Goal: Task Accomplishment & Management: Use online tool/utility

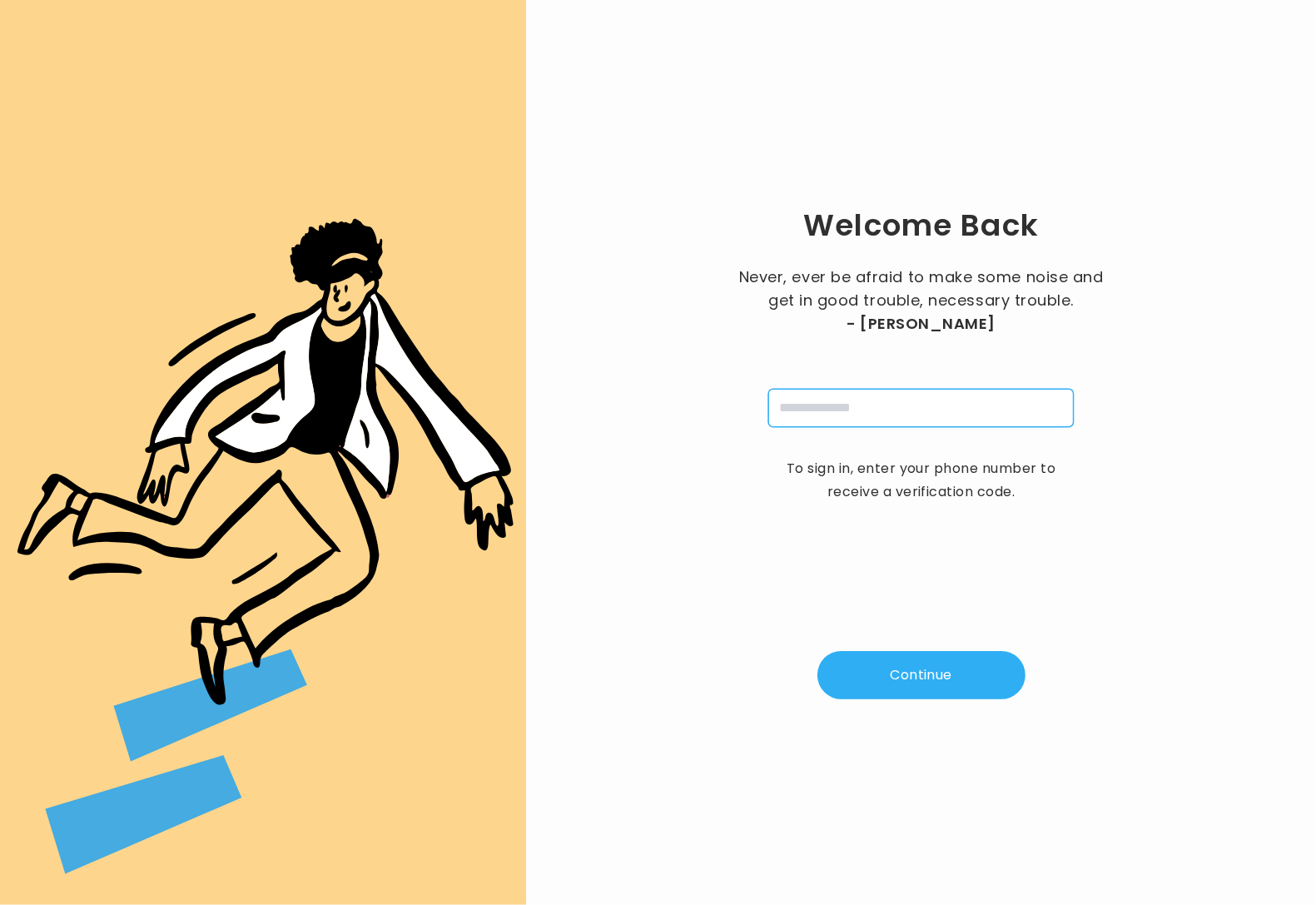
click at [938, 401] on input "tel" at bounding box center [921, 407] width 305 height 38
type input "**********"
click at [957, 679] on button "Continue" at bounding box center [921, 675] width 208 height 48
type input "*"
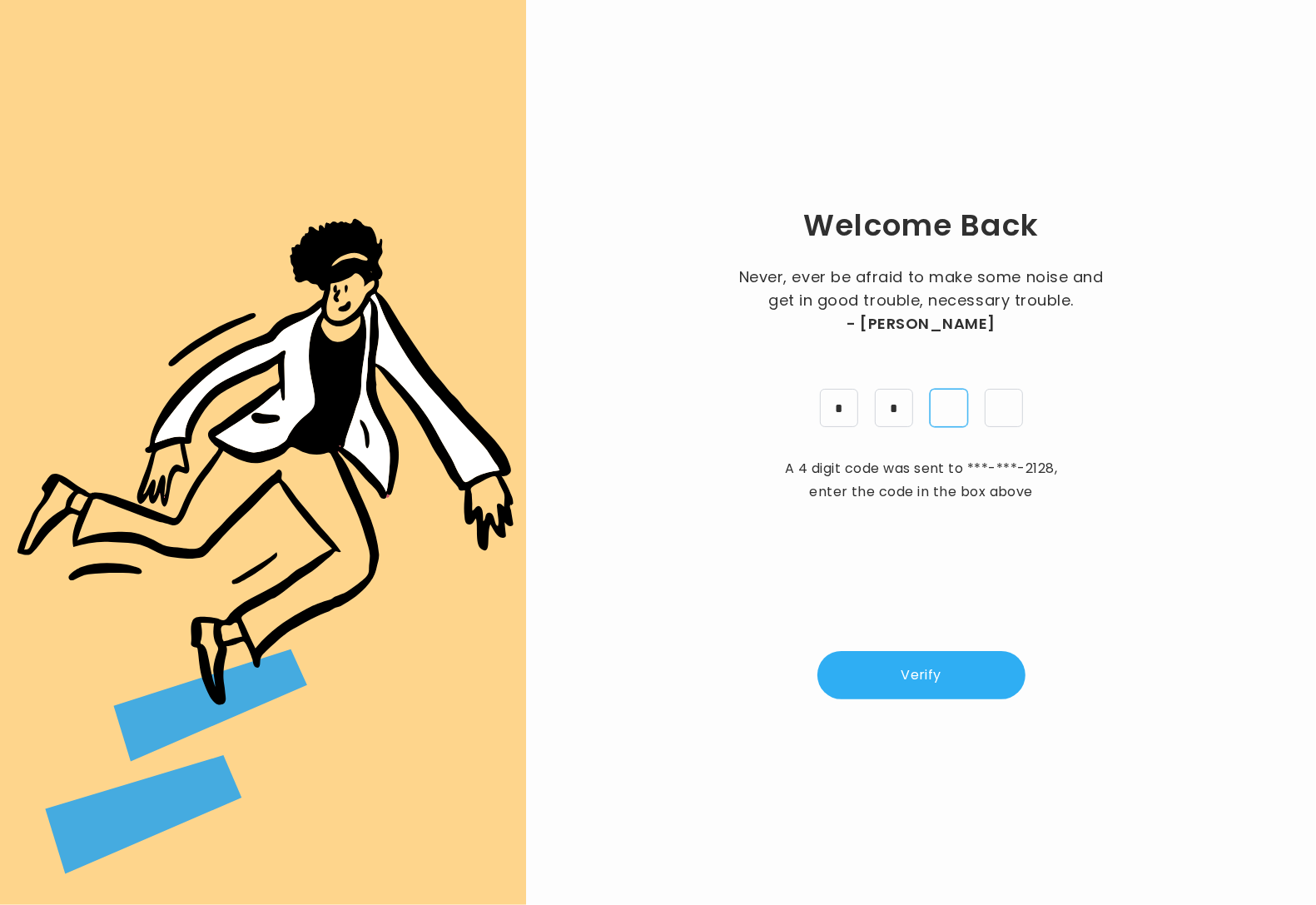
type input "*"
drag, startPoint x: 911, startPoint y: 661, endPoint x: 910, endPoint y: 654, distance: 7.1
click at [910, 659] on button "Verify" at bounding box center [921, 675] width 208 height 48
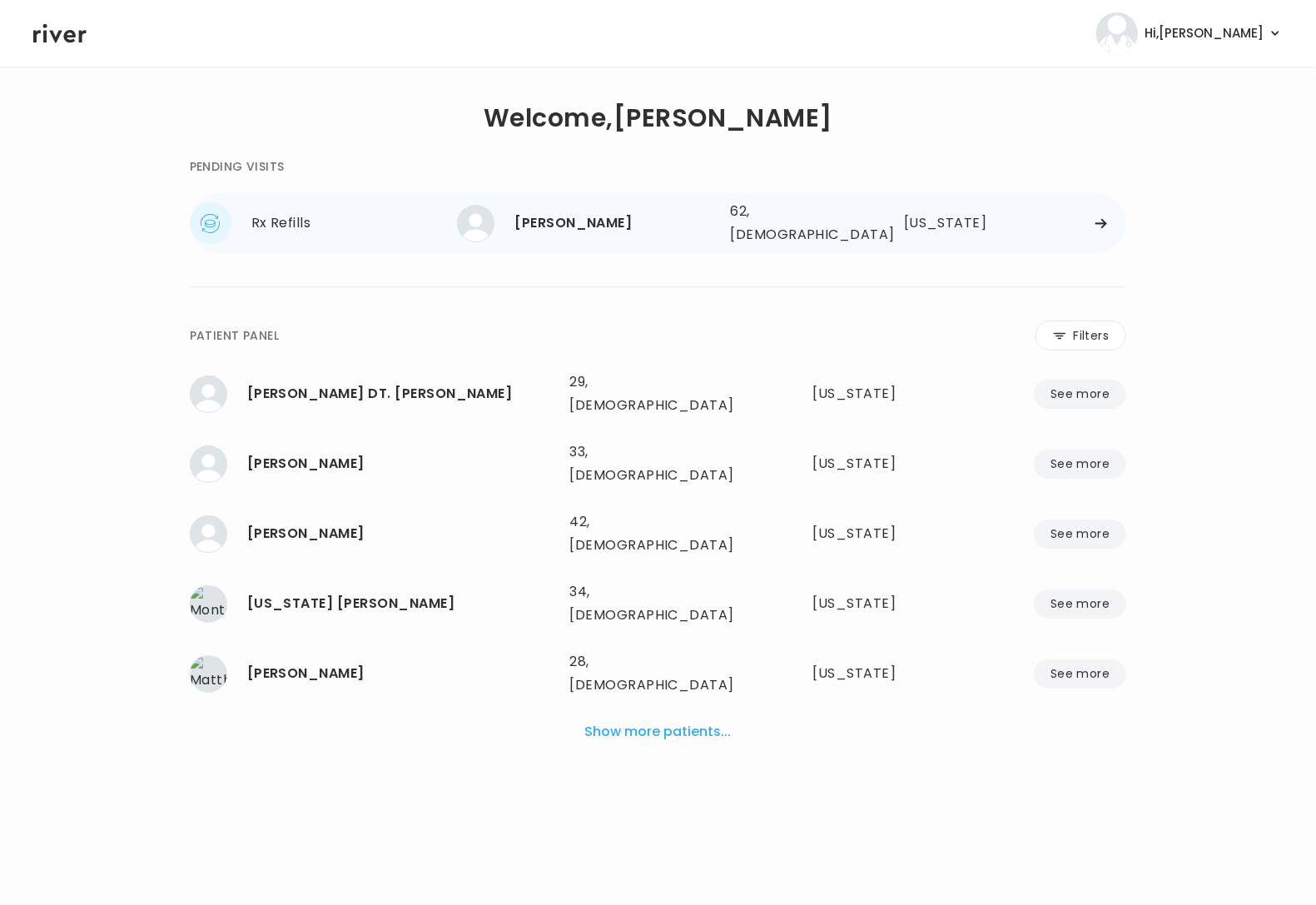
click at [701, 216] on div "[PERSON_NAME]" at bounding box center [616, 224] width 202 height 24
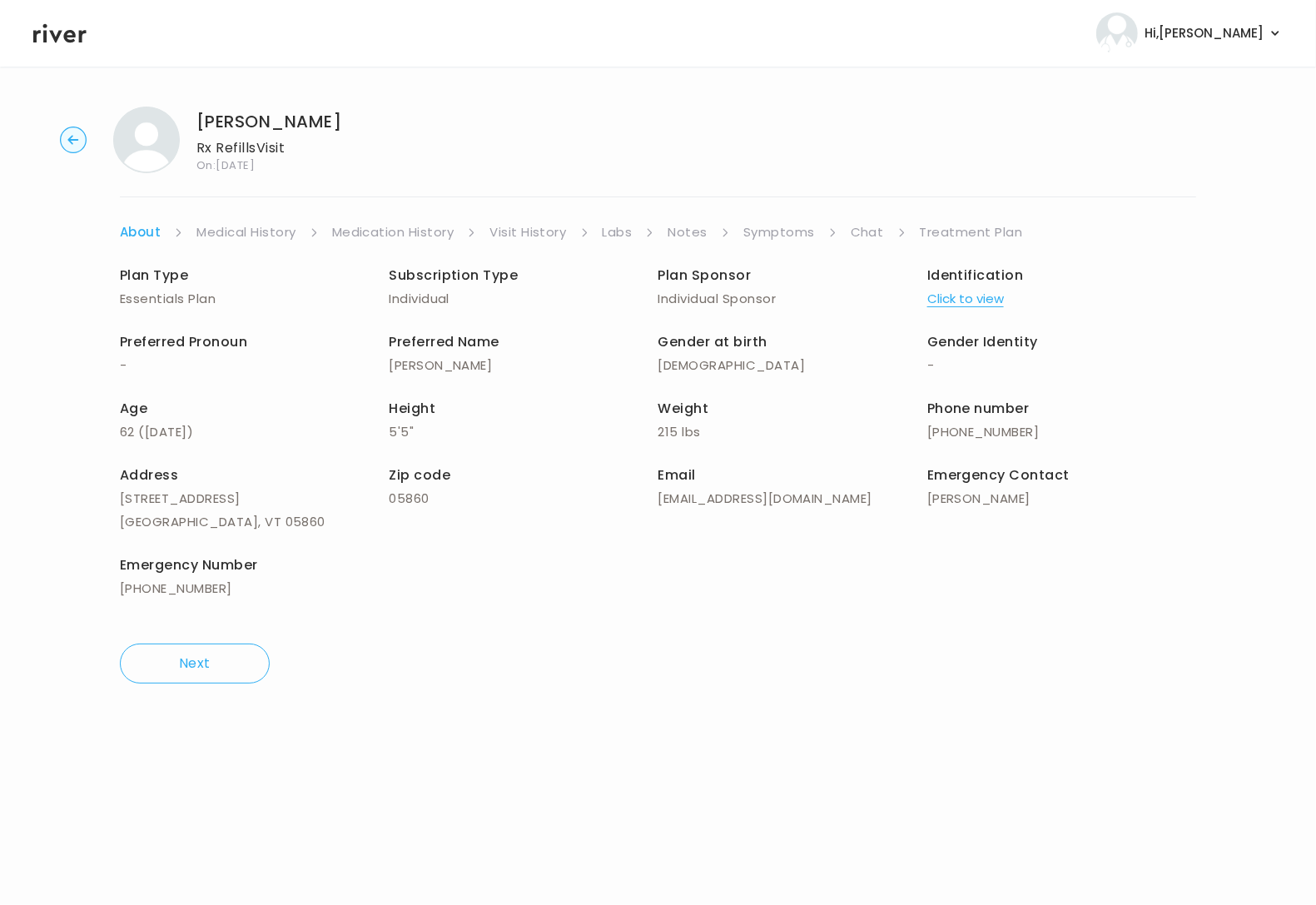
click at [968, 229] on link "Treatment Plan" at bounding box center [971, 232] width 103 height 24
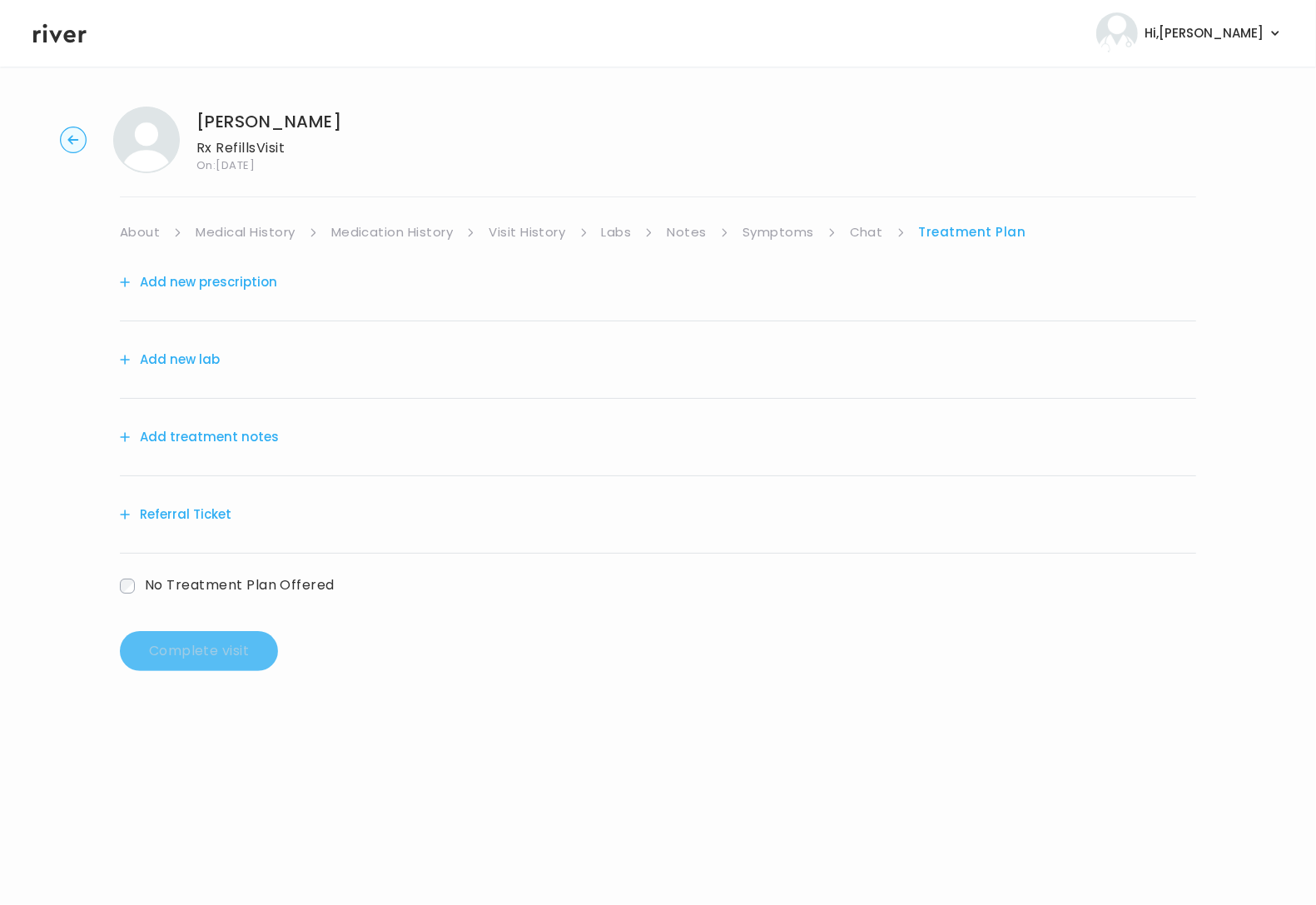
click at [696, 232] on link "Notes" at bounding box center [686, 232] width 39 height 24
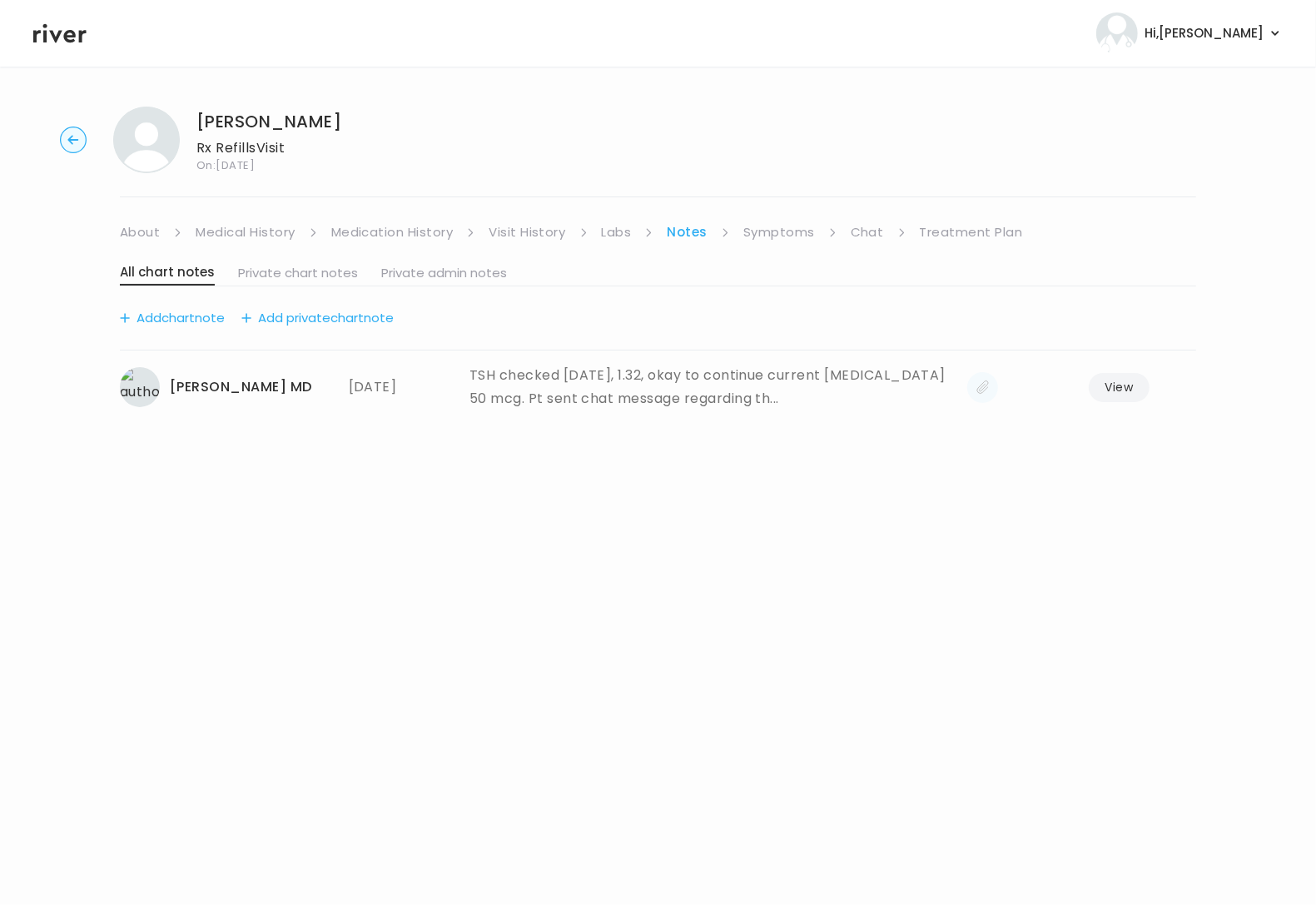
click at [782, 234] on link "Symptoms" at bounding box center [779, 232] width 72 height 24
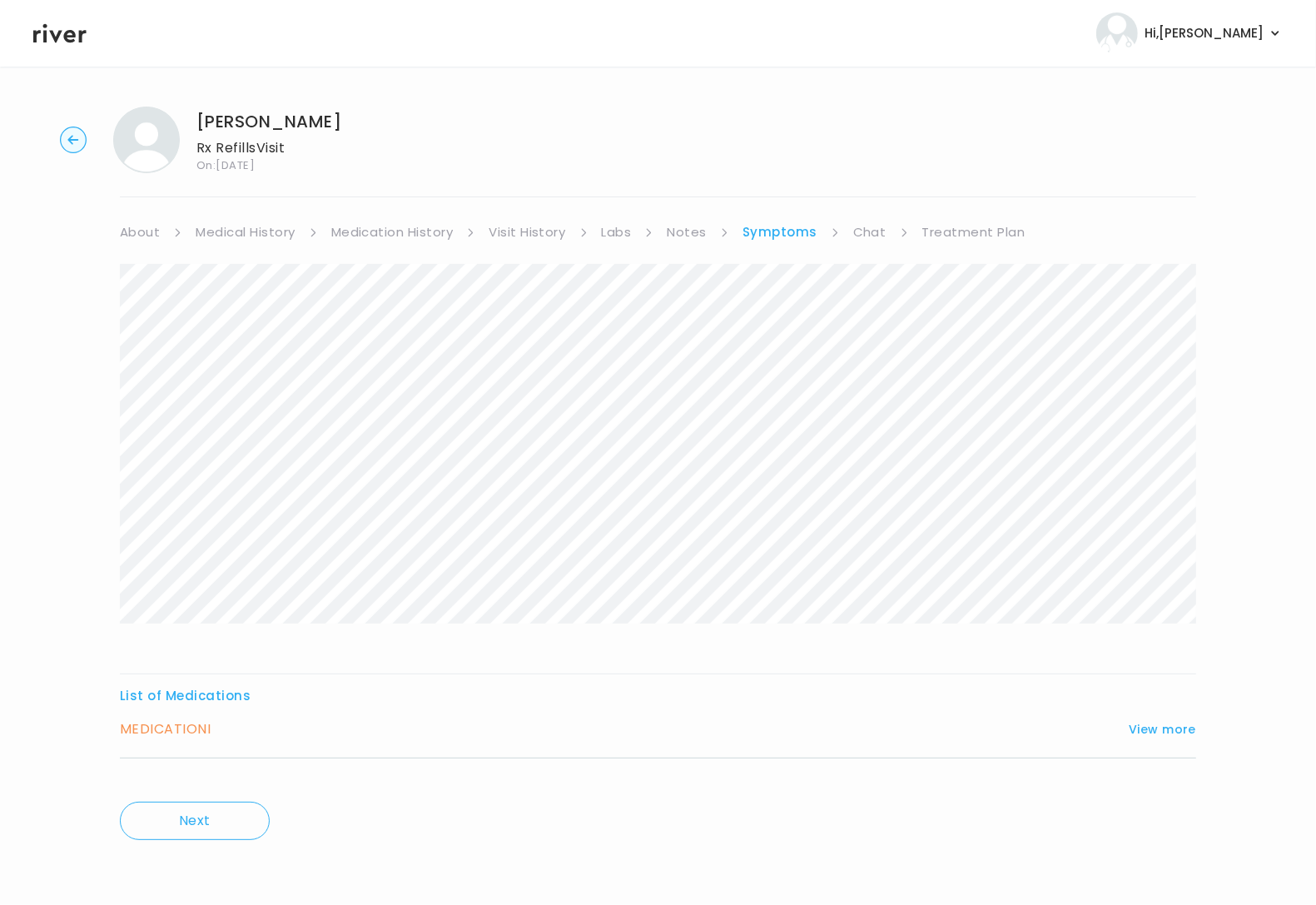
click at [202, 725] on h3 "MEDICATION I" at bounding box center [165, 730] width 91 height 24
click at [1179, 728] on button "View more" at bounding box center [1162, 730] width 67 height 20
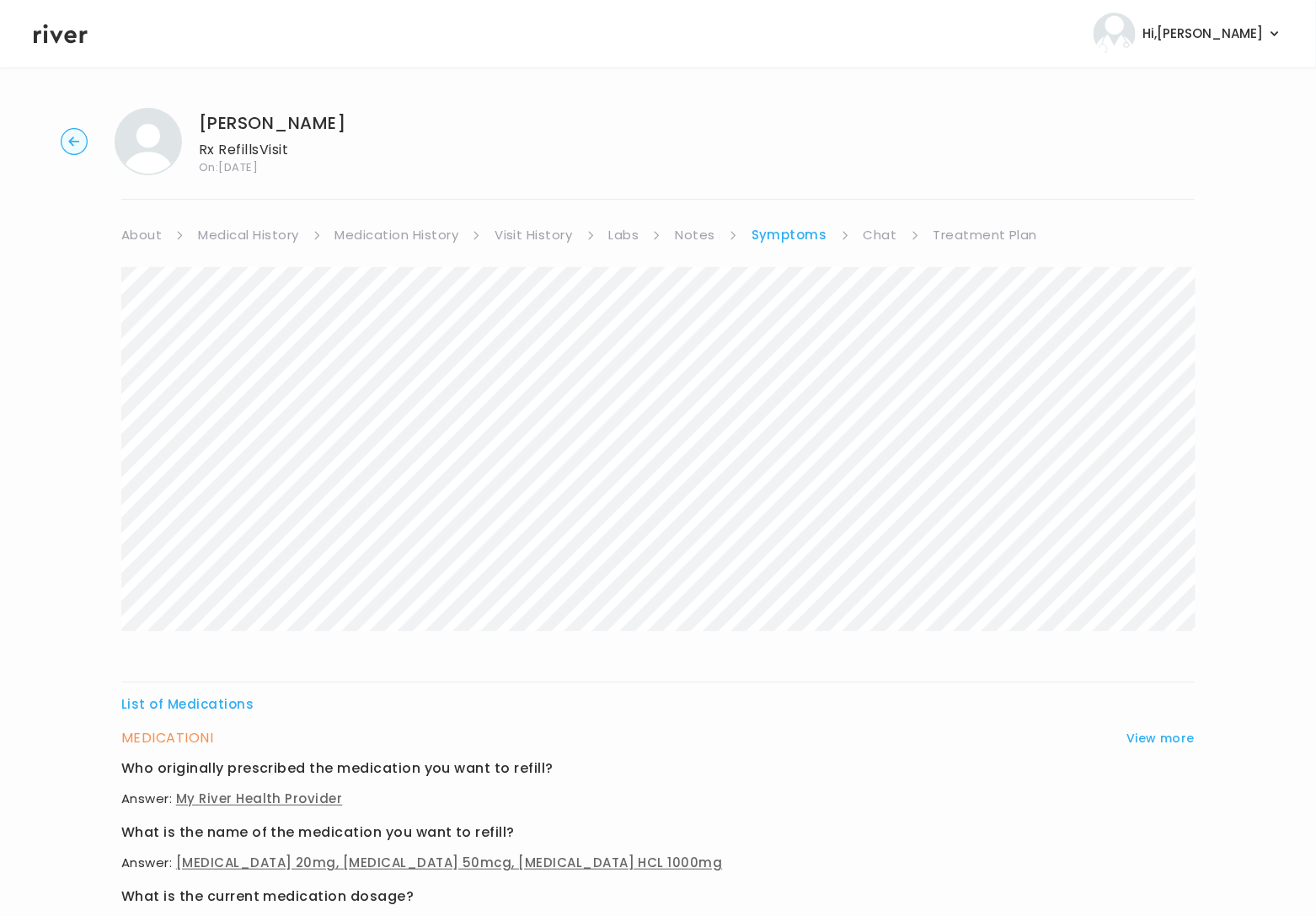
click at [535, 233] on link "Visit History" at bounding box center [533, 235] width 78 height 24
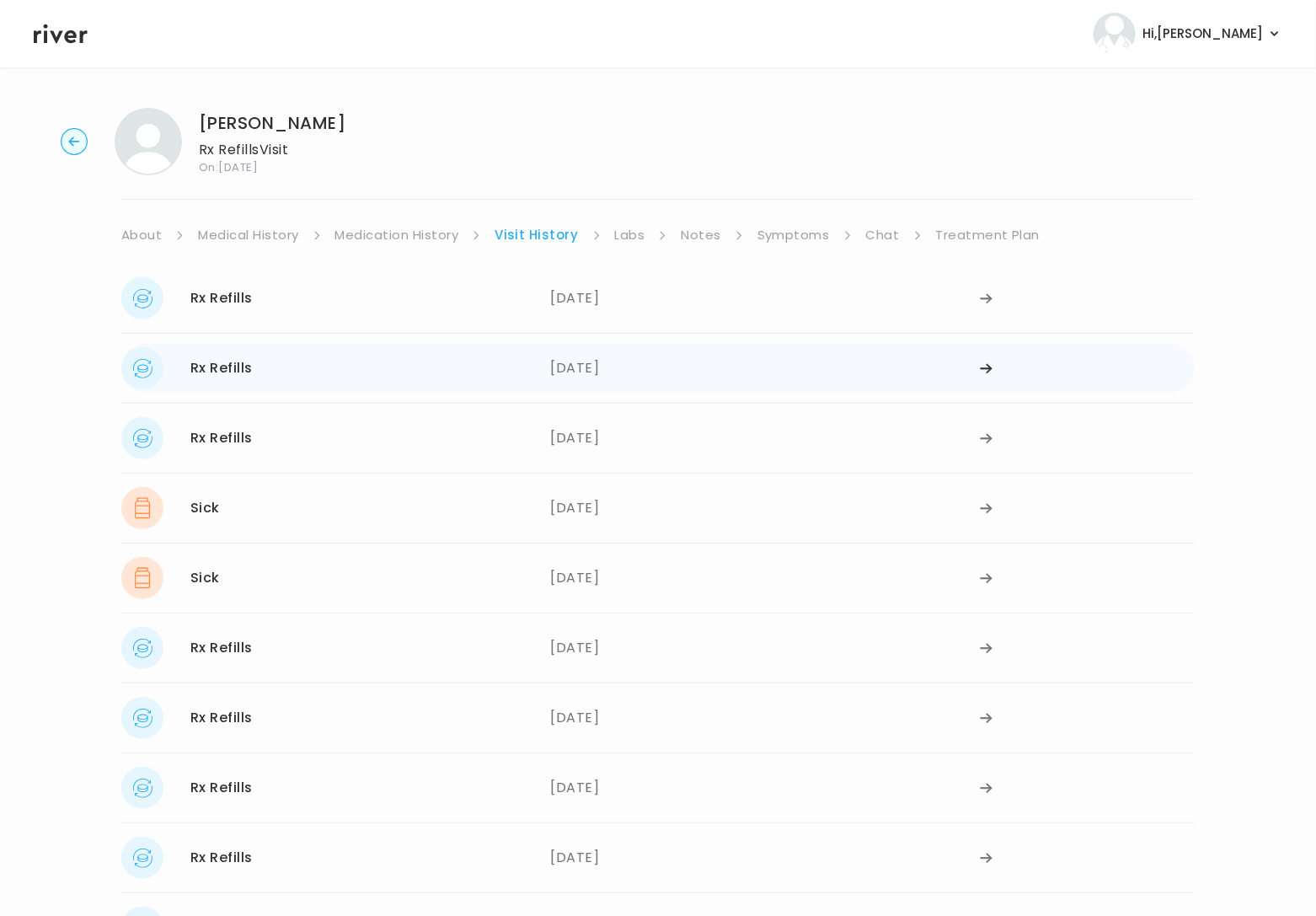
click at [581, 368] on div "[DATE]" at bounding box center [765, 368] width 430 height 42
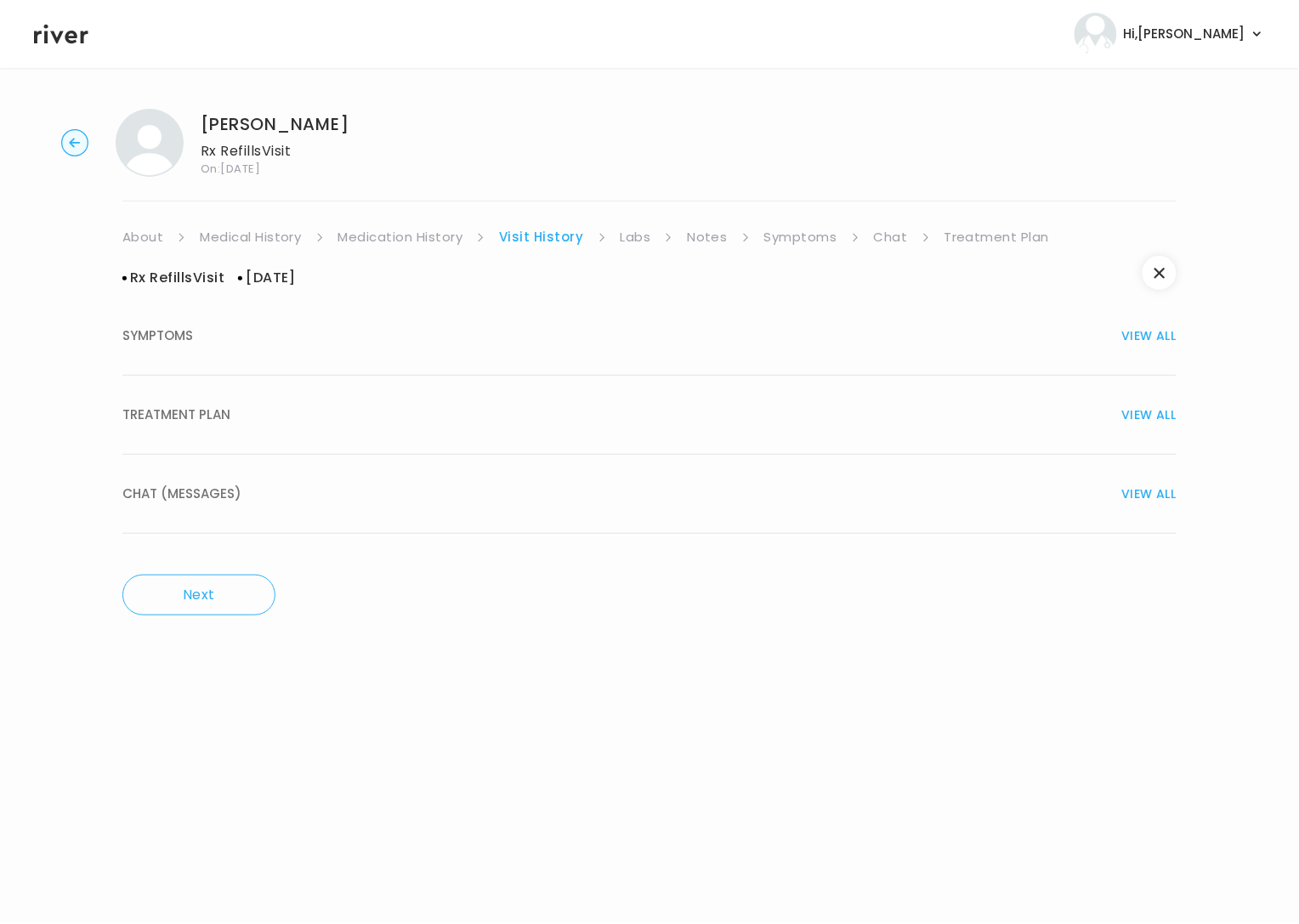
click at [971, 231] on link "Treatment Plan" at bounding box center [997, 237] width 105 height 24
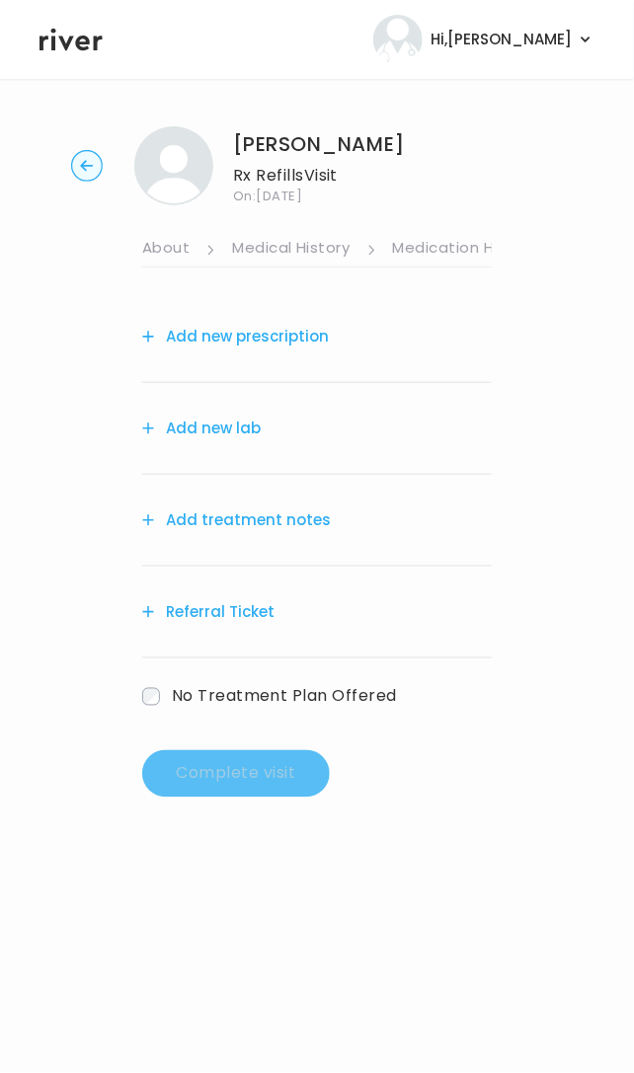
click at [257, 517] on button "Add treatment notes" at bounding box center [236, 520] width 188 height 28
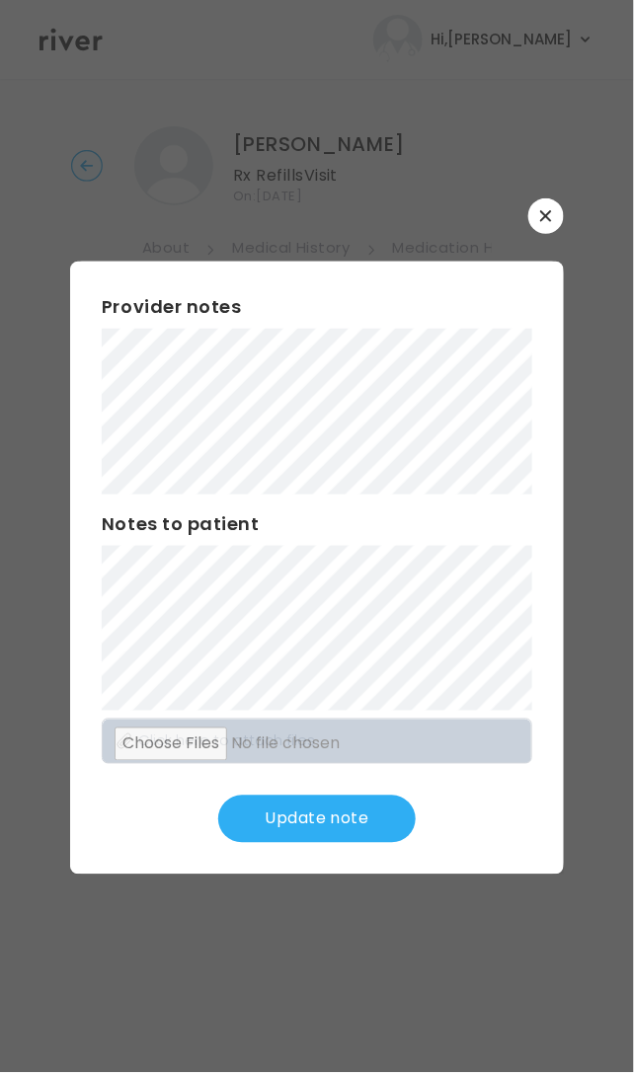
click at [314, 820] on button "Update note" at bounding box center [316, 818] width 197 height 47
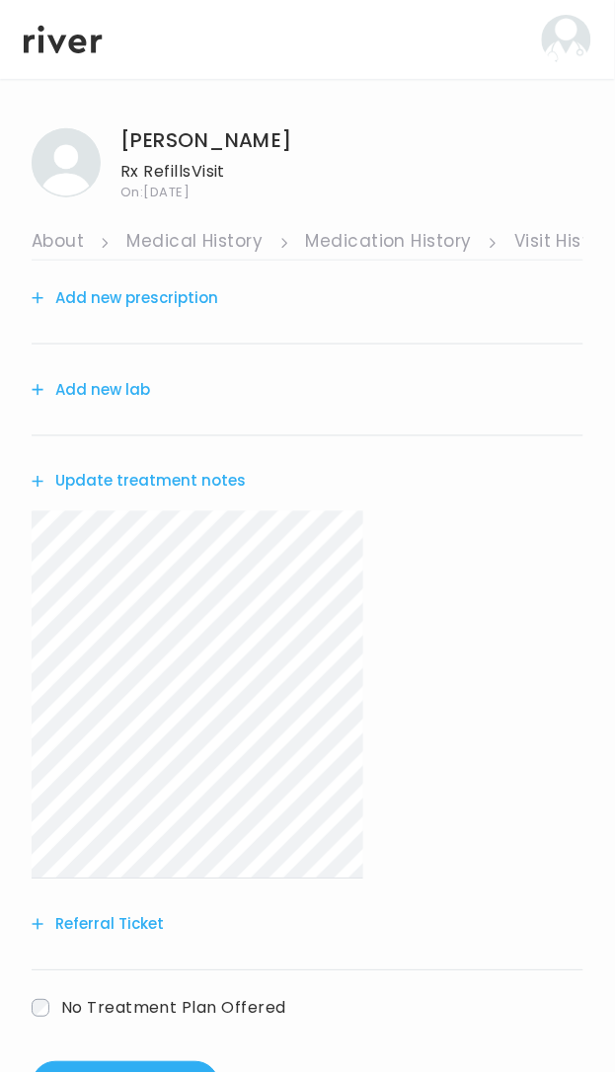
drag, startPoint x: 227, startPoint y: 425, endPoint x: 249, endPoint y: 371, distance: 58.5
click at [247, 376] on div "Add new prescription Add new lab Update treatment notes Referral Ticket No Trea…" at bounding box center [308, 673] width 552 height 778
click at [218, 312] on button "Add new prescription" at bounding box center [125, 298] width 186 height 28
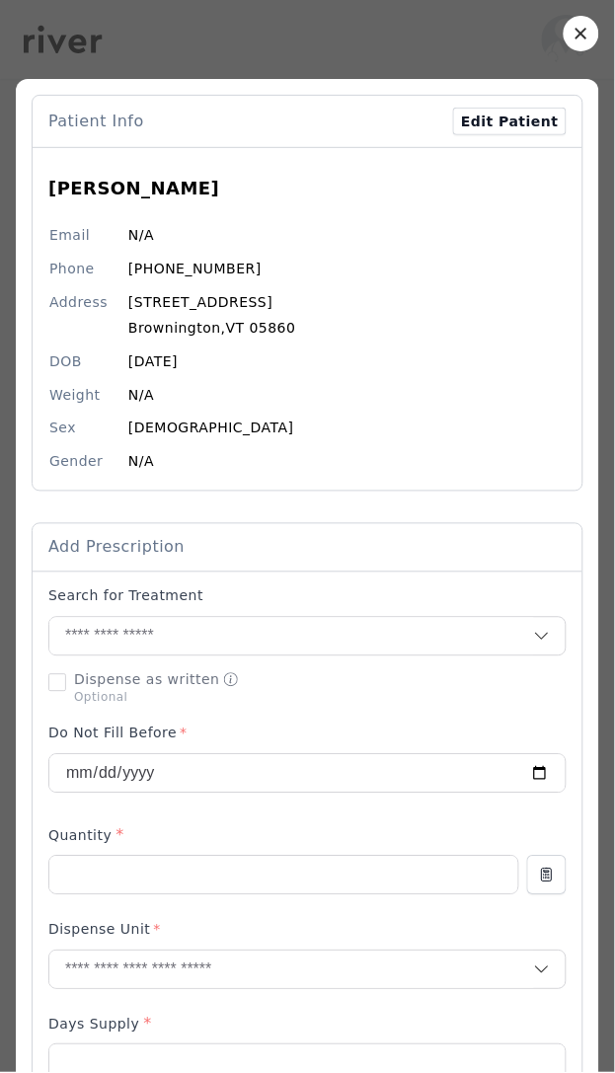
click at [256, 334] on div at bounding box center [307, 536] width 615 height 1073
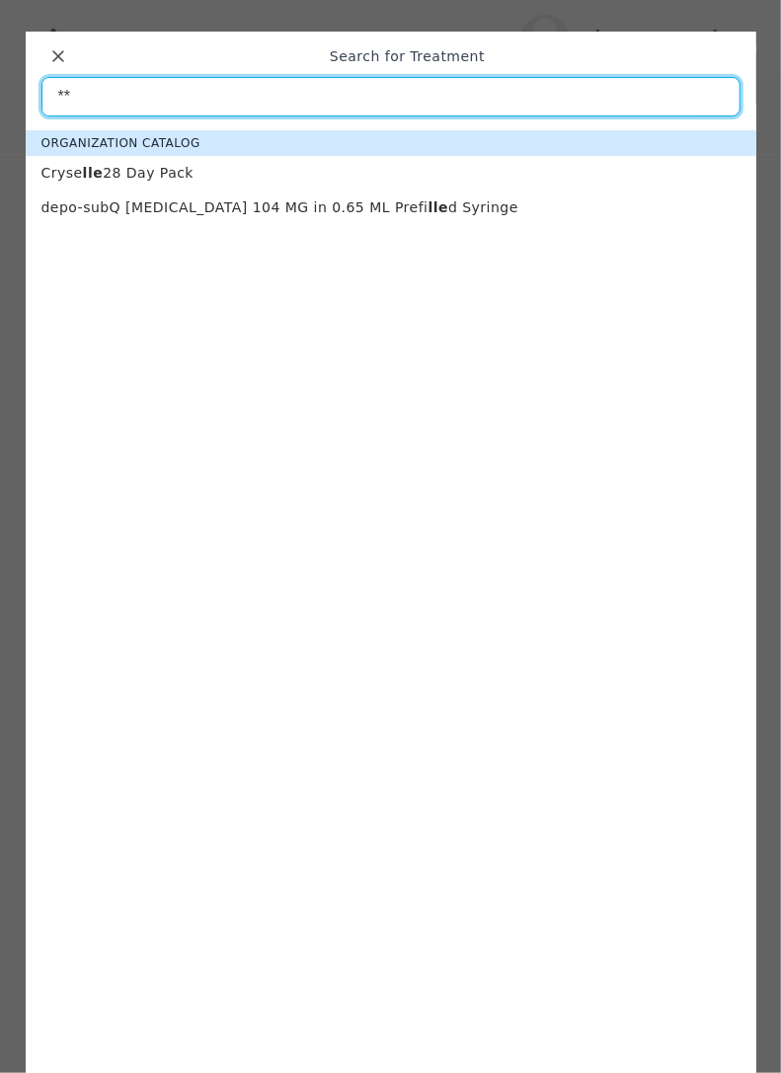
type input "*"
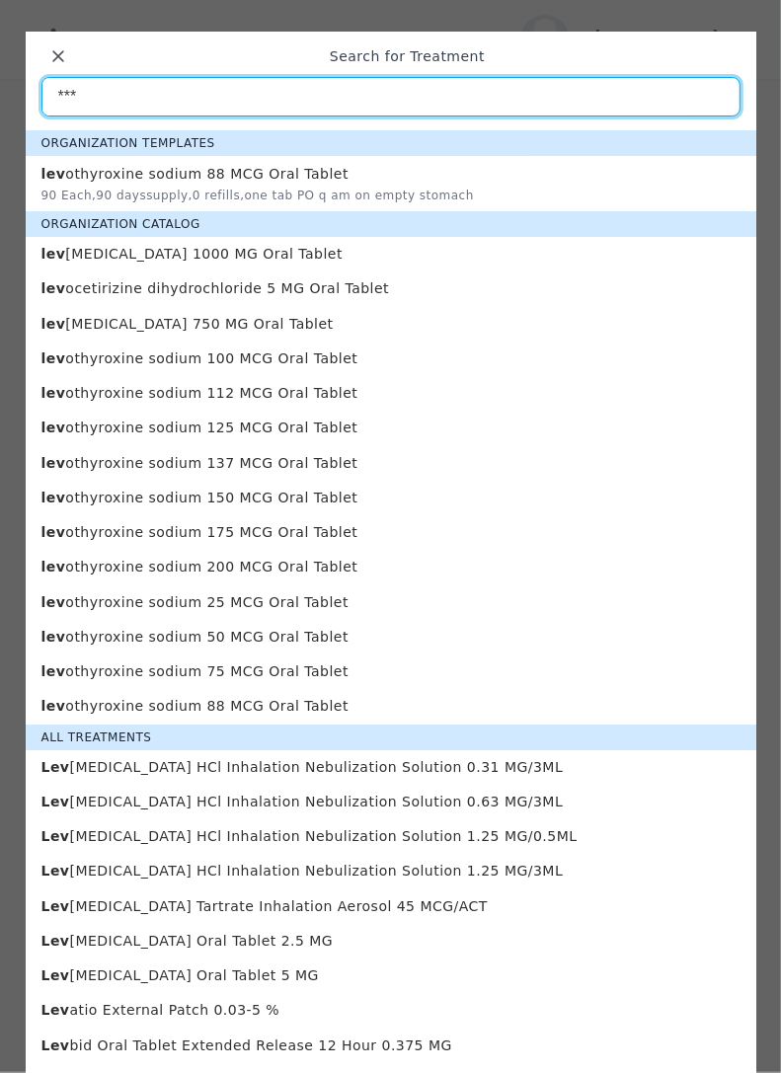
type input "***"
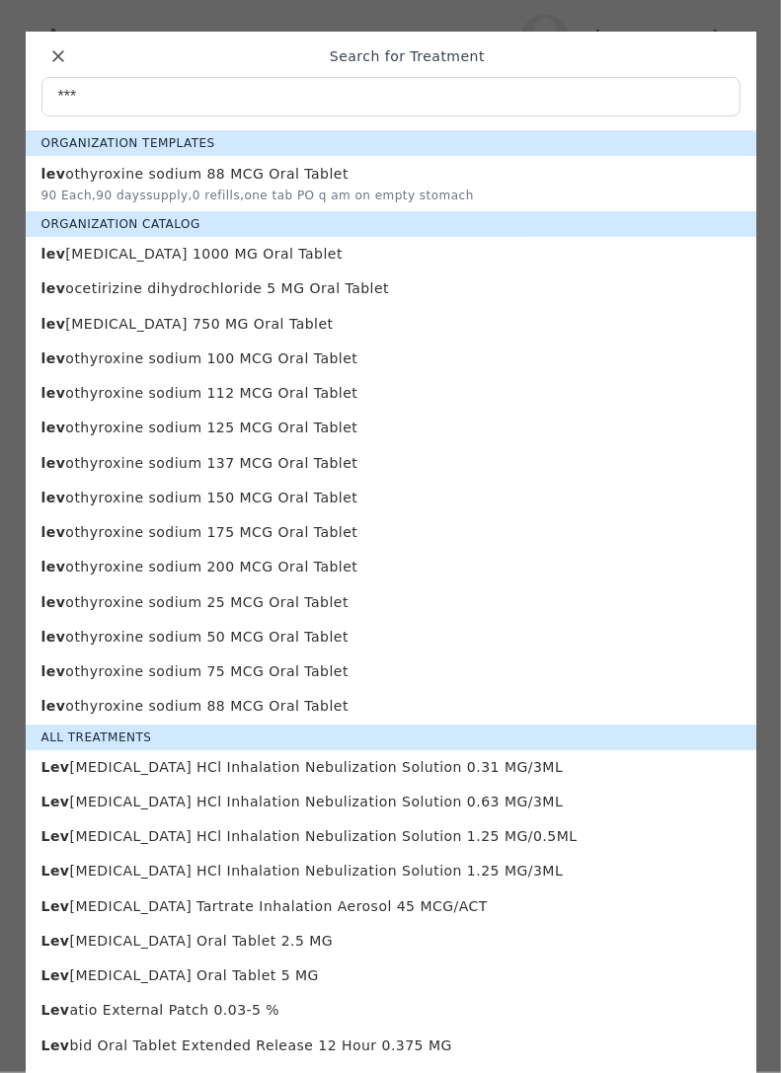
click at [286, 188] on div "90 Each , 90 days supply, 0 refills , one tab PO q am on empty stomach" at bounding box center [390, 195] width 699 height 16
type input "**"
type input "*"
type textarea "**********"
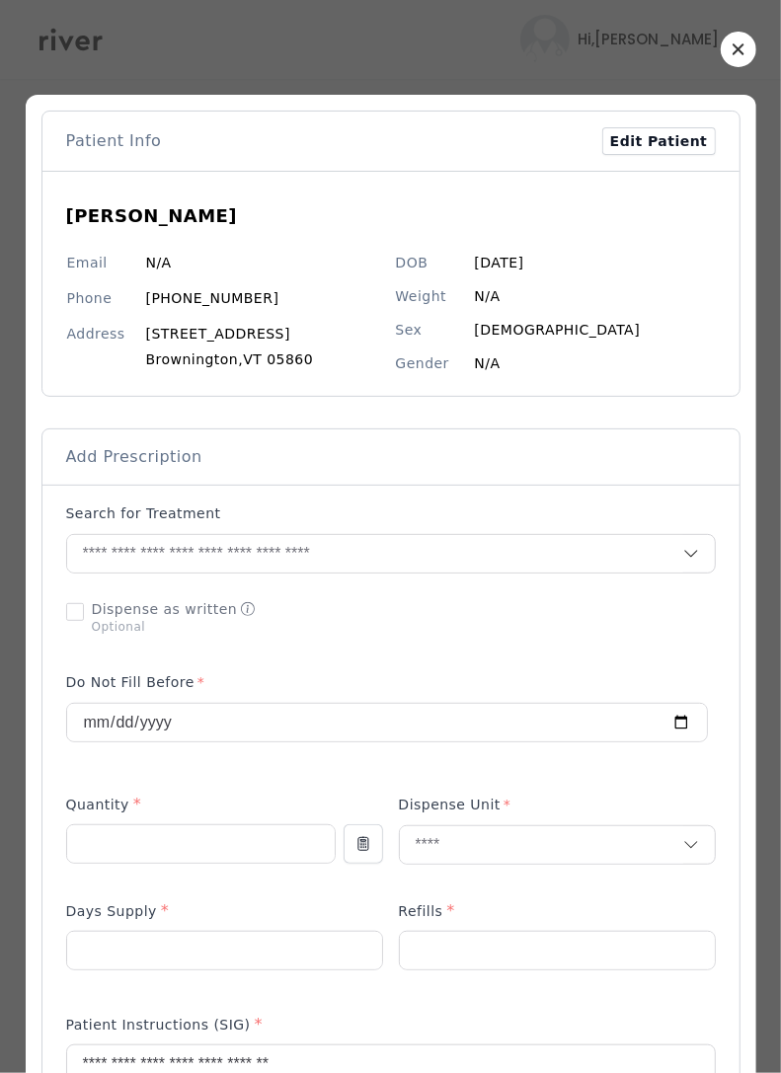
scroll to position [22, 0]
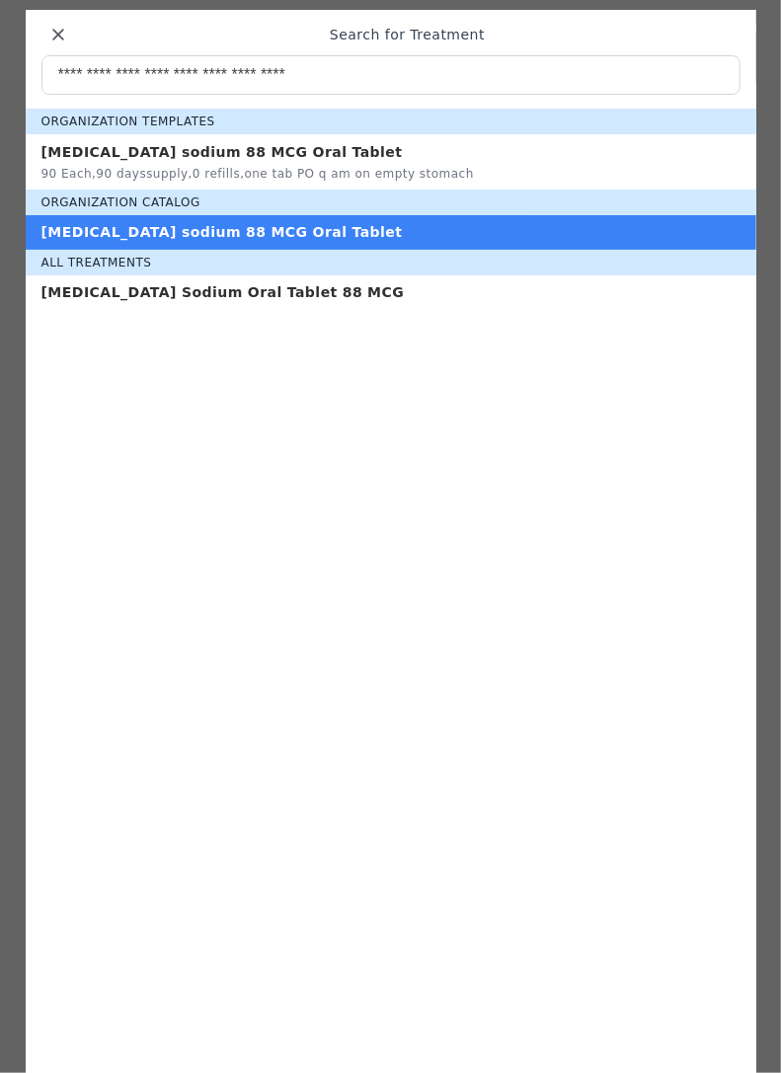
click at [272, 240] on p "levothyroxine sodium 88 MCG Oral Tablet" at bounding box center [390, 232] width 699 height 19
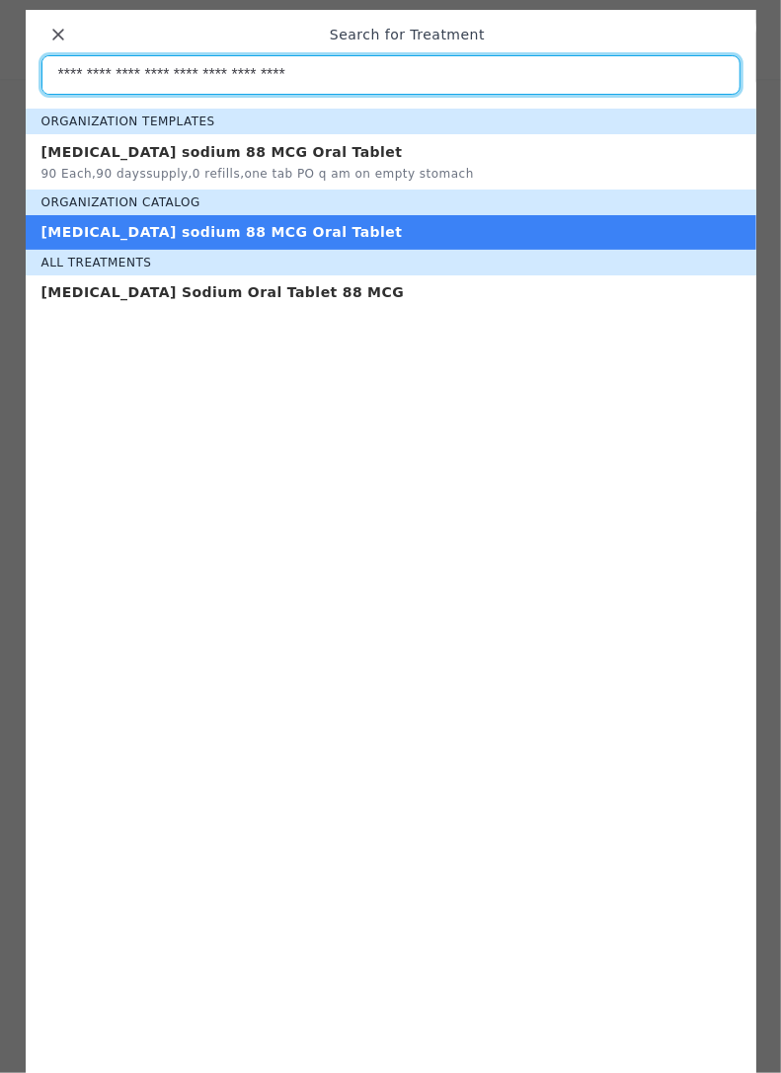
click at [219, 77] on input "**********" at bounding box center [366, 74] width 649 height 37
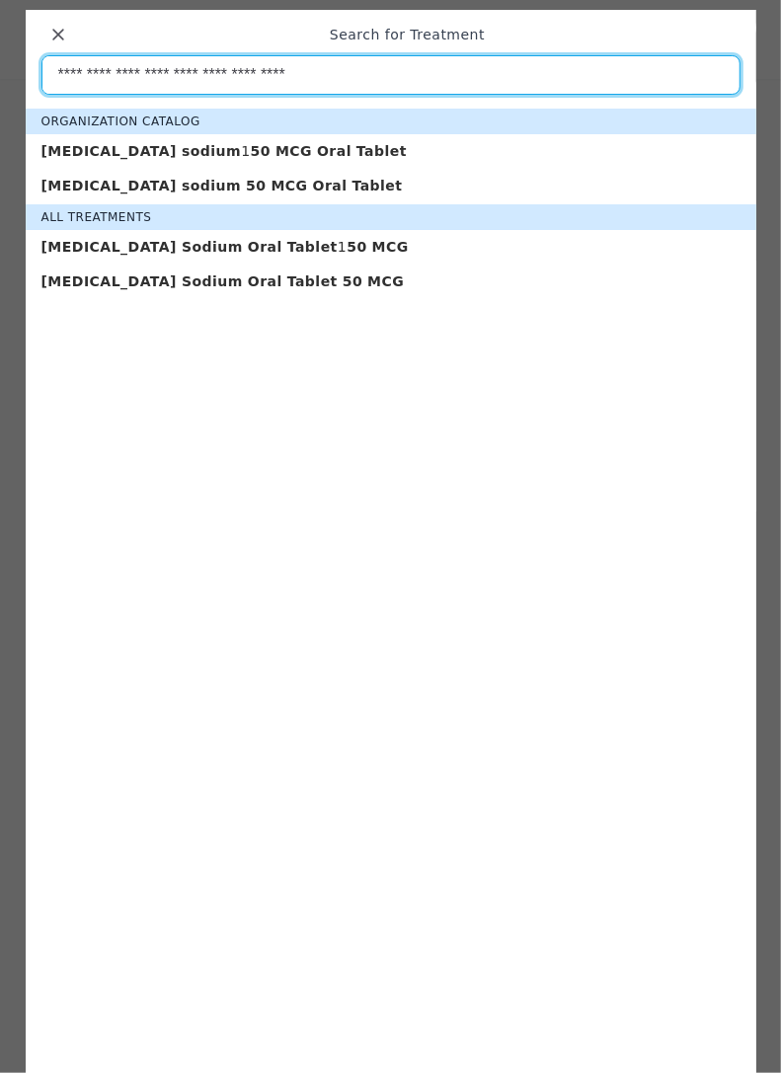
type input "**********"
click at [182, 184] on strong "sodium" at bounding box center [211, 186] width 59 height 16
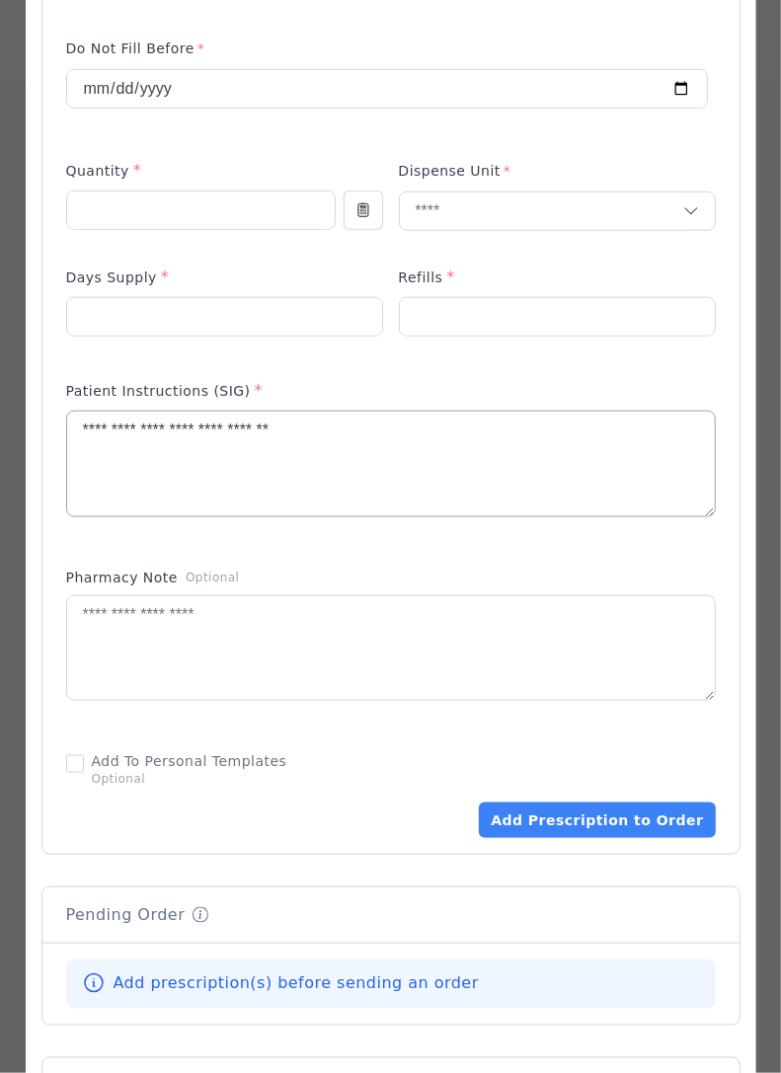
scroll to position [638, 0]
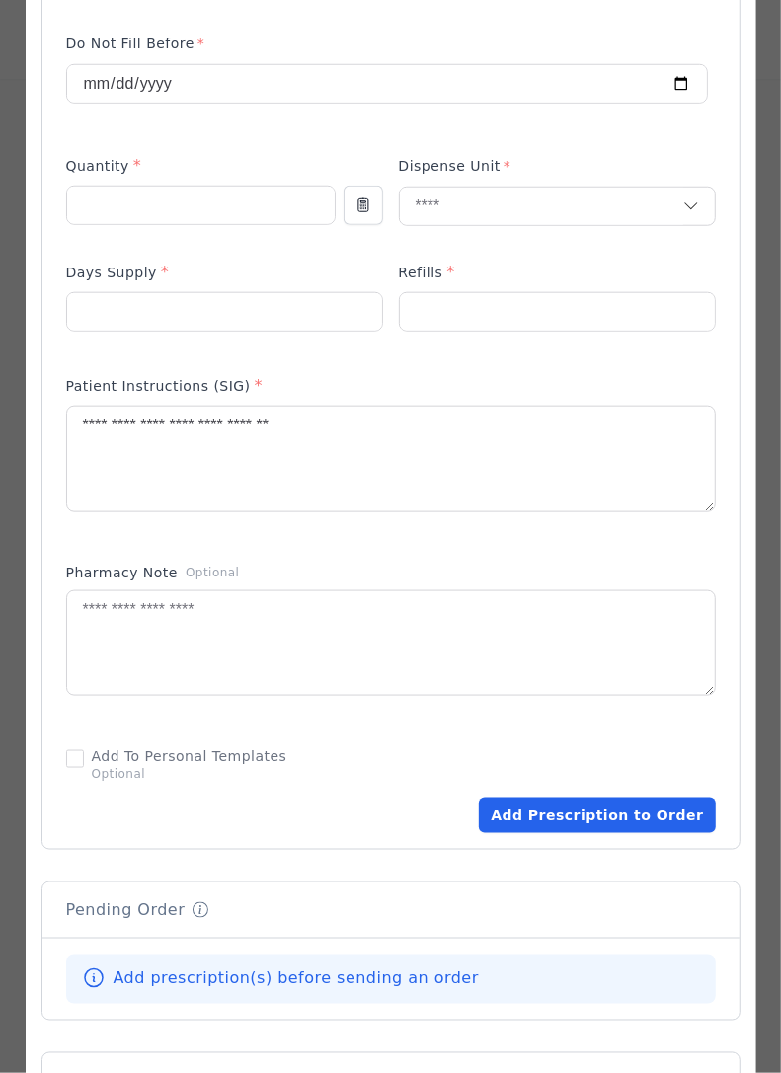
click at [648, 813] on button "Add Prescription to Order" at bounding box center [597, 815] width 236 height 36
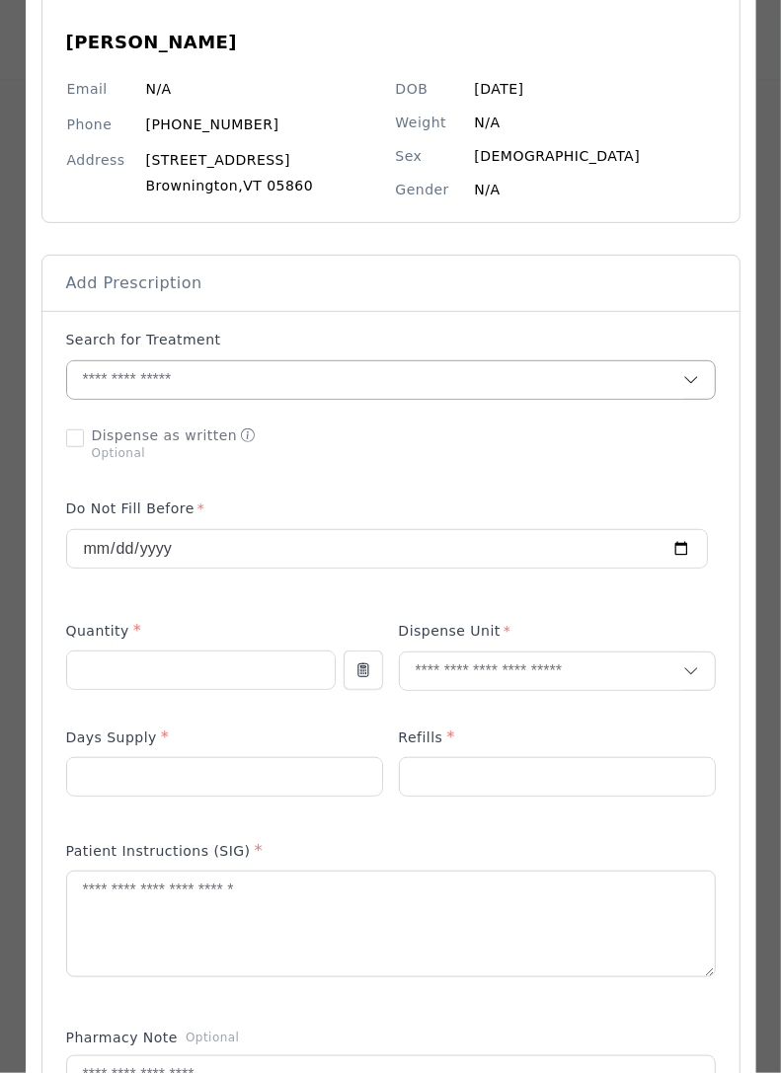
scroll to position [0, 0]
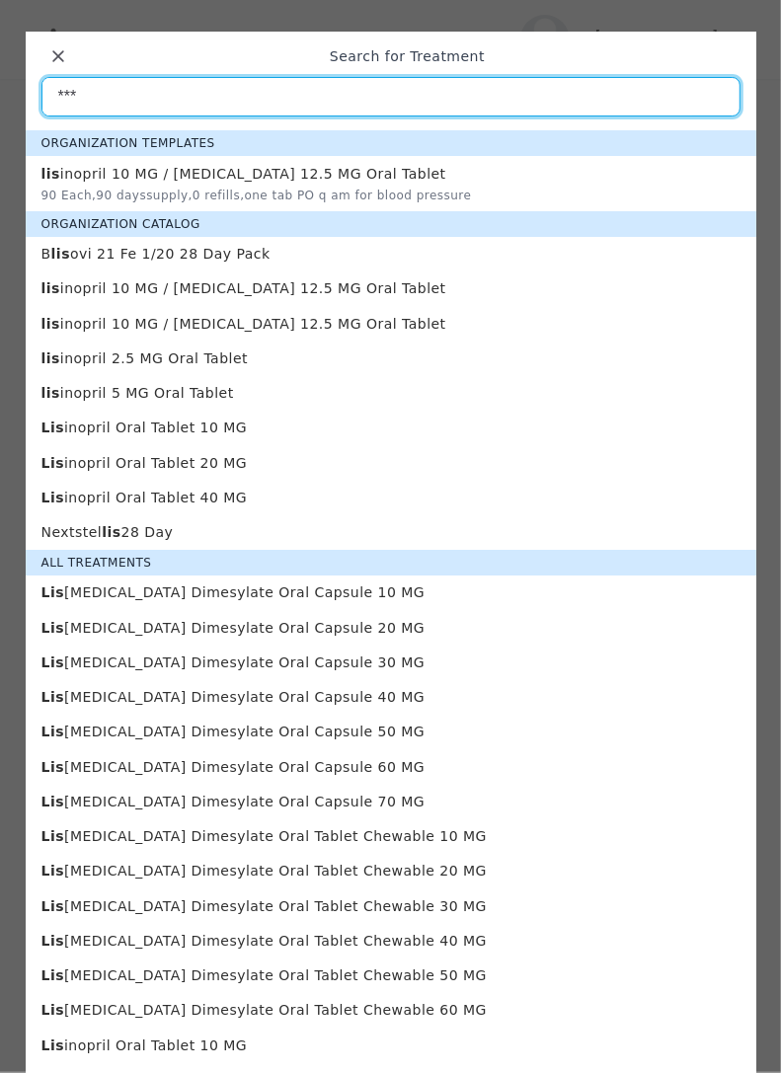
type input "***"
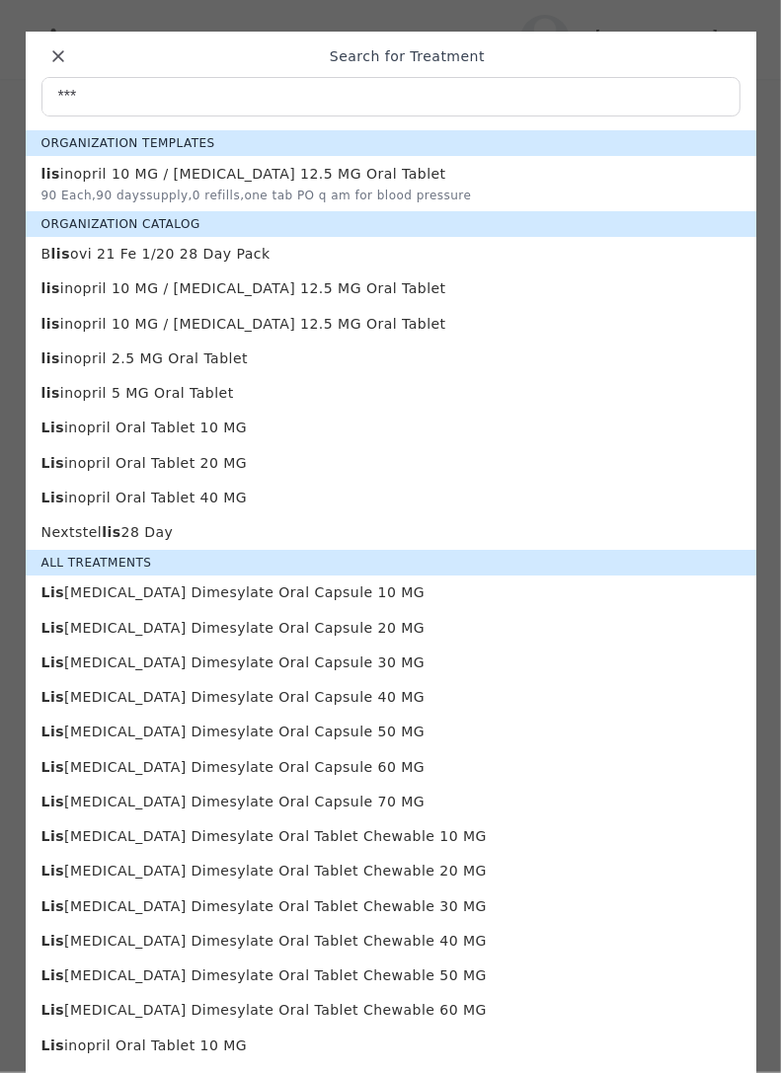
click at [257, 181] on div "lis inopril 10 MG / hydroCHLOROthiazide 12.5 MG Oral Tablet" at bounding box center [390, 174] width 699 height 20
type input "**"
type input "*"
type textarea "**********"
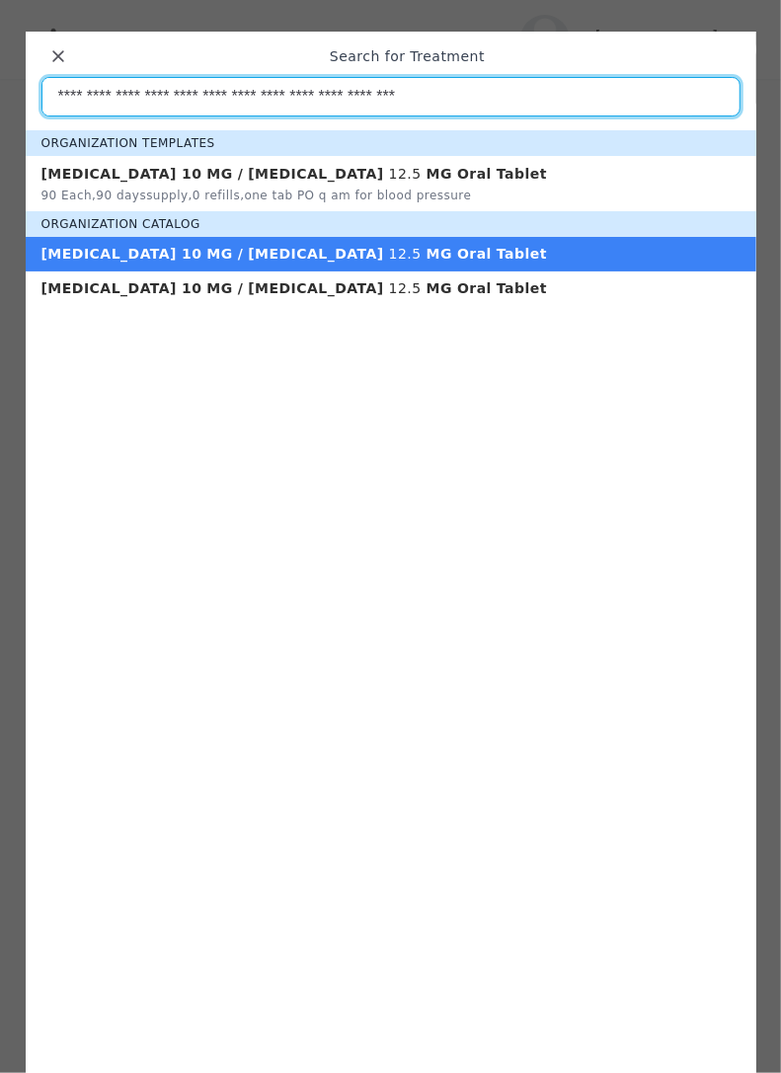
click at [186, 99] on input "**********" at bounding box center [366, 96] width 649 height 37
drag, startPoint x: 456, startPoint y: 94, endPoint x: 73, endPoint y: 132, distance: 384.8
click at [72, 133] on div "Search for Treatment Organization Templates lisinopril 10 MG / hydroCHLOROthiaz…" at bounding box center [391, 568] width 730 height 1073
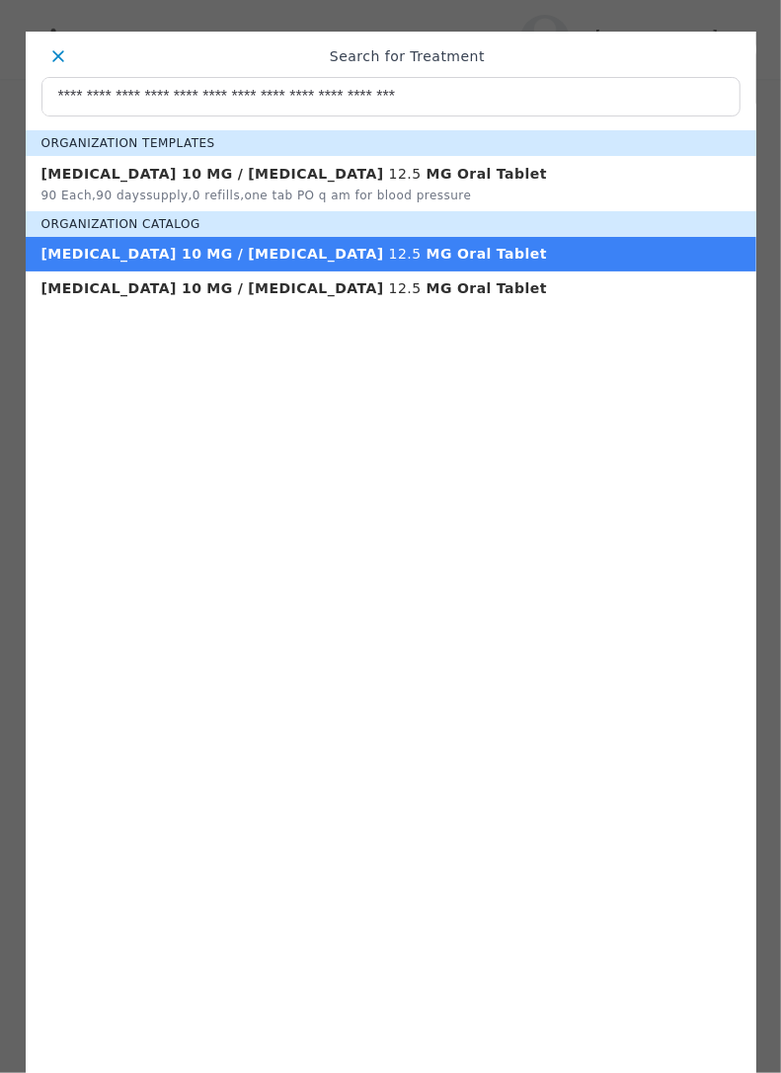
click at [55, 59] on button "Close medication search" at bounding box center [58, 56] width 26 height 26
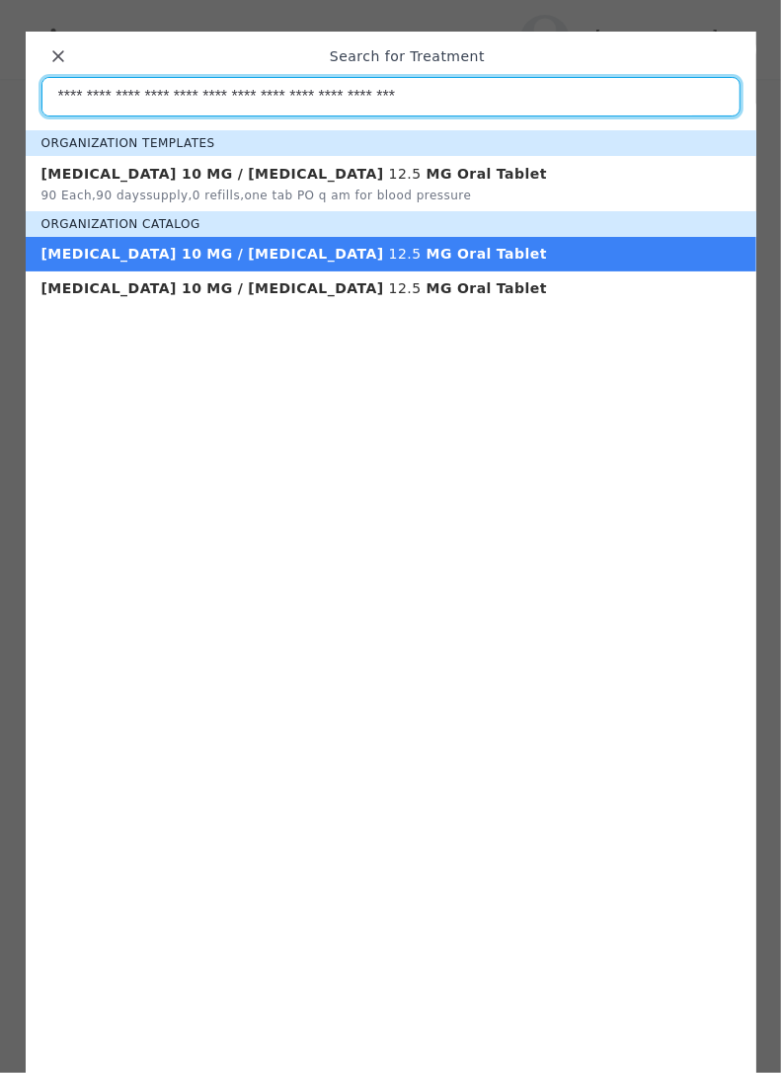
drag, startPoint x: 494, startPoint y: 90, endPoint x: 27, endPoint y: 90, distance: 467.7
click at [27, 90] on sl-input at bounding box center [391, 99] width 730 height 45
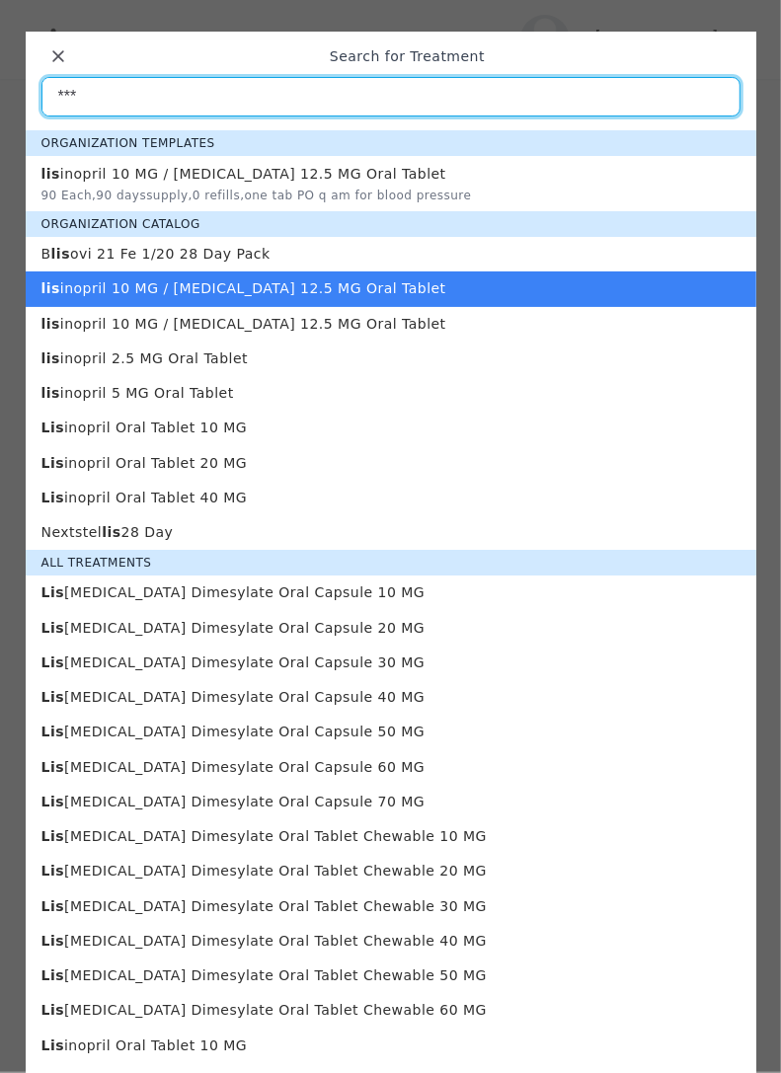
type input "***"
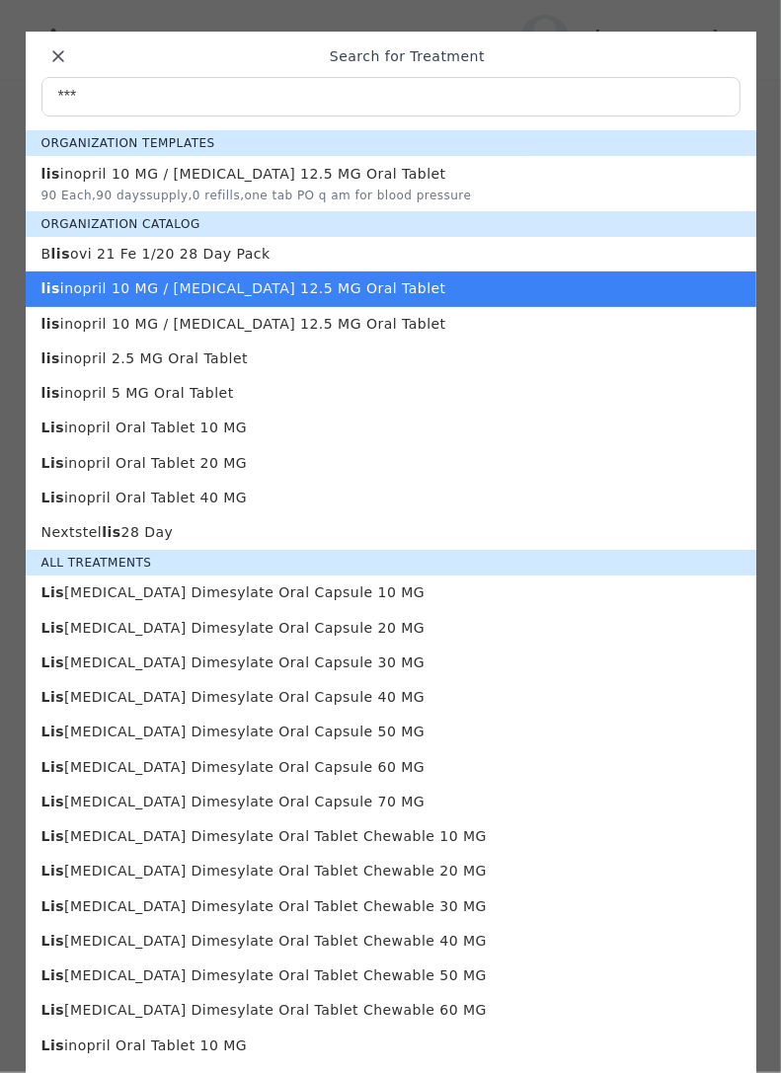
click at [95, 433] on p "Lis inopril Oral Tablet 10 MG" at bounding box center [390, 427] width 699 height 19
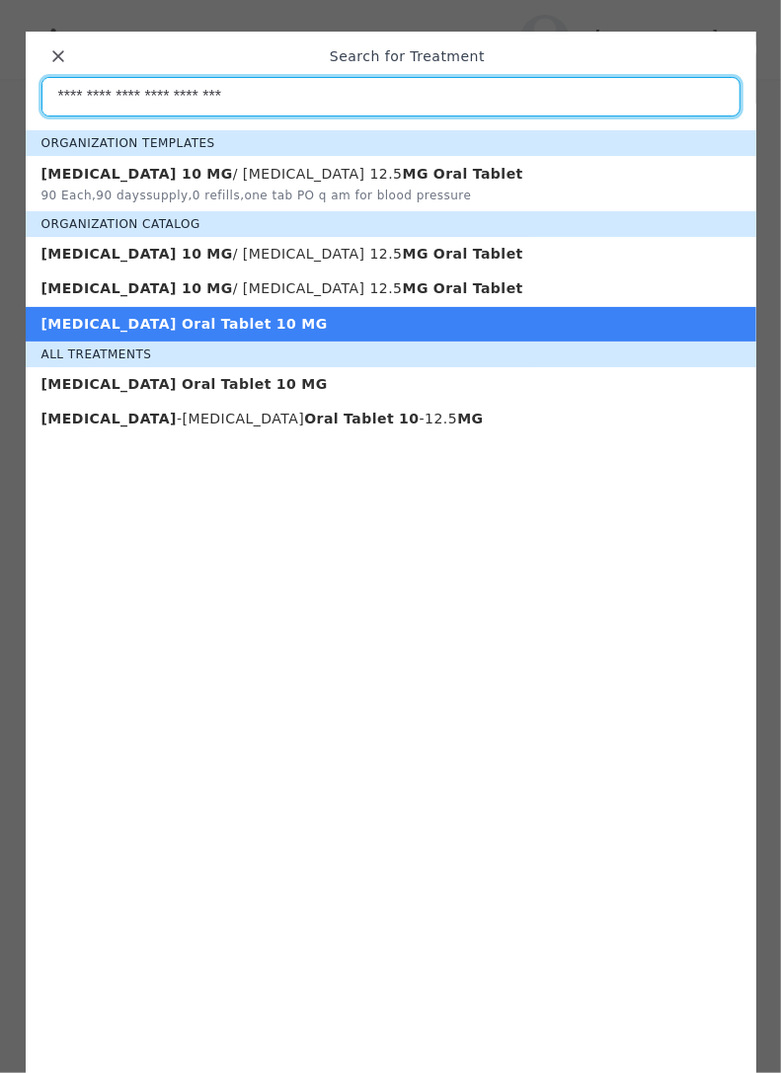
click at [211, 91] on input "**********" at bounding box center [366, 96] width 649 height 37
click at [204, 96] on input "**********" at bounding box center [366, 96] width 649 height 37
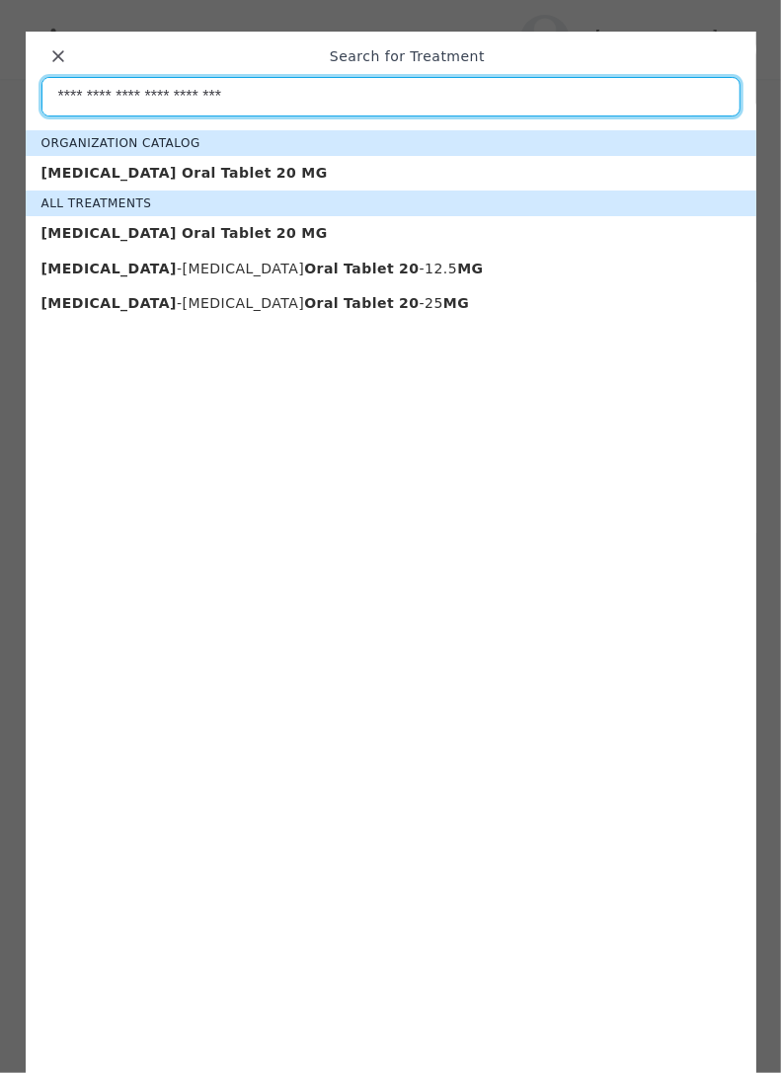
type input "**********"
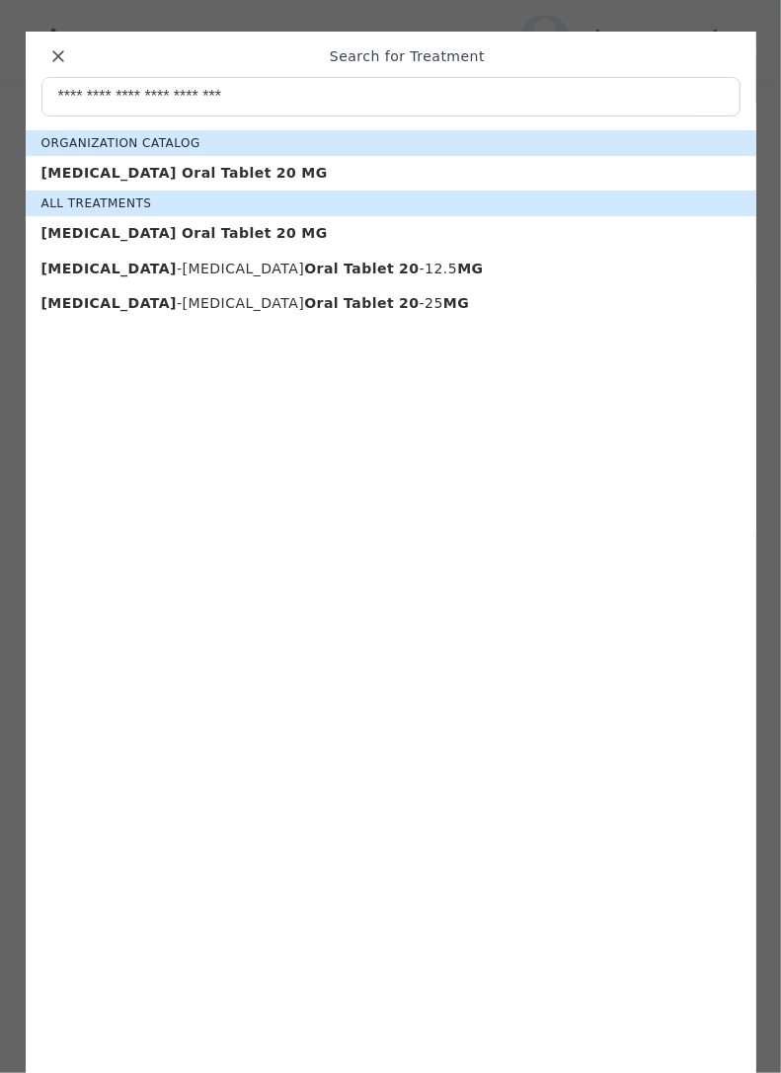
click at [301, 237] on strong "MG" at bounding box center [314, 233] width 26 height 16
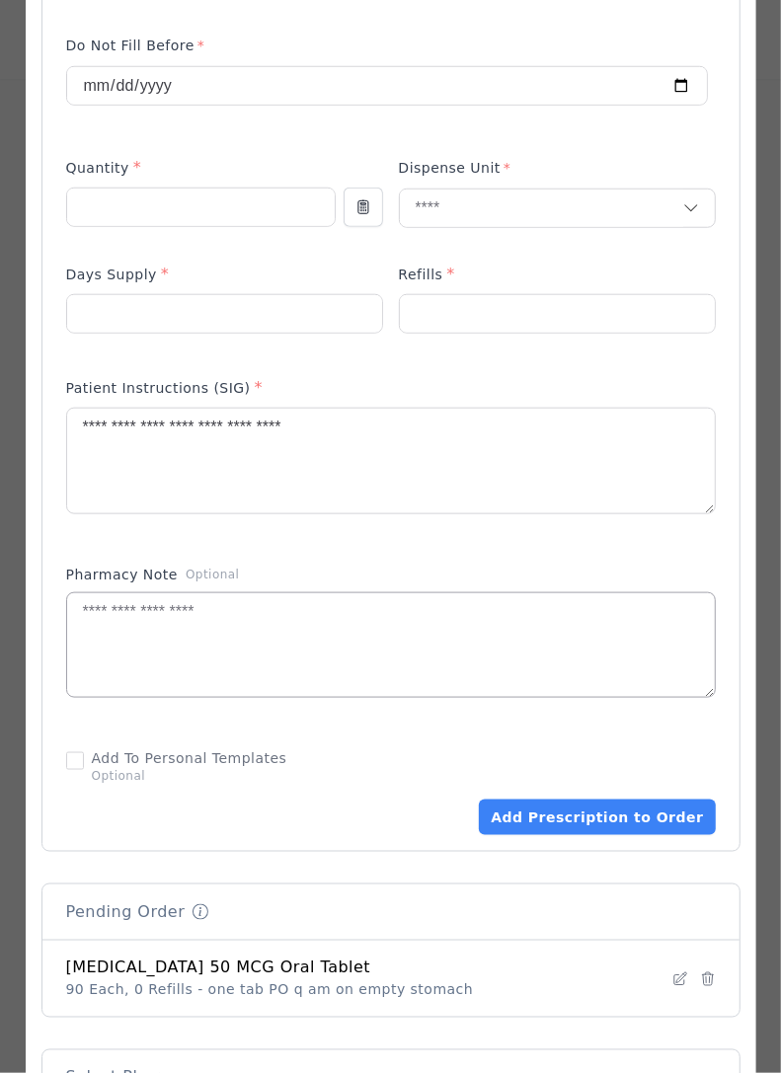
scroll to position [736, 0]
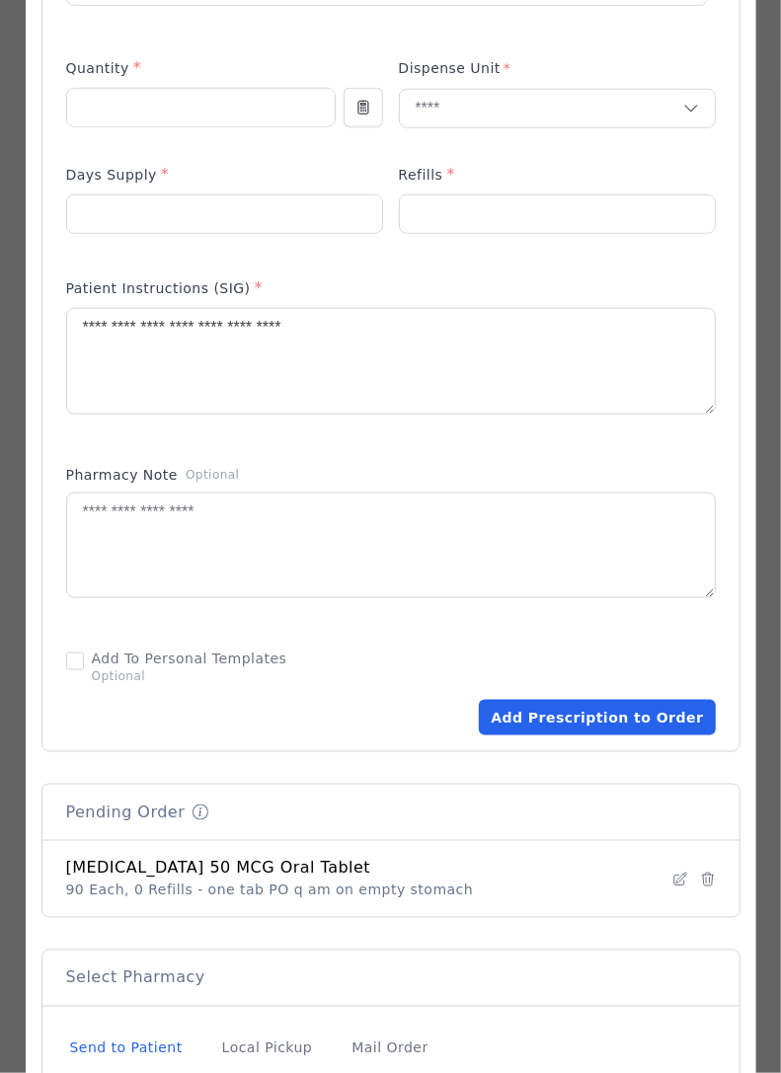
click at [526, 717] on button "Add Prescription to Order" at bounding box center [597, 718] width 236 height 36
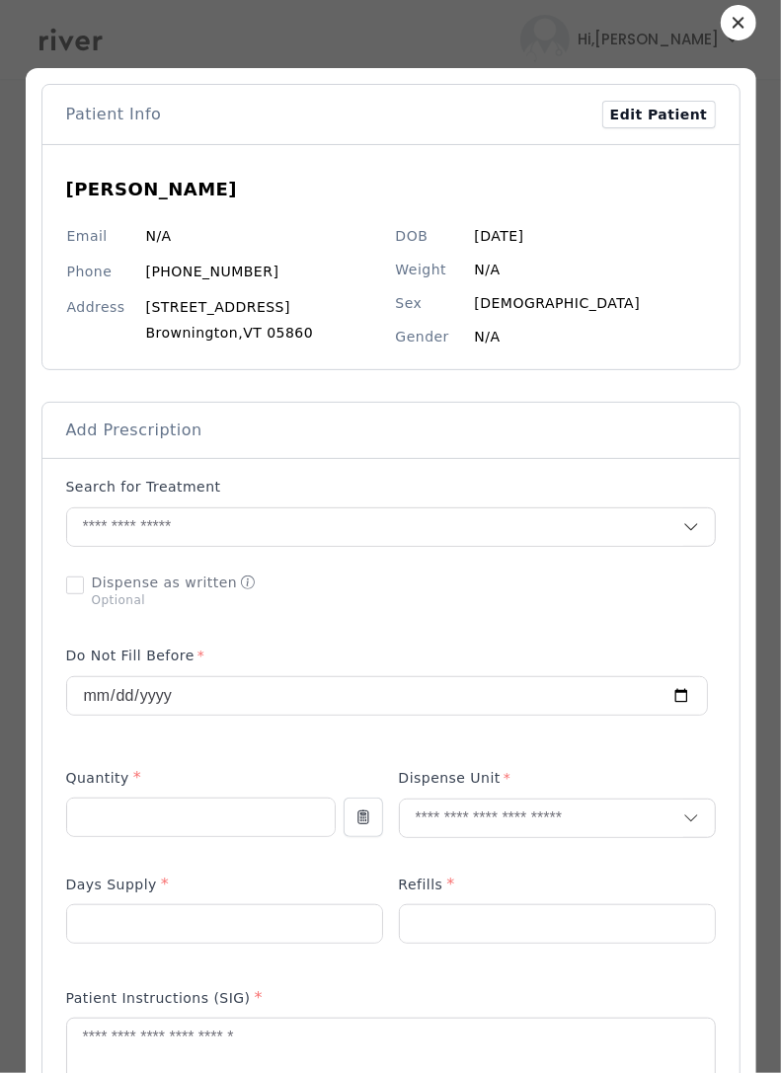
scroll to position [6, 0]
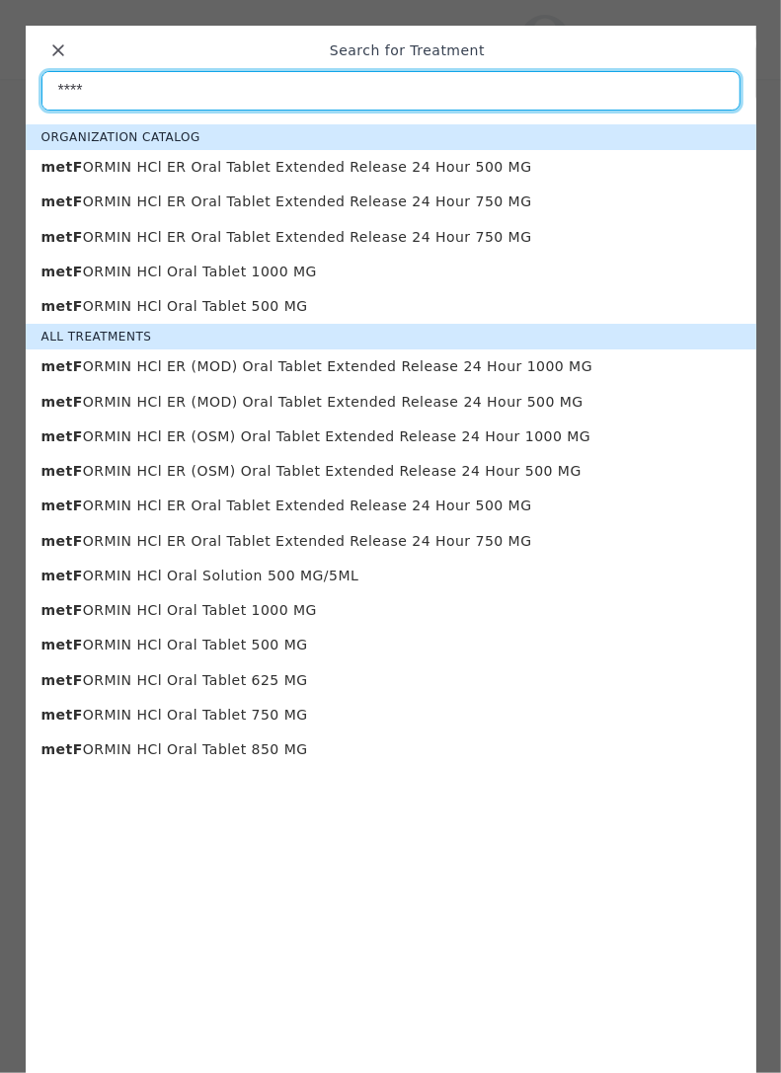
type input "****"
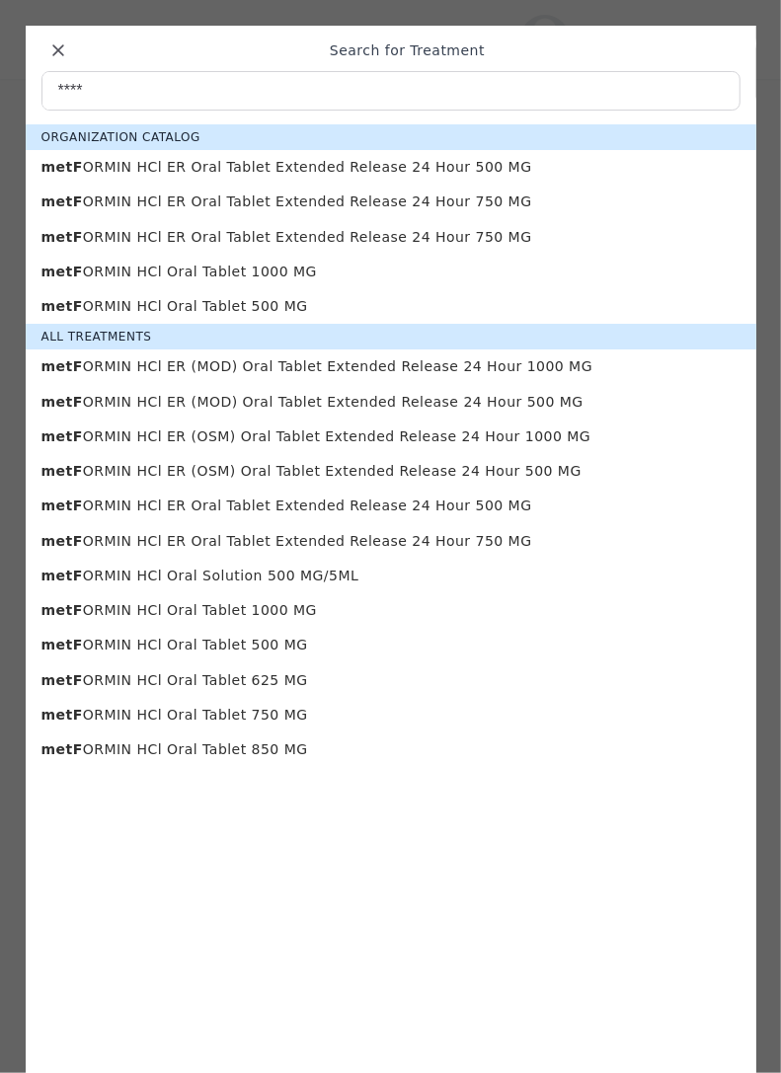
click at [233, 276] on p "metF ORMIN HCl Oral Tablet 1000 MG" at bounding box center [390, 271] width 699 height 19
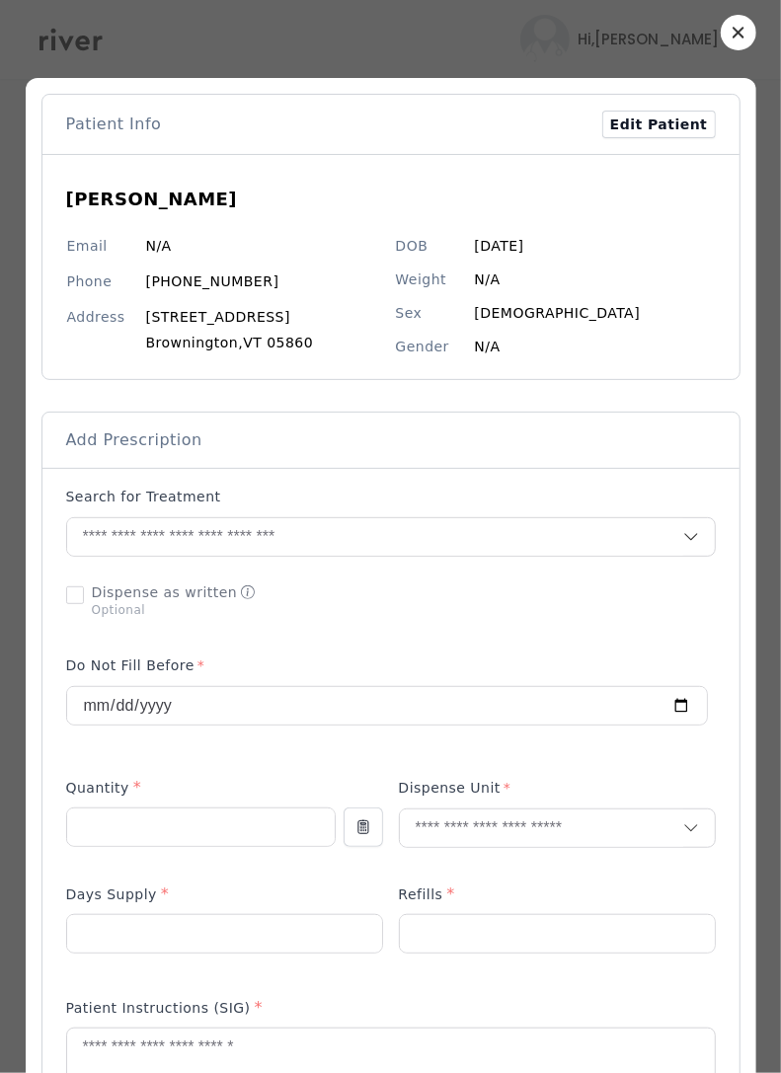
scroll to position [22, 0]
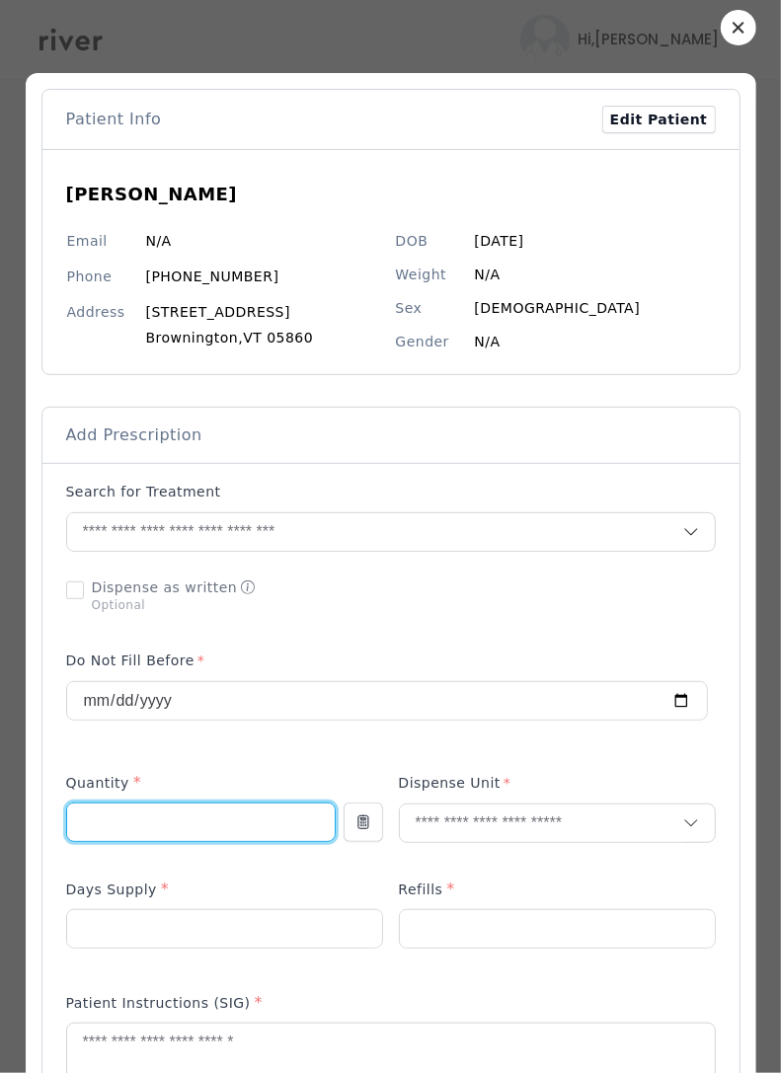
click at [213, 824] on input "number" at bounding box center [200, 821] width 267 height 37
type input "***"
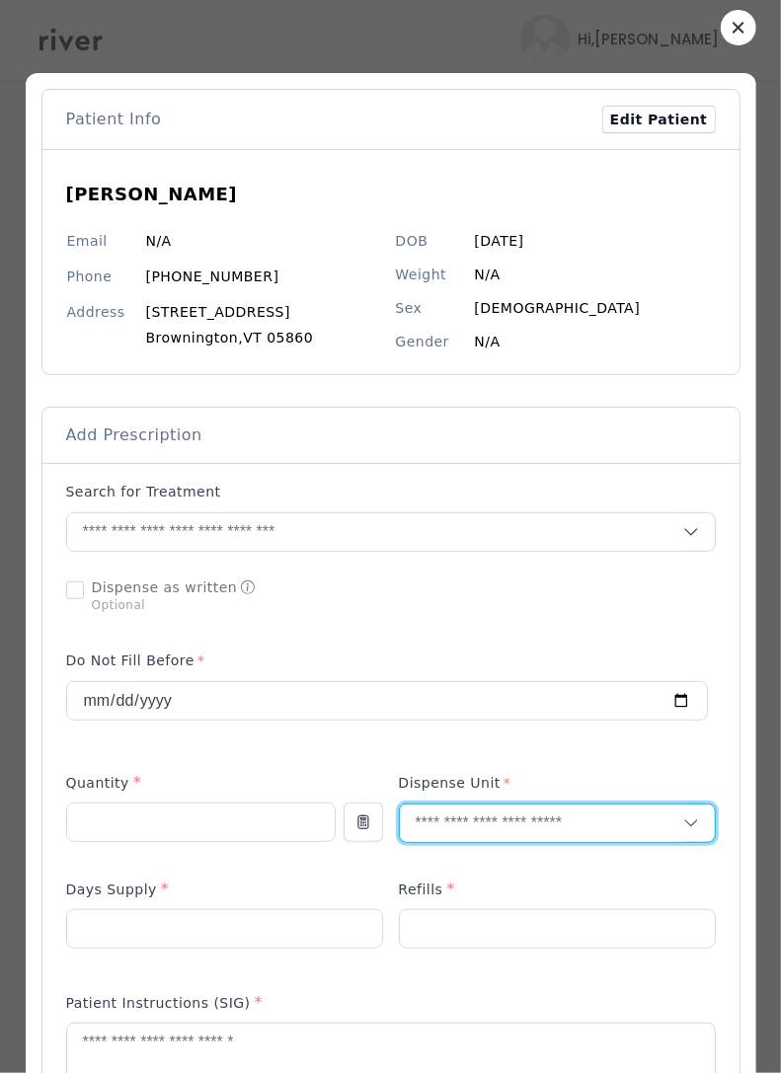
click at [444, 823] on input "text" at bounding box center [541, 822] width 283 height 37
type input "**"
click at [415, 864] on div "Tablet" at bounding box center [556, 868] width 315 height 37
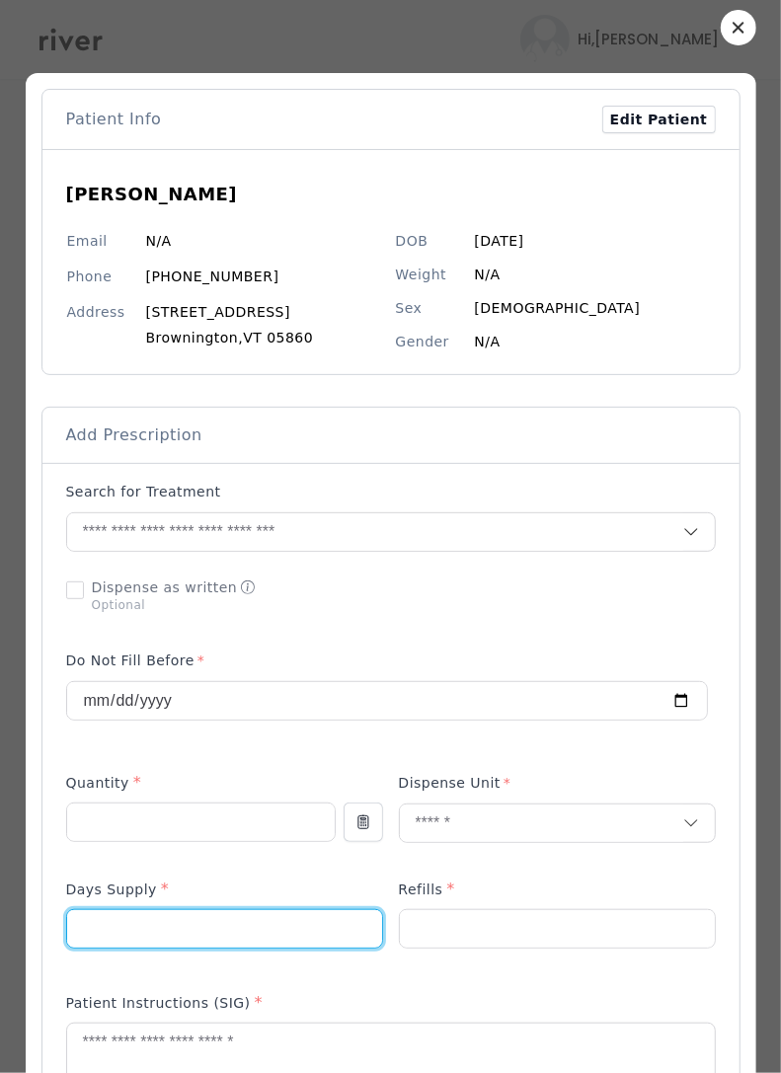
click at [278, 914] on input "number" at bounding box center [224, 928] width 315 height 37
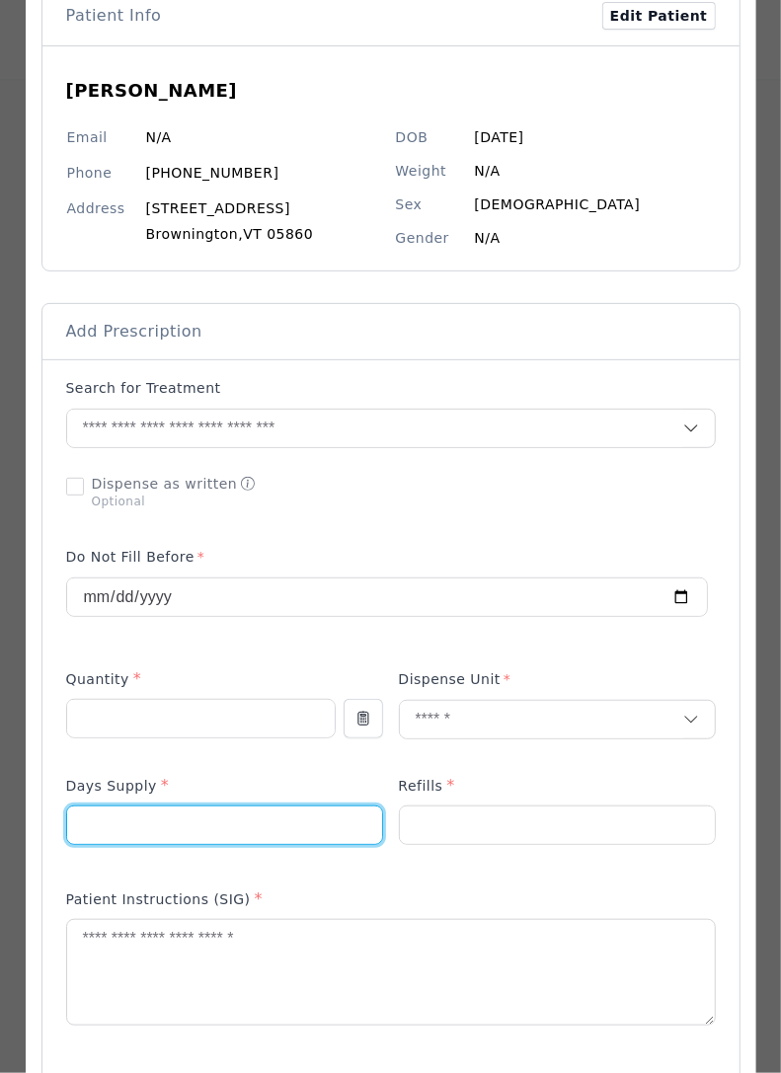
scroll to position [151, 0]
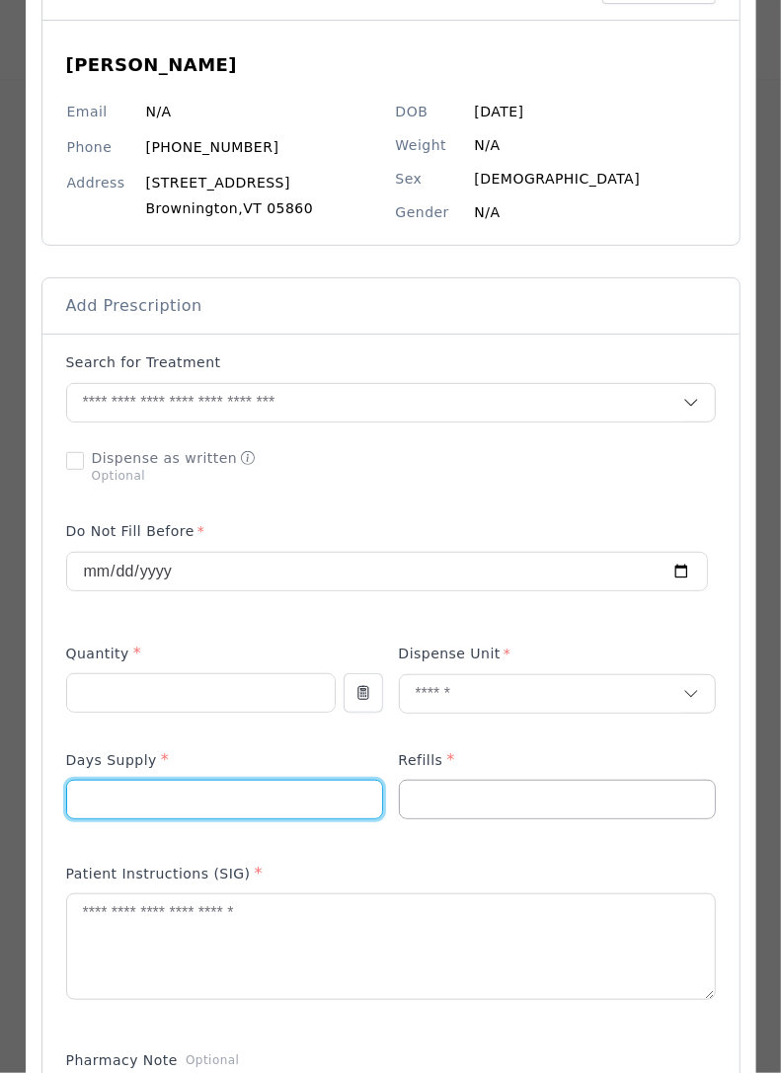
type input "**"
click at [437, 799] on input "number" at bounding box center [557, 799] width 315 height 37
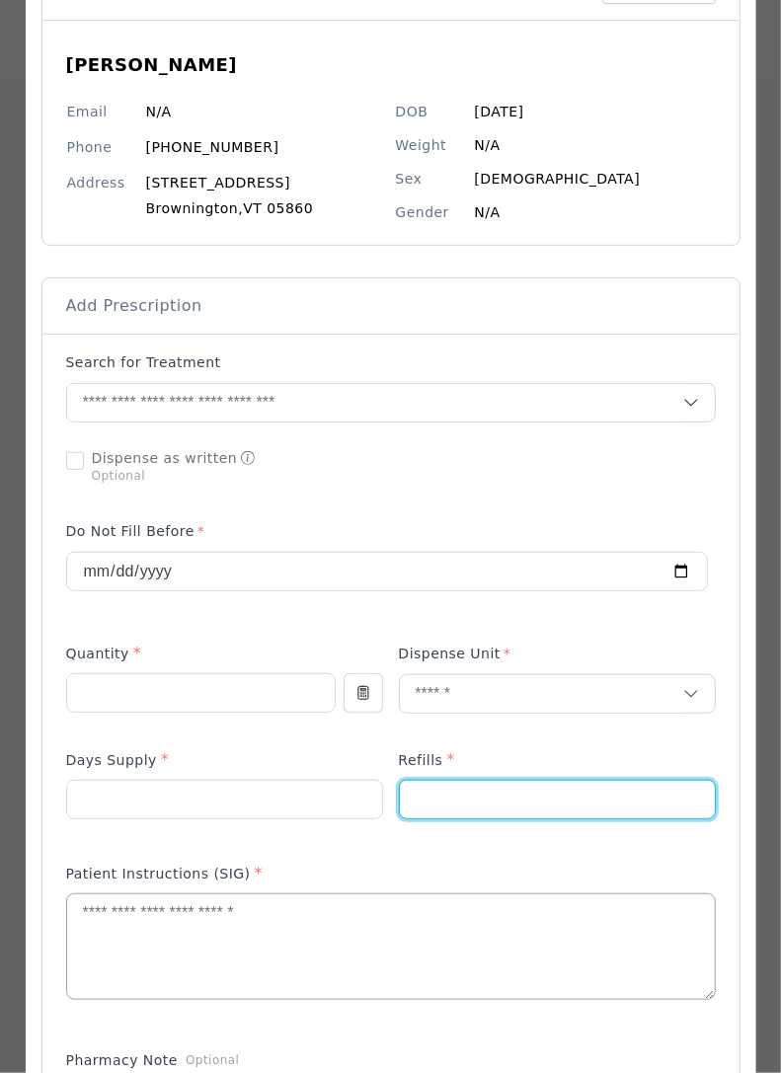
type input "*"
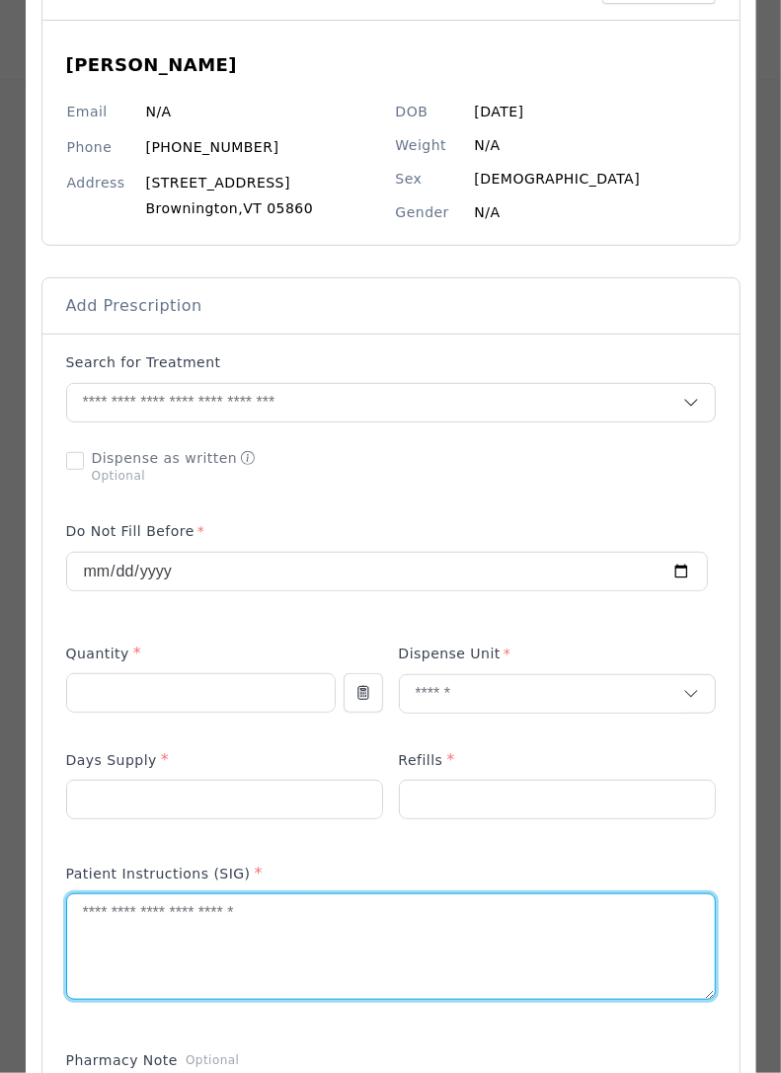
drag, startPoint x: 429, startPoint y: 933, endPoint x: 564, endPoint y: 873, distance: 148.0
click at [430, 929] on textarea at bounding box center [390, 946] width 647 height 105
click at [341, 943] on textarea at bounding box center [390, 946] width 647 height 105
paste textarea "**********"
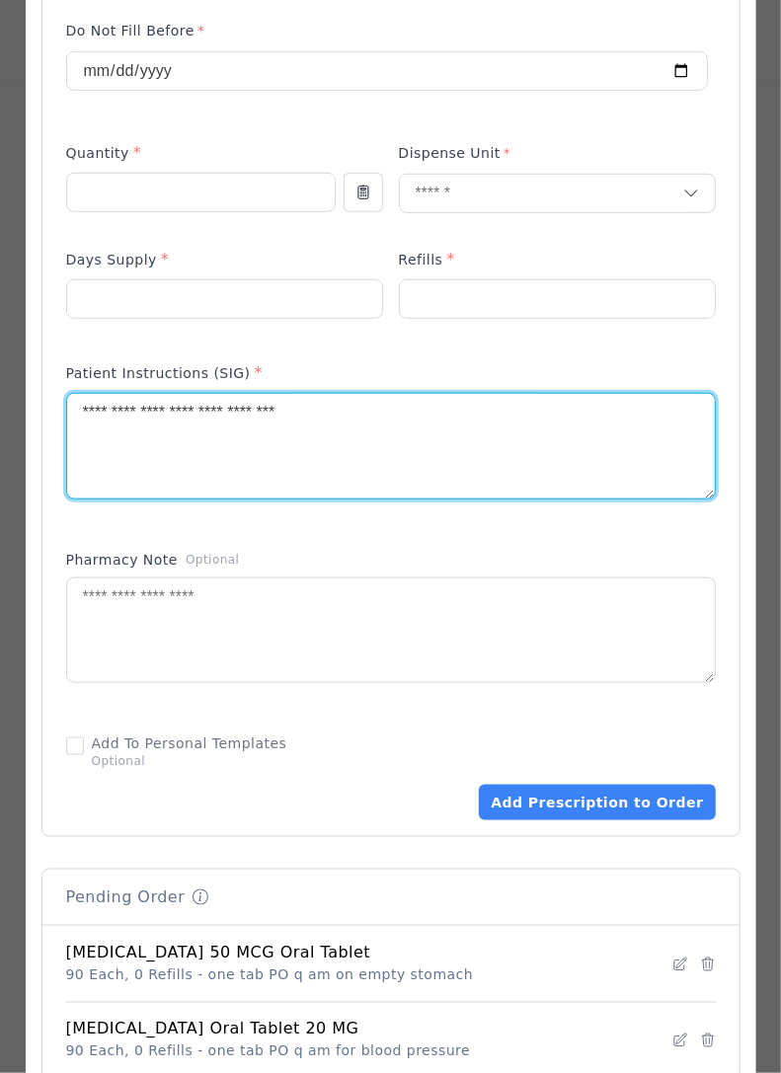
scroll to position [664, 0]
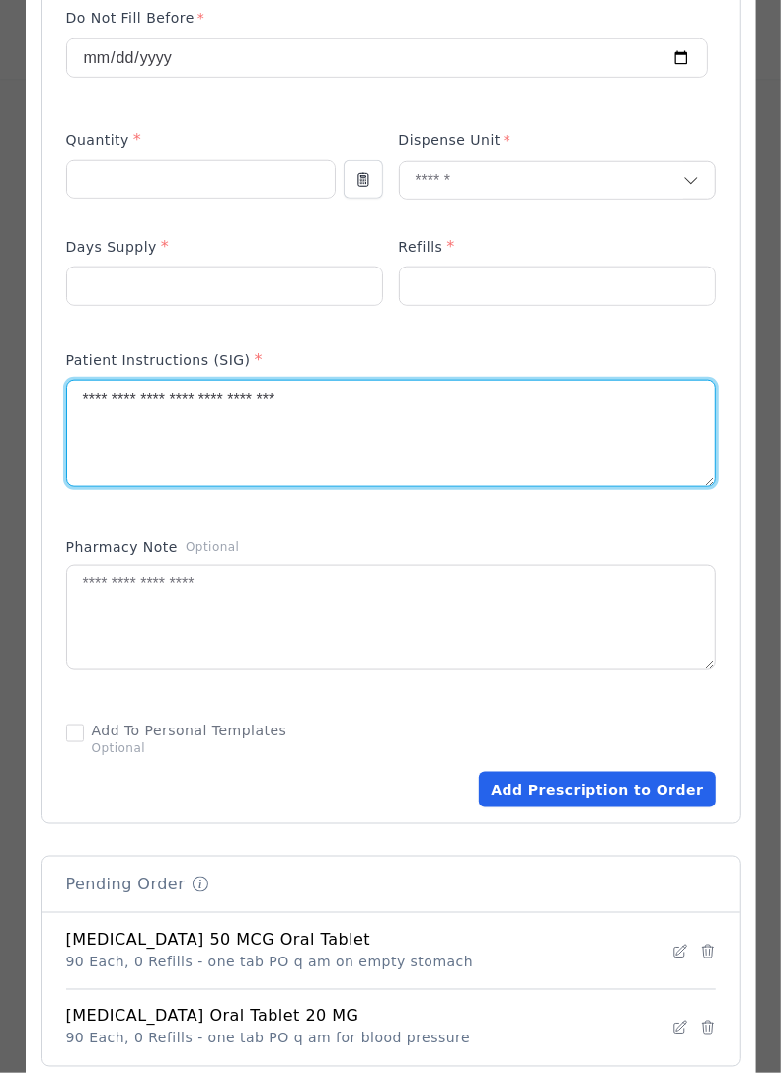
type textarea "**********"
click at [559, 793] on button "Add Prescription to Order" at bounding box center [597, 790] width 236 height 36
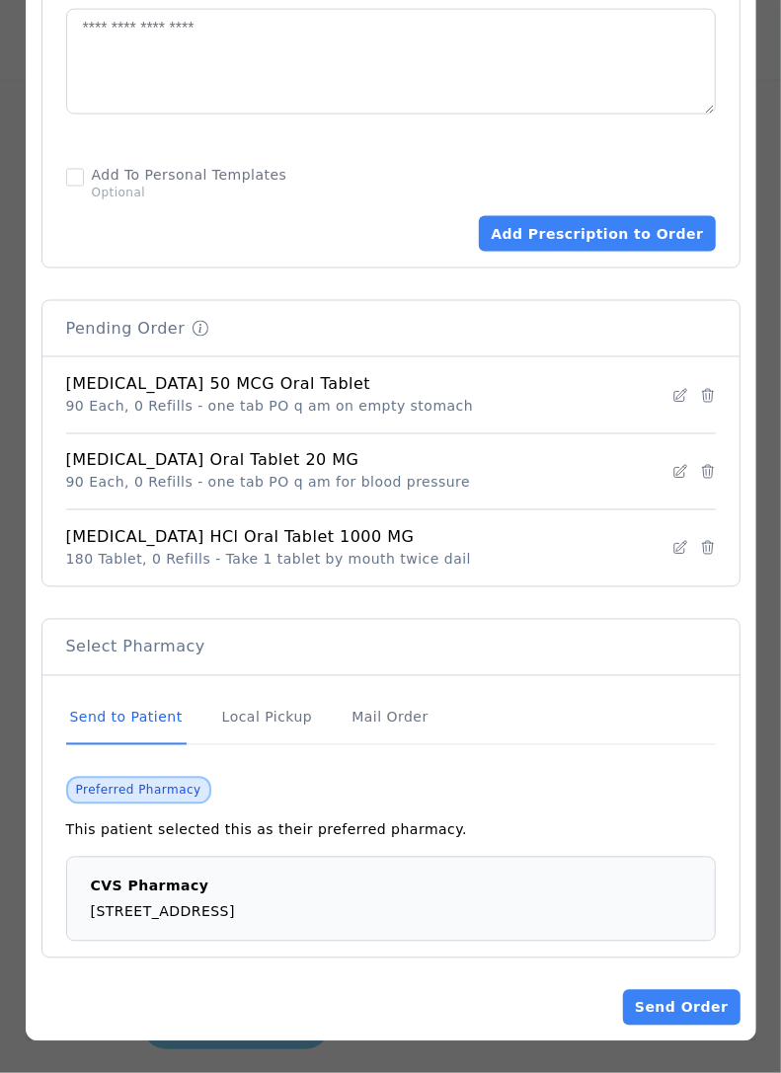
scroll to position [121, 0]
click at [581, 239] on button "Add Prescription to Order" at bounding box center [597, 234] width 236 height 36
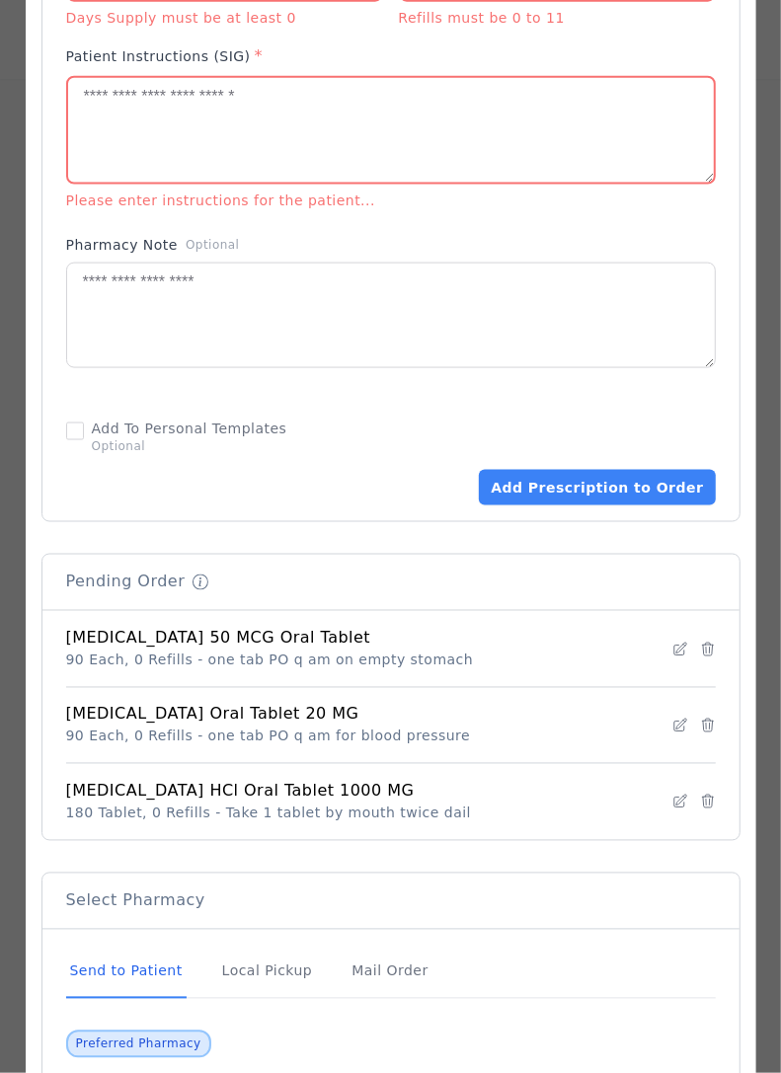
scroll to position [1249, 0]
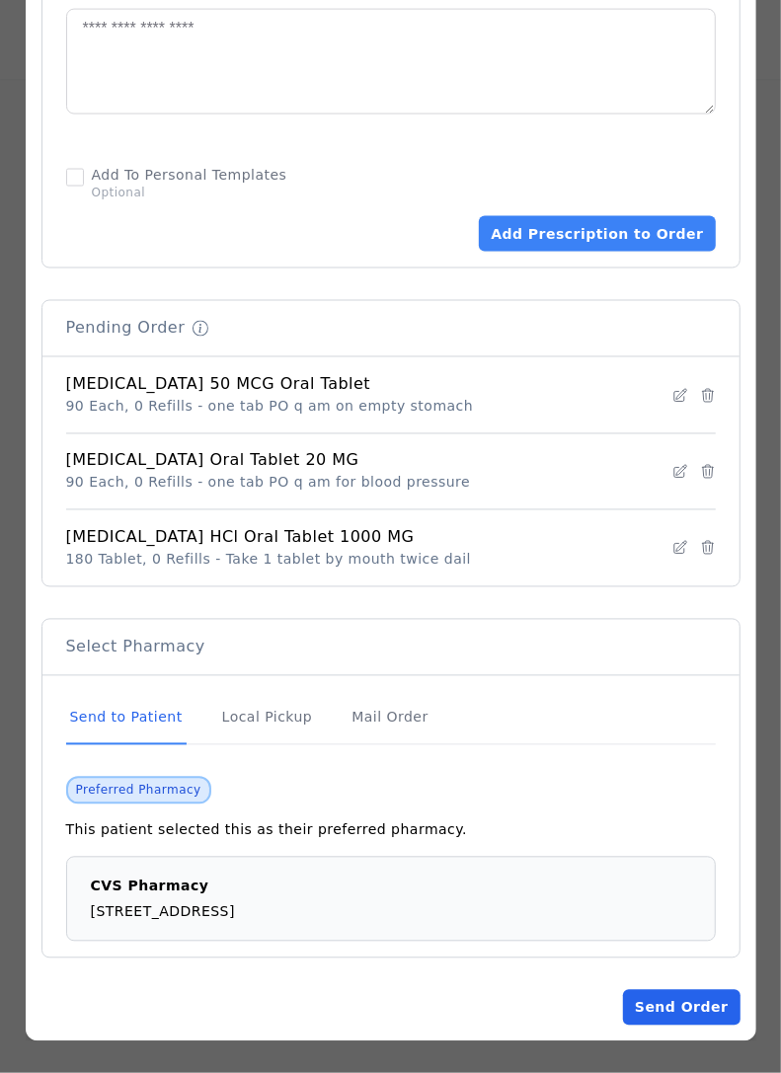
click at [669, 1016] on button "Send Order" at bounding box center [681, 1008] width 116 height 36
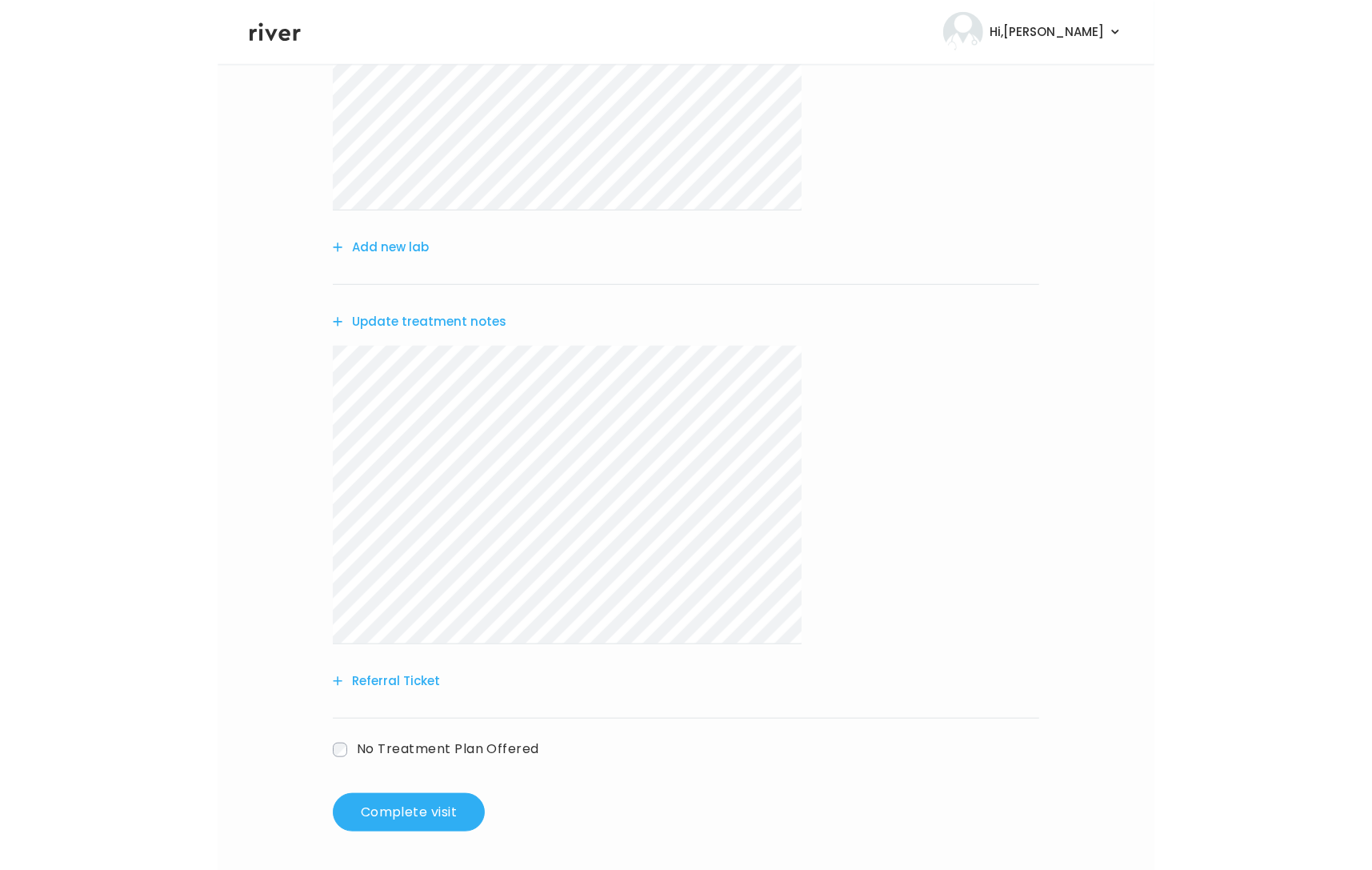
scroll to position [581, 0]
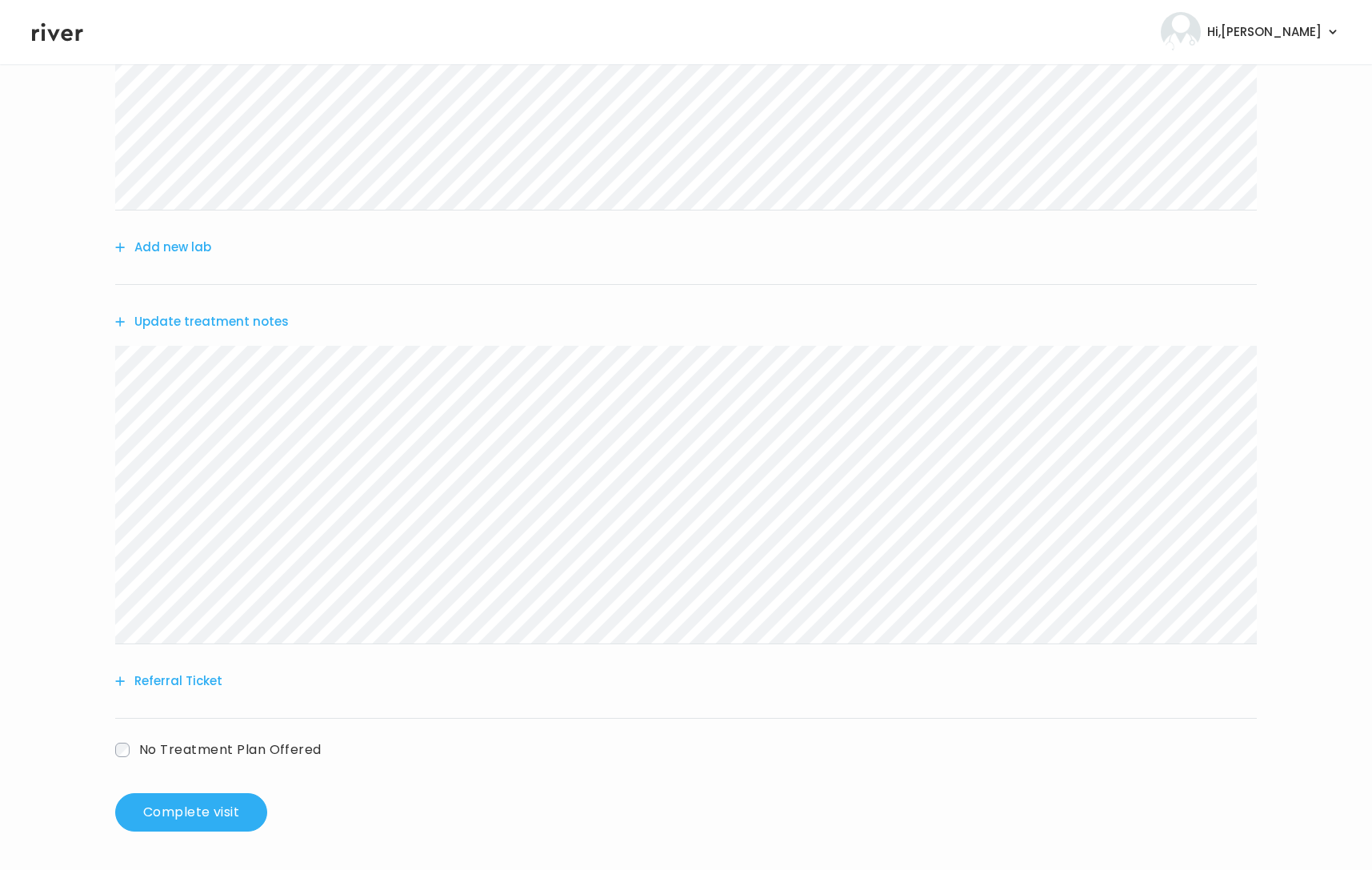
click at [243, 325] on button "Update treatment notes" at bounding box center [202, 322] width 174 height 23
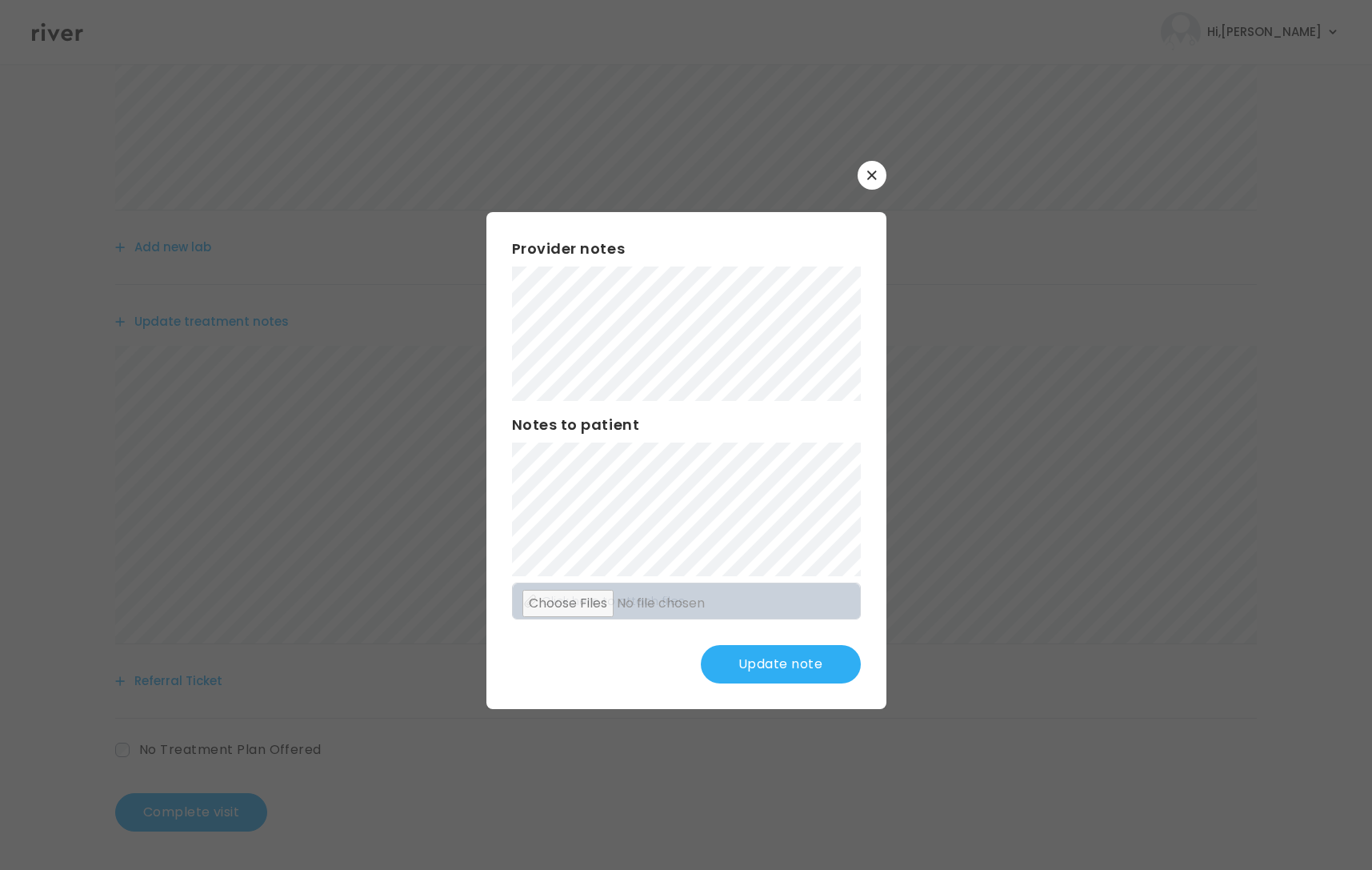
click at [771, 667] on button "Update note" at bounding box center [780, 663] width 160 height 38
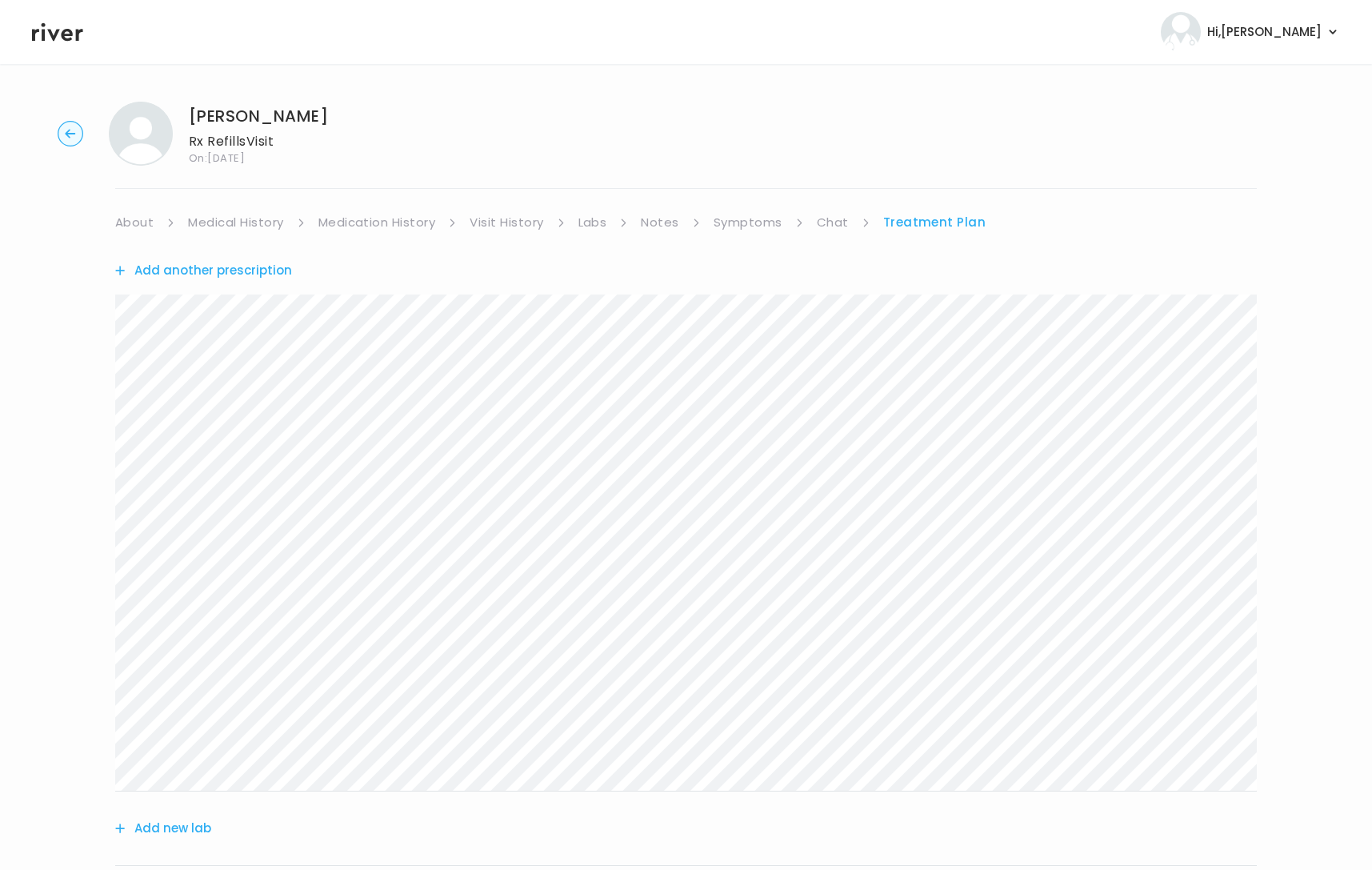
scroll to position [0, 0]
click at [745, 218] on link "Symptoms" at bounding box center [748, 223] width 69 height 23
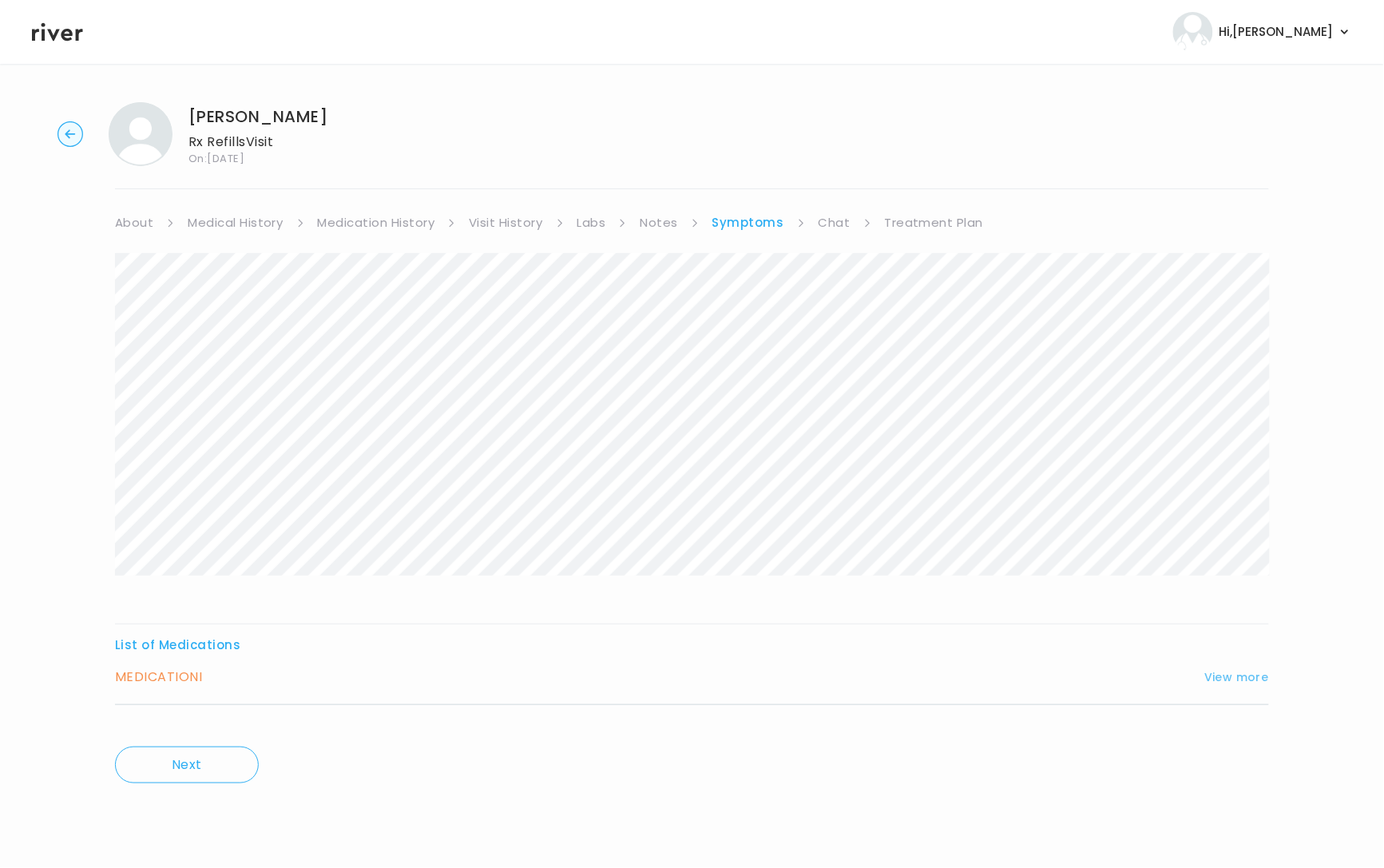
click at [1222, 679] on button "View more" at bounding box center [1237, 677] width 65 height 19
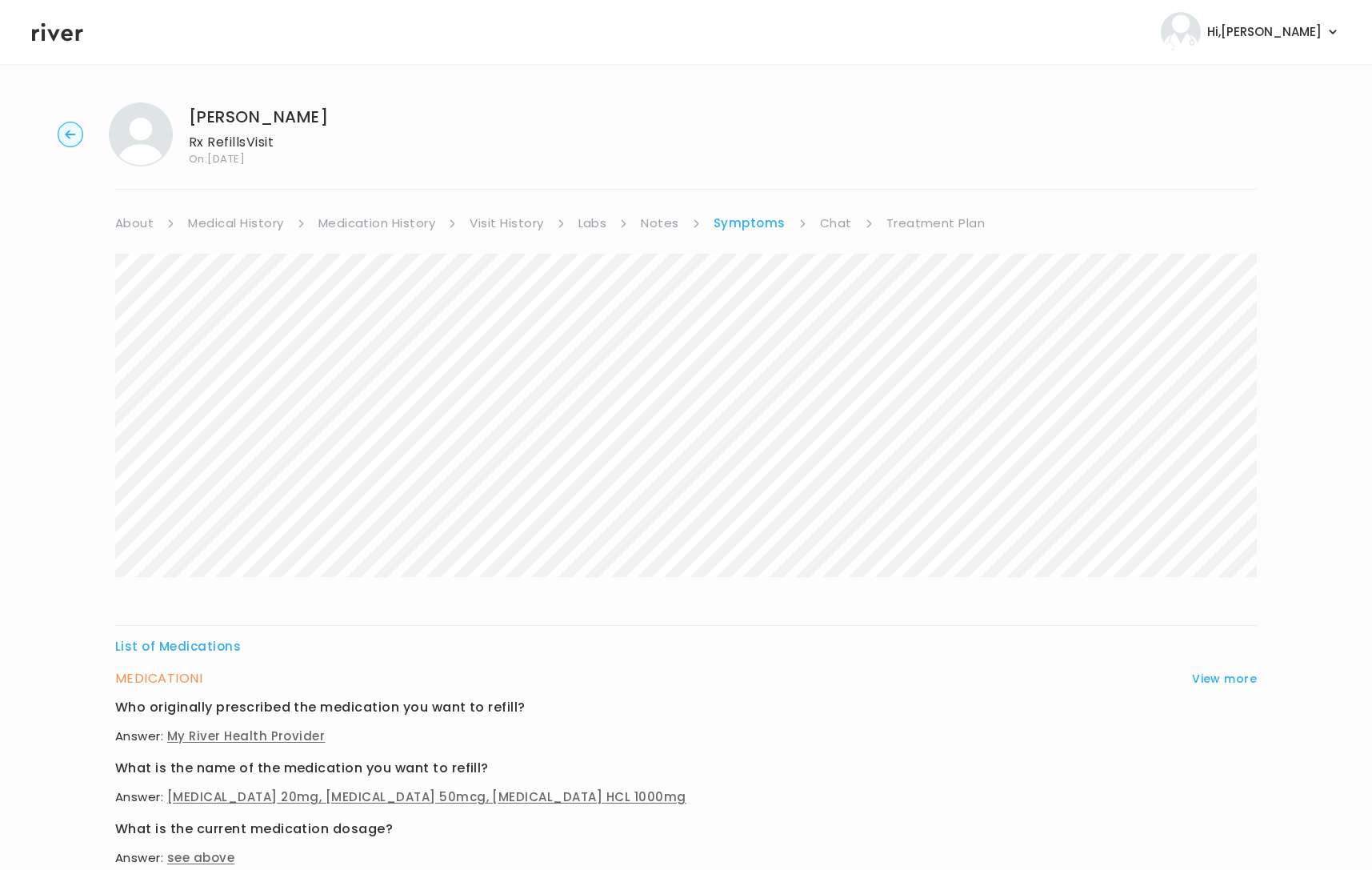
click at [911, 223] on link "Treatment Plan" at bounding box center [936, 223] width 99 height 23
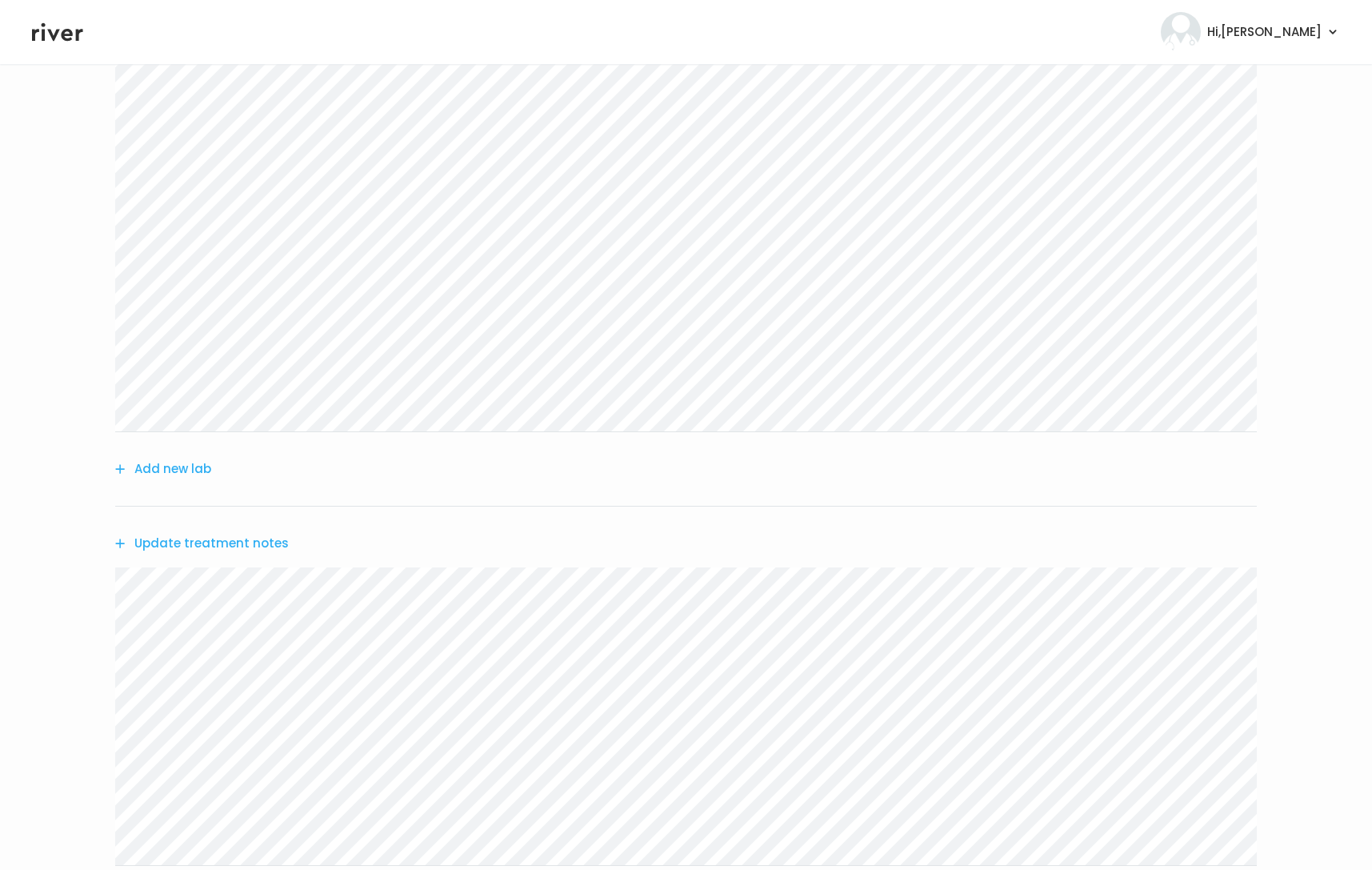
scroll to position [581, 0]
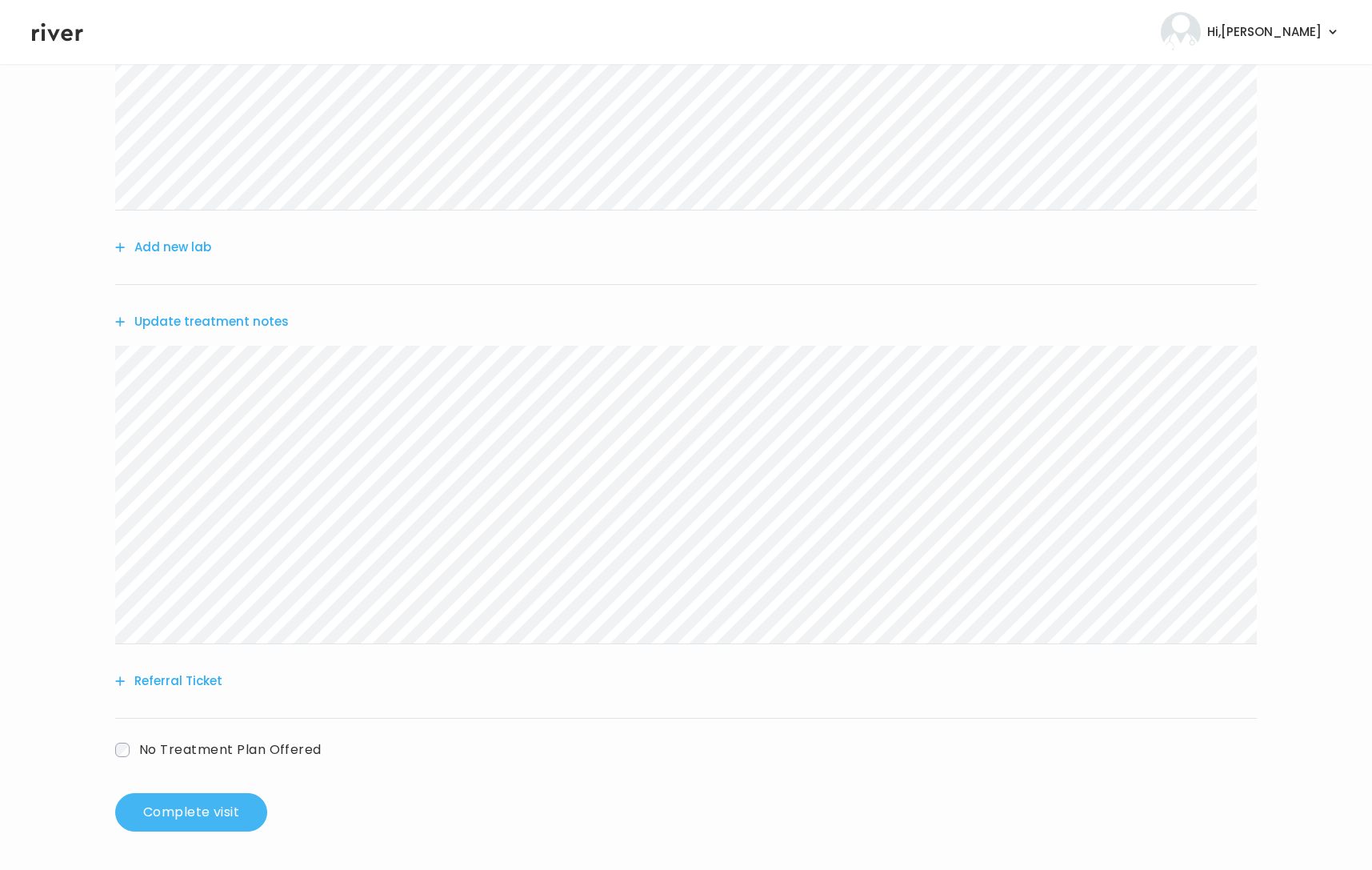
click at [217, 817] on button "Complete visit" at bounding box center [191, 812] width 152 height 38
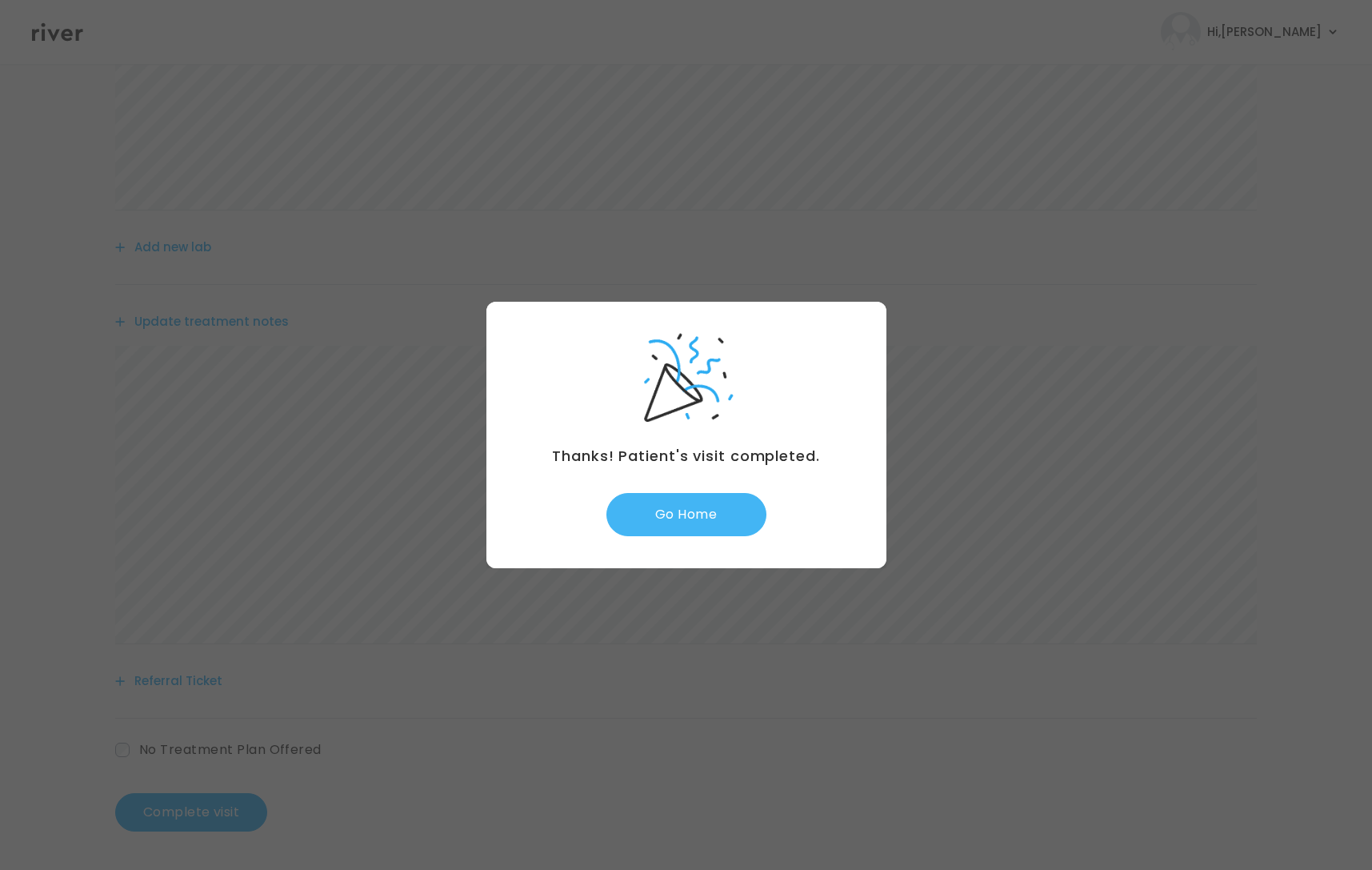
click at [684, 521] on button "Go Home" at bounding box center [686, 514] width 160 height 43
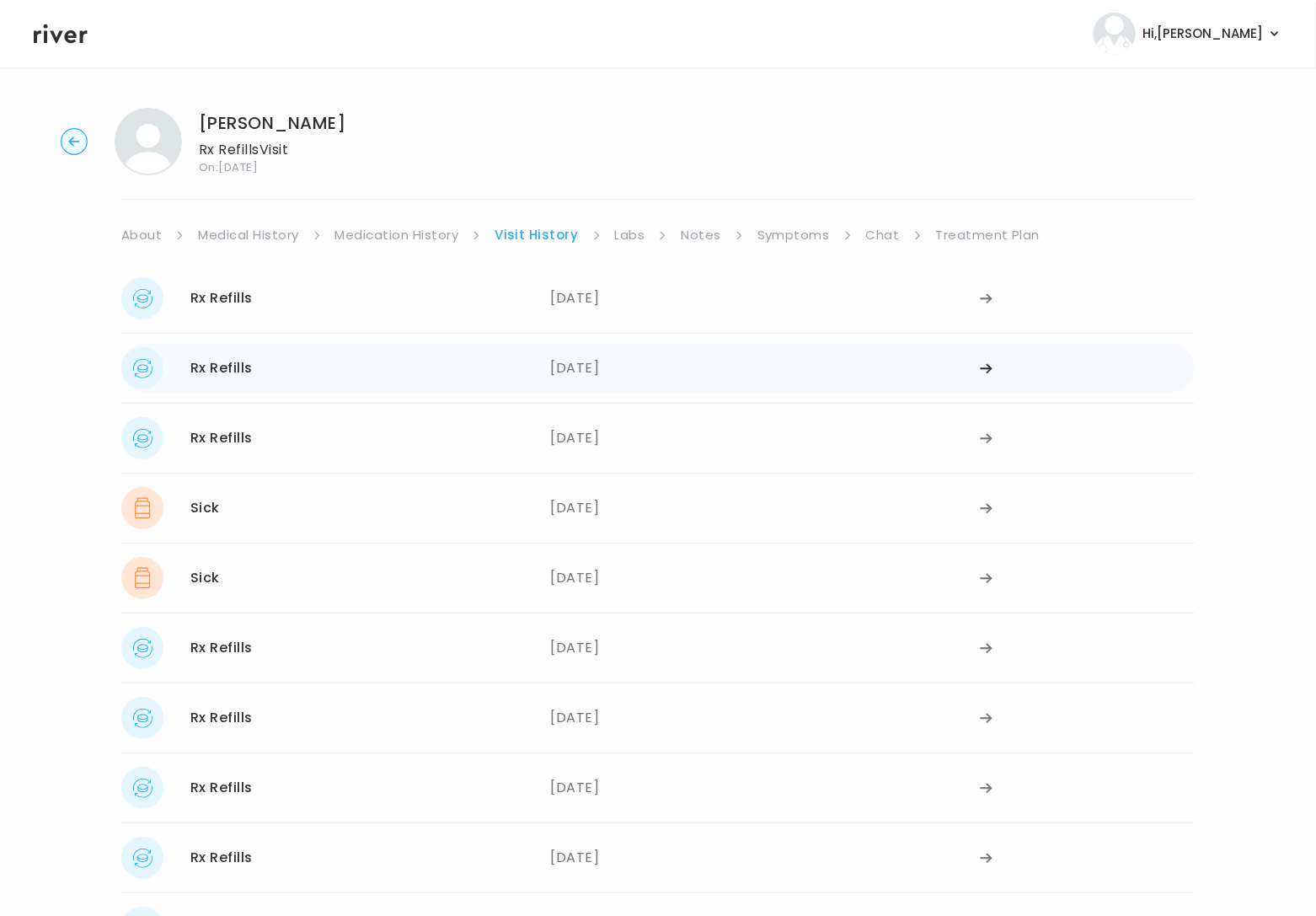
click at [574, 373] on div "[DATE]" at bounding box center [765, 368] width 430 height 42
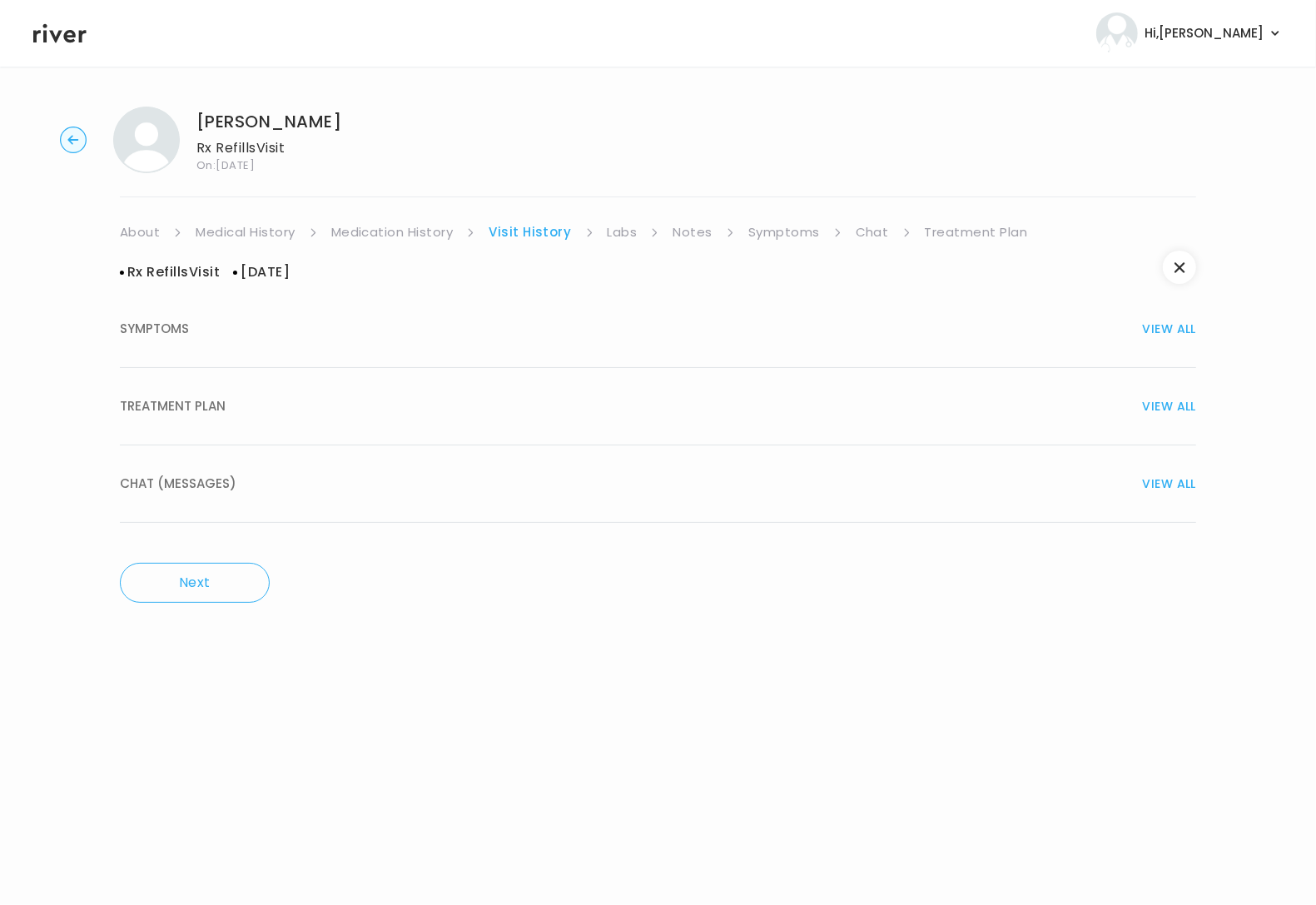
click at [238, 410] on div "TREATMENT PLAN VIEW ALL" at bounding box center [658, 407] width 1076 height 24
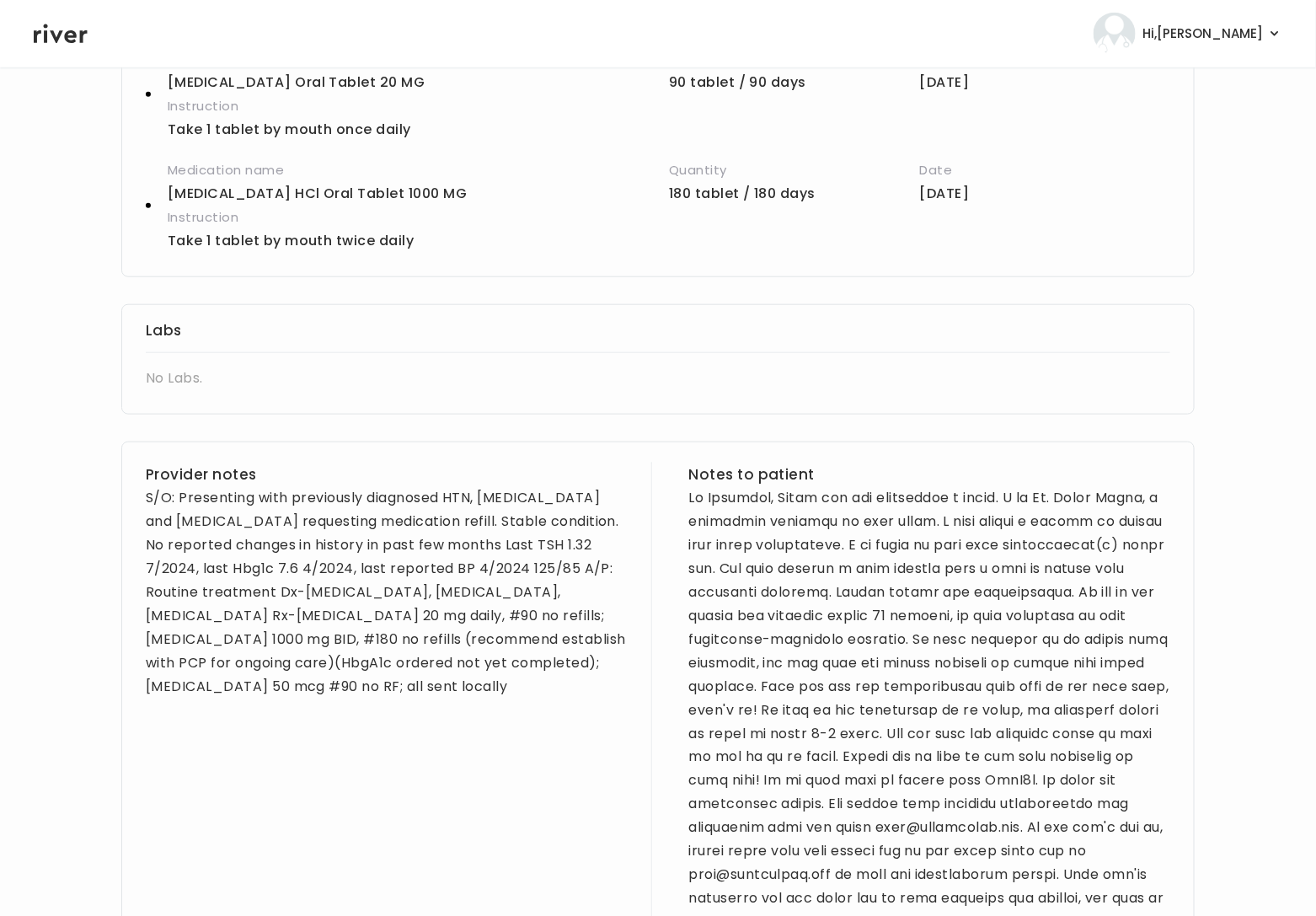
scroll to position [564, 0]
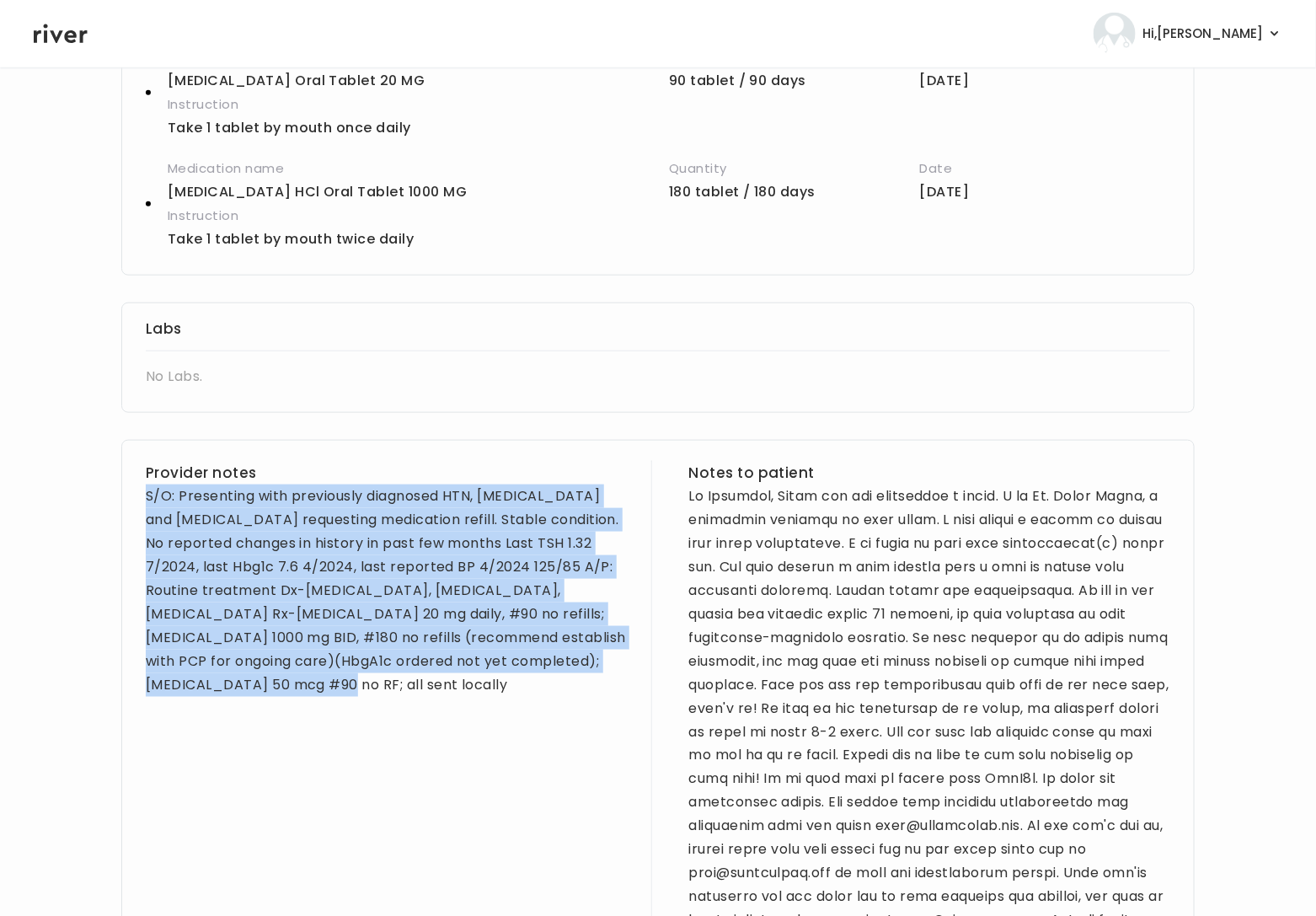
drag, startPoint x: 142, startPoint y: 497, endPoint x: 523, endPoint y: 660, distance: 414.4
click at [570, 683] on div "Provider notes S/O: Presenting with previously diagnosed HTN, [MEDICAL_DATA] an…" at bounding box center [658, 721] width 1073 height 564
copy div "S/O: Presenting with previously diagnosed HTN, [MEDICAL_DATA] and [MEDICAL_DATA…"
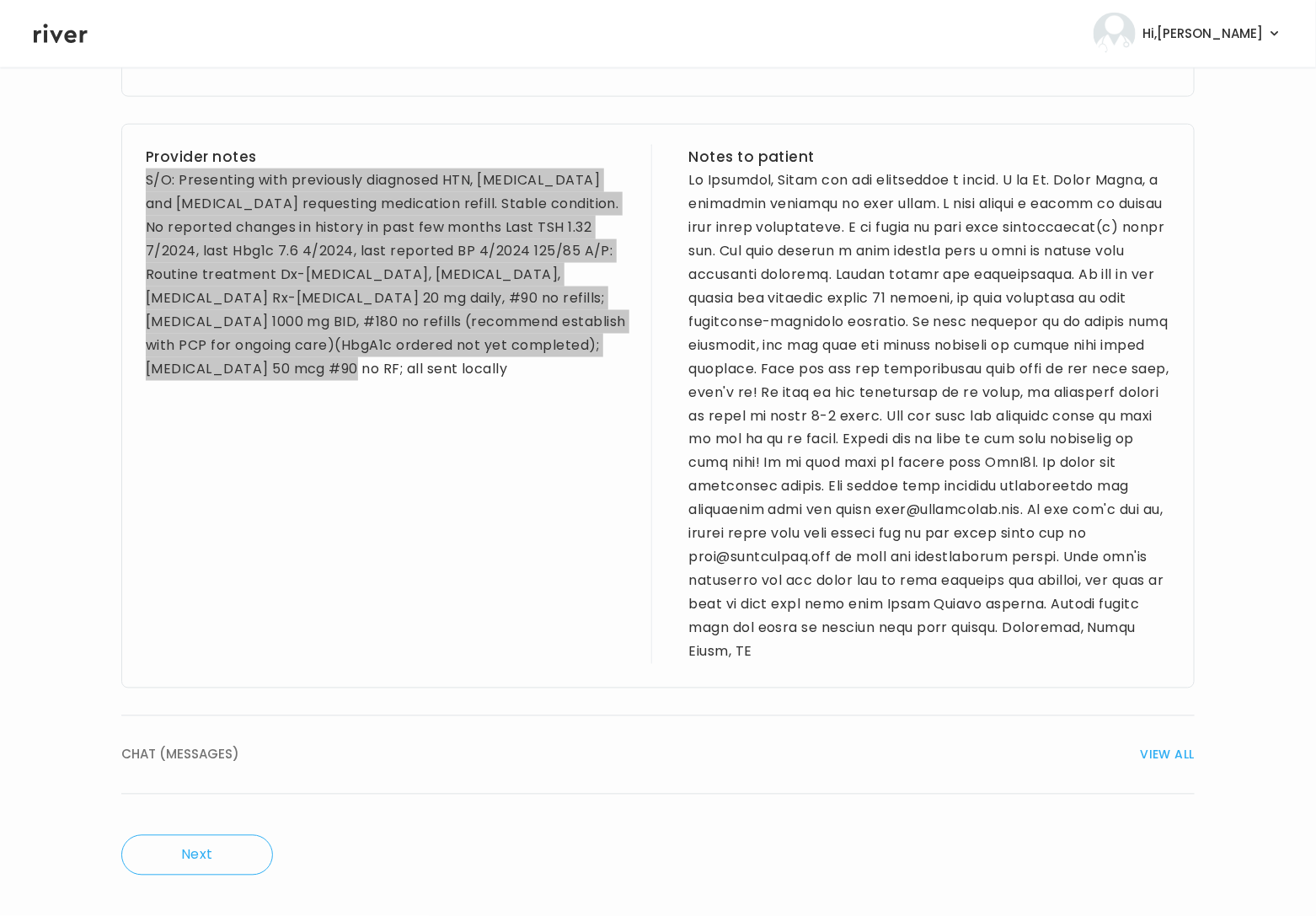
scroll to position [882, 0]
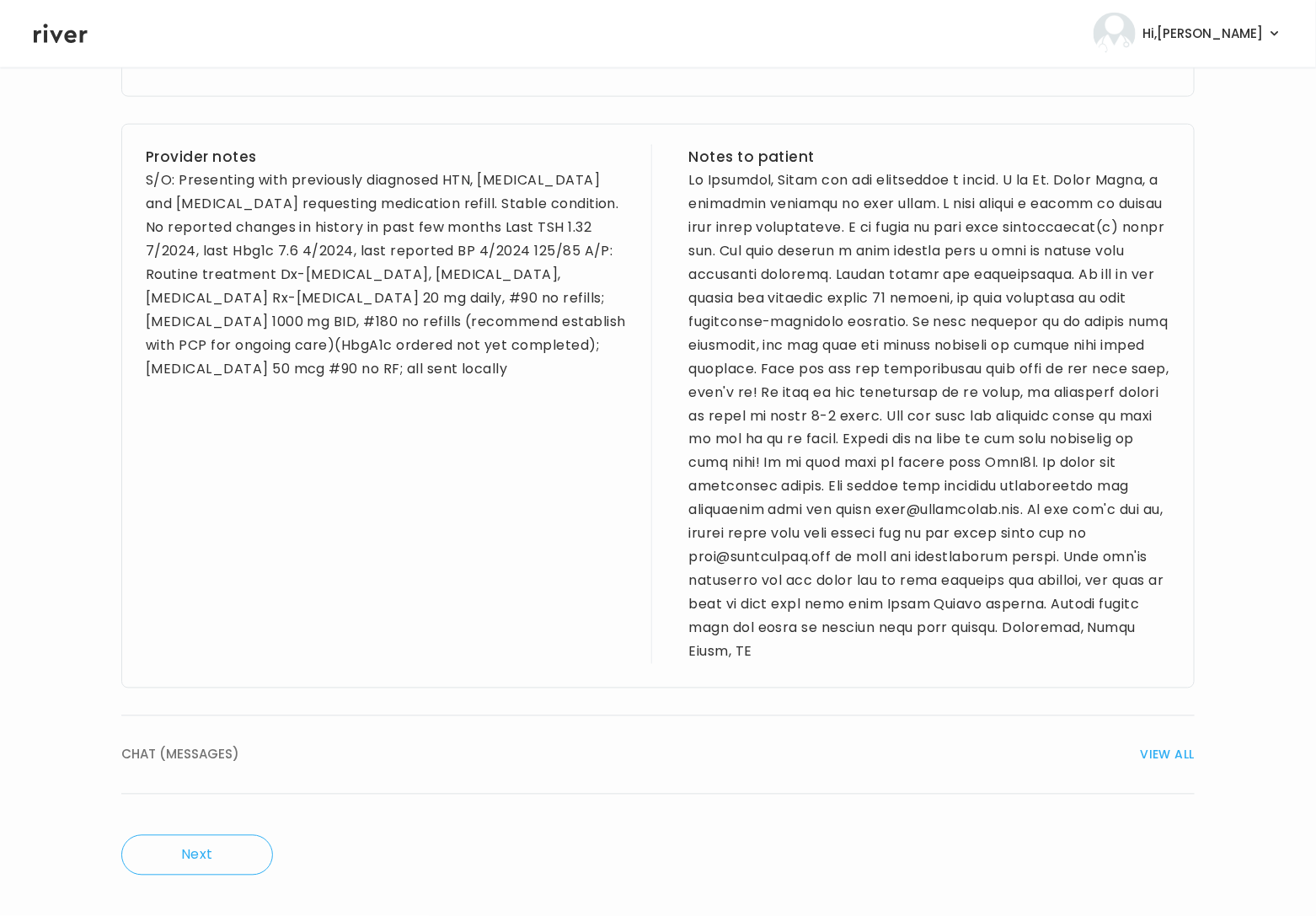
click at [704, 202] on div at bounding box center [930, 416] width 482 height 495
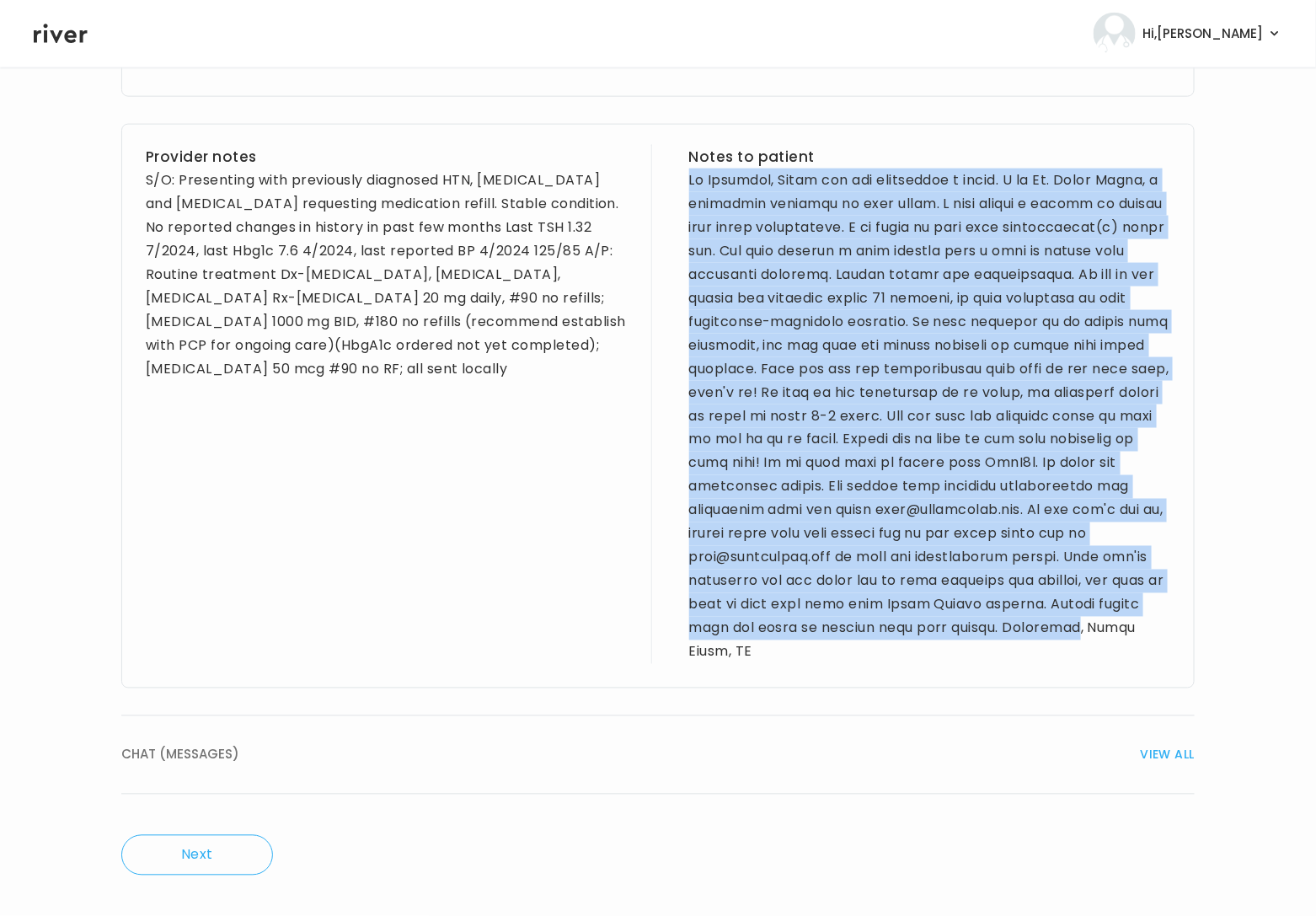
drag, startPoint x: 685, startPoint y: 182, endPoint x: 1098, endPoint y: 626, distance: 606.4
click at [1098, 626] on div "Provider notes S/O: Presenting with previously diagnosed HTN, [MEDICAL_DATA] an…" at bounding box center [658, 405] width 1073 height 564
copy div "Hi [PERSON_NAME], Thank you for completing a visit. I am [PERSON_NAME], a physi…"
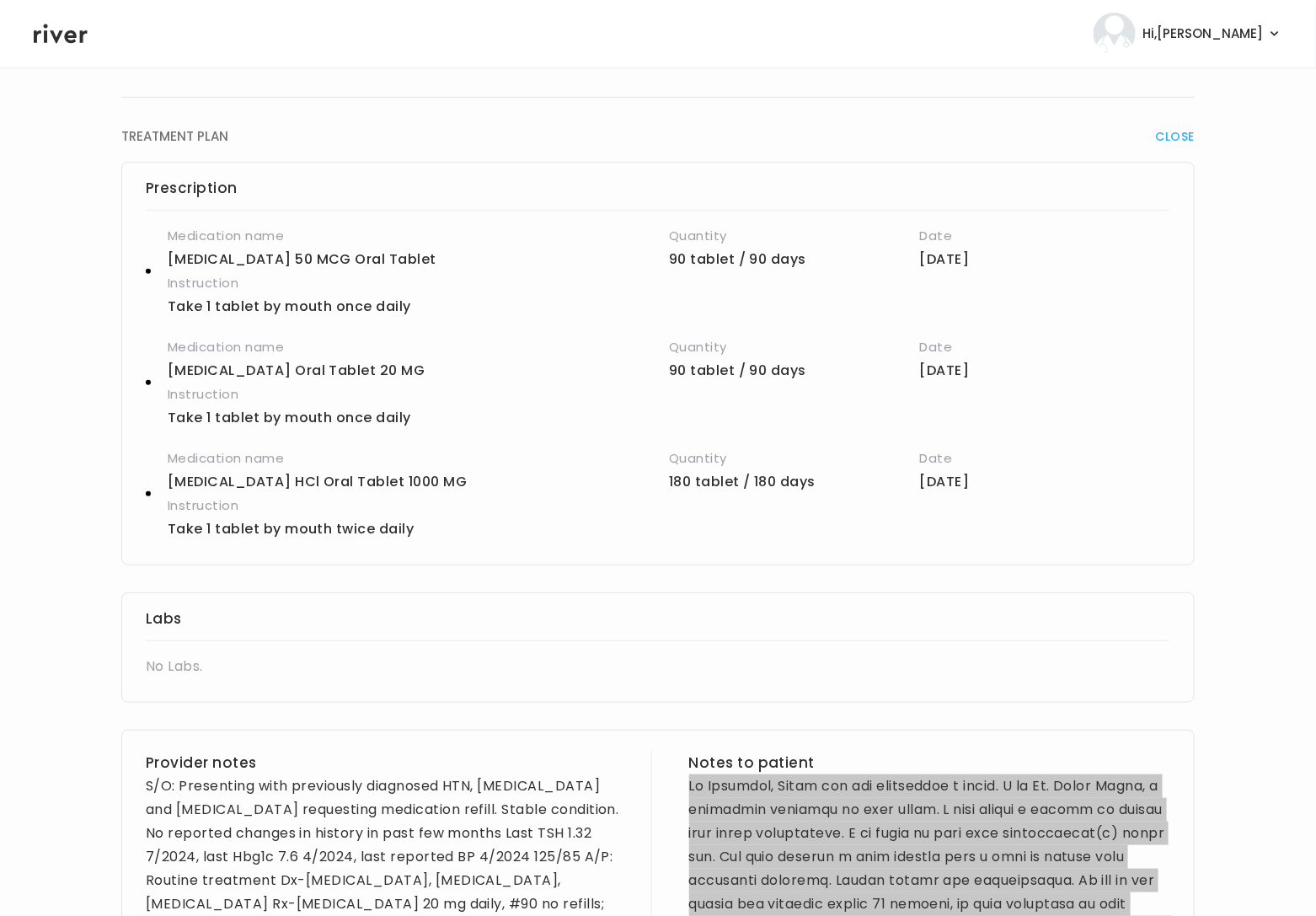
scroll to position [26, 0]
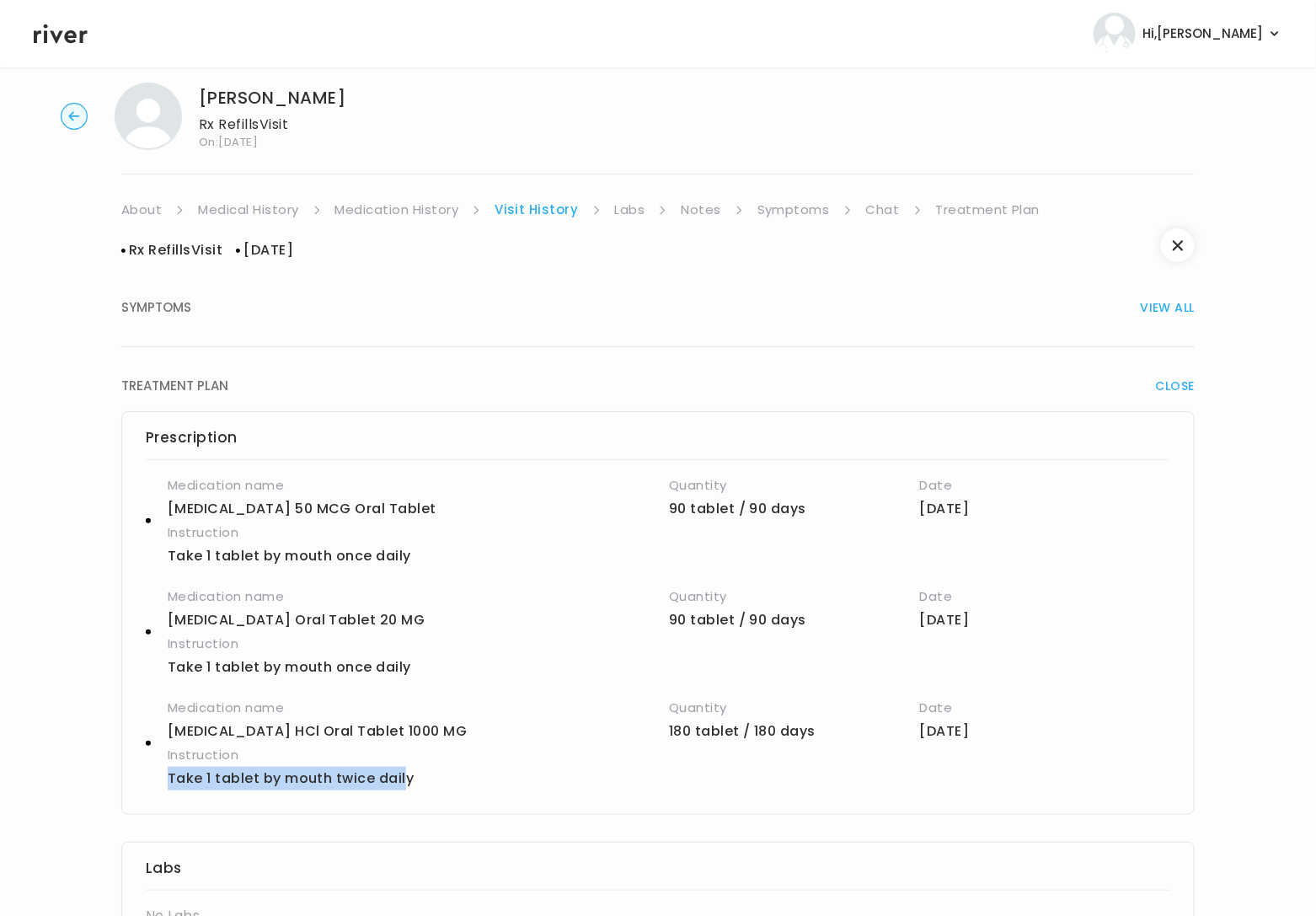
drag, startPoint x: 404, startPoint y: 771, endPoint x: 170, endPoint y: 778, distance: 234.1
click at [170, 778] on p "Take 1 tablet by mouth twice daily" at bounding box center [585, 779] width 836 height 24
copy p "Take 1 tablet by mouth twice dail"
click at [639, 210] on link "Labs" at bounding box center [630, 210] width 31 height 24
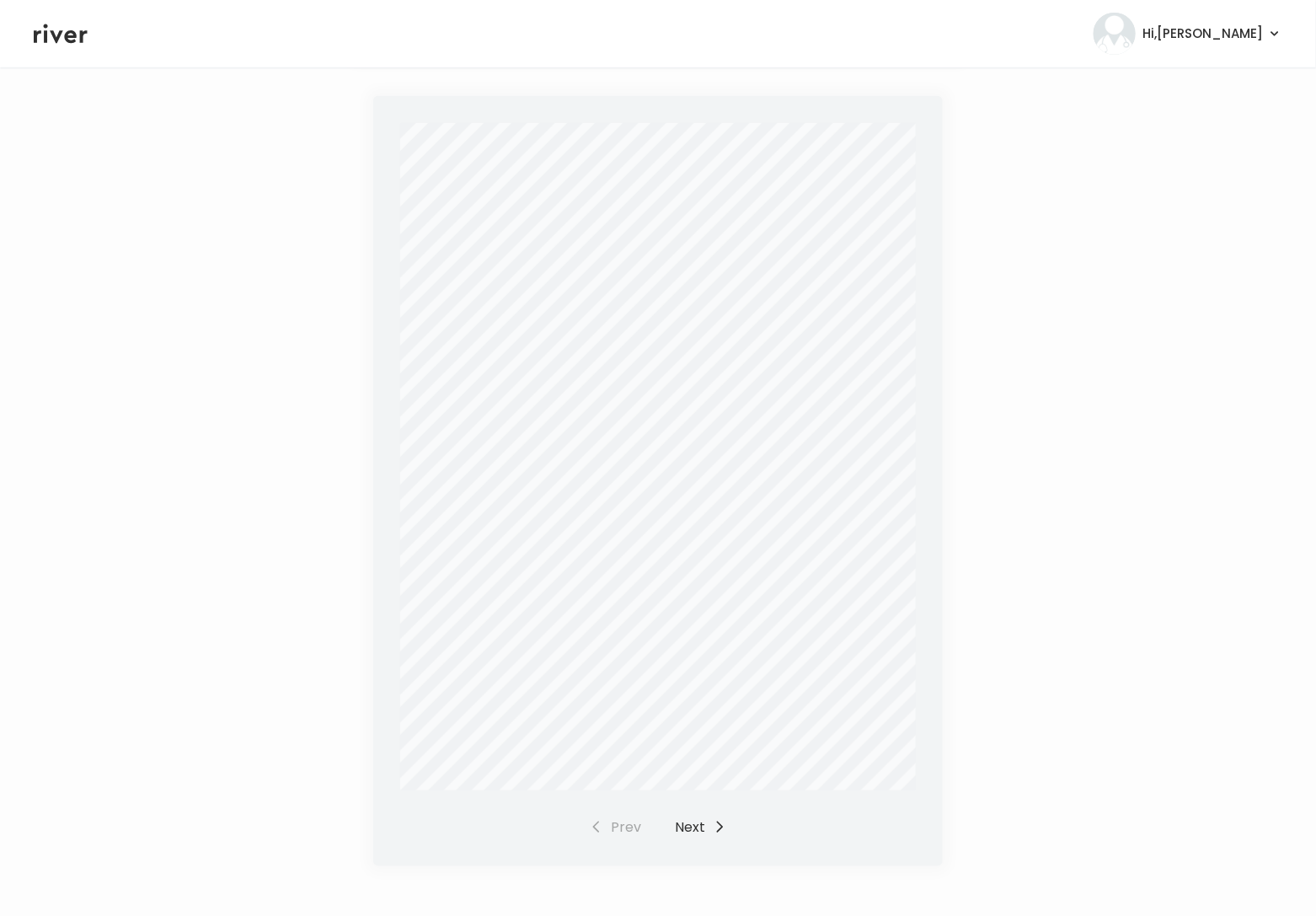
scroll to position [308, 0]
click at [690, 799] on button "Next" at bounding box center [700, 804] width 51 height 24
click at [622, 806] on button "Prev" at bounding box center [616, 804] width 51 height 24
click at [705, 814] on button "Next" at bounding box center [700, 804] width 51 height 24
click at [705, 812] on button "Next" at bounding box center [700, 804] width 51 height 24
